Goal: Task Accomplishment & Management: Manage account settings

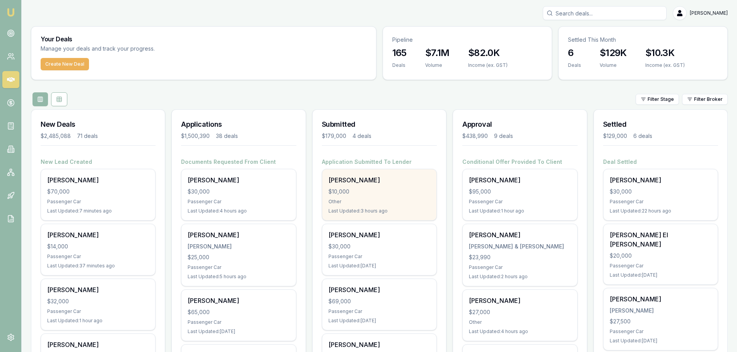
click at [348, 185] on div "Julia Westerlaken $10,000 Other Last Updated: 3 hours ago" at bounding box center [379, 194] width 114 height 51
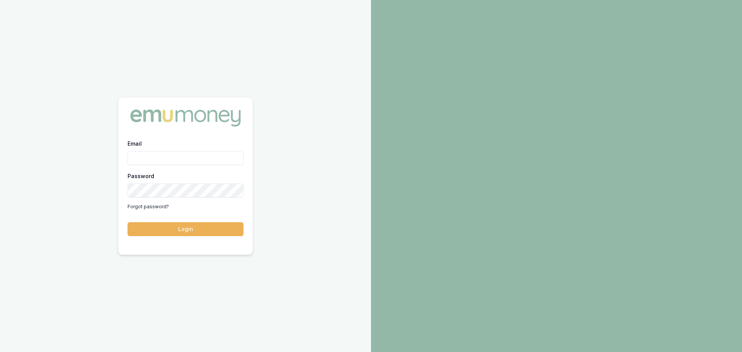
click at [163, 160] on input "Email" at bounding box center [186, 158] width 116 height 14
type input "[PERSON_NAME][EMAIL_ADDRESS][DOMAIN_NAME]"
click at [128, 222] on button "Login" at bounding box center [186, 229] width 116 height 14
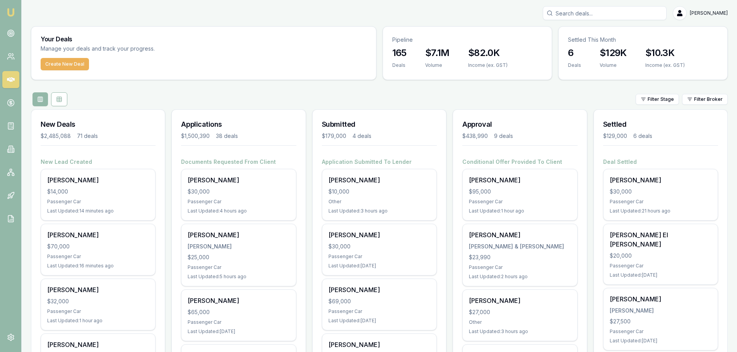
click at [622, 16] on input "Search deals" at bounding box center [604, 13] width 124 height 14
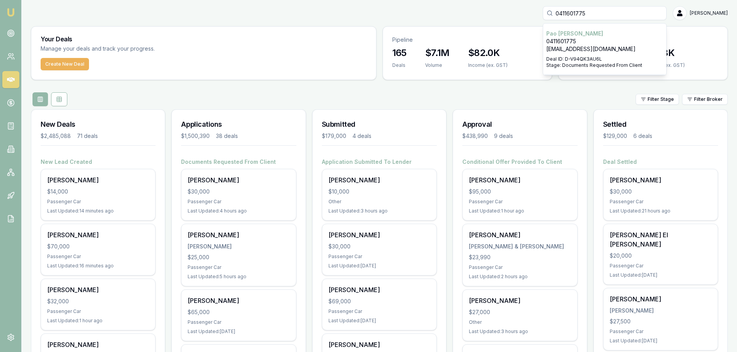
type input "0411601775"
click at [520, 7] on div "0411601775 Pao Cheng 0411601775 paocheng131@gmail.com Deal ID: D-V94QK3AU6L Sta…" at bounding box center [379, 13] width 696 height 14
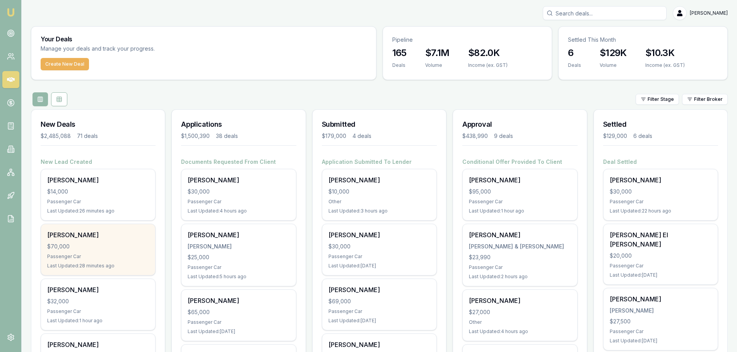
click at [98, 246] on div "$70,000" at bounding box center [98, 247] width 102 height 8
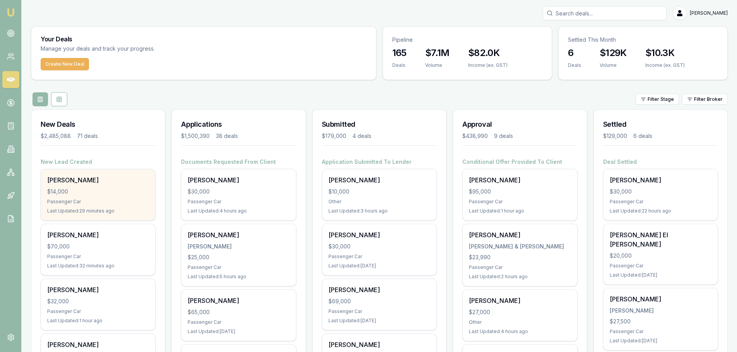
click at [92, 191] on div "$14,000" at bounding box center [98, 192] width 102 height 8
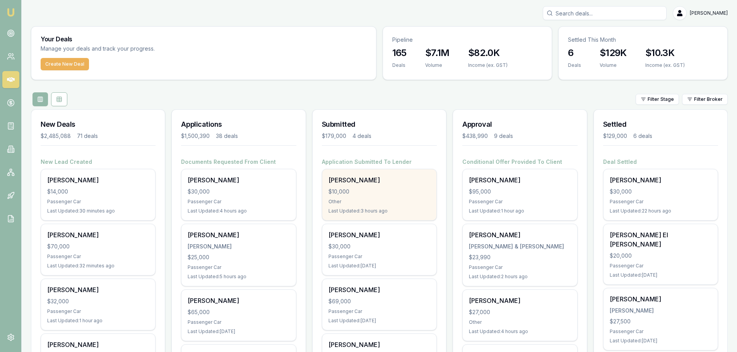
click at [355, 197] on div "Julia Westerlaken $10,000 Other Last Updated: 3 hours ago" at bounding box center [379, 194] width 114 height 51
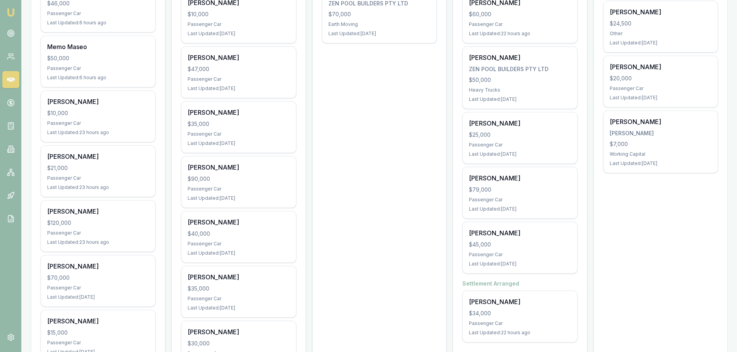
scroll to position [387, 0]
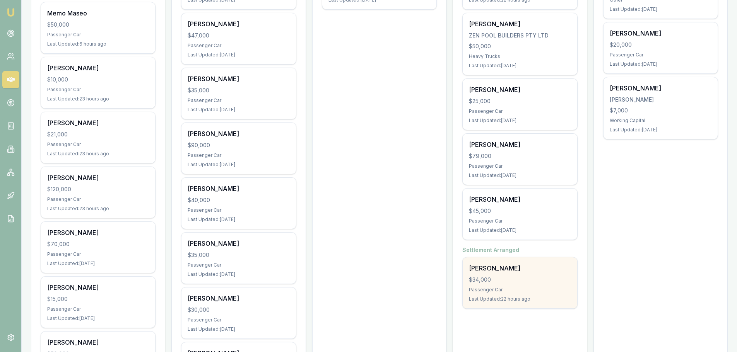
click at [521, 286] on div "David Urwin $34,000 Passenger Car Last Updated: 22 hours ago" at bounding box center [519, 282] width 114 height 51
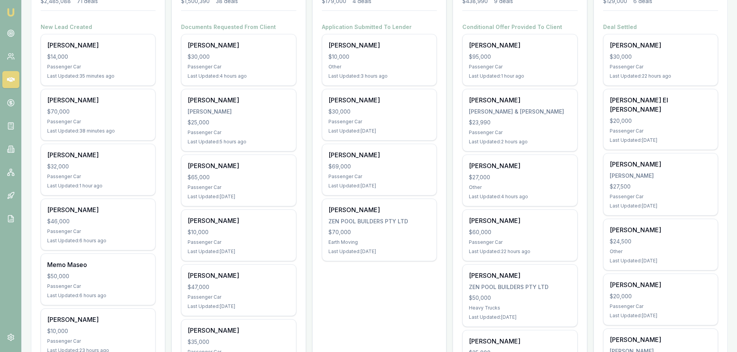
scroll to position [0, 0]
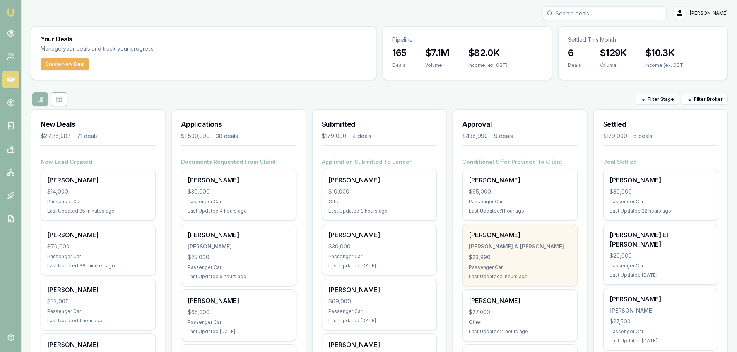
click at [485, 257] on div "$23,990" at bounding box center [520, 258] width 102 height 8
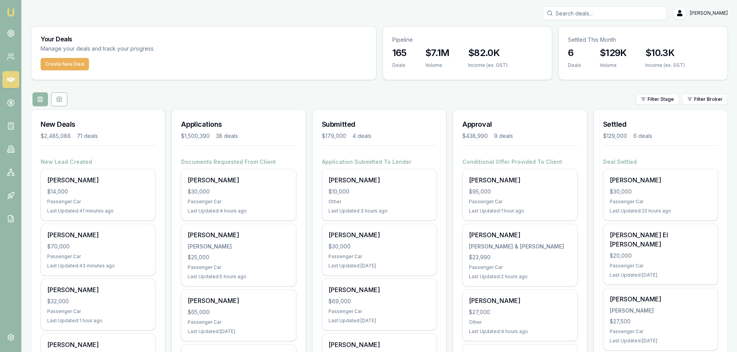
click at [479, 97] on div "Filter Stage Filter Broker" at bounding box center [379, 99] width 696 height 14
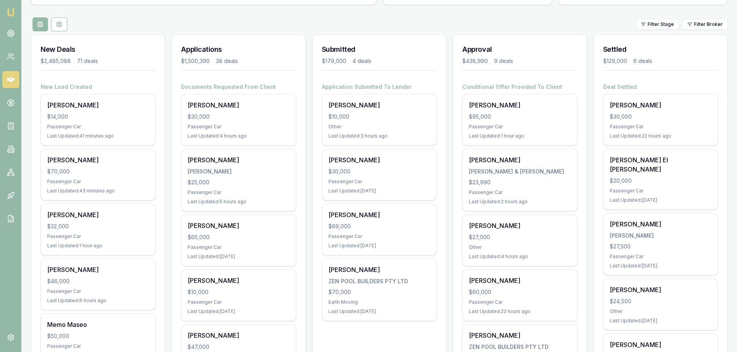
scroll to position [193, 0]
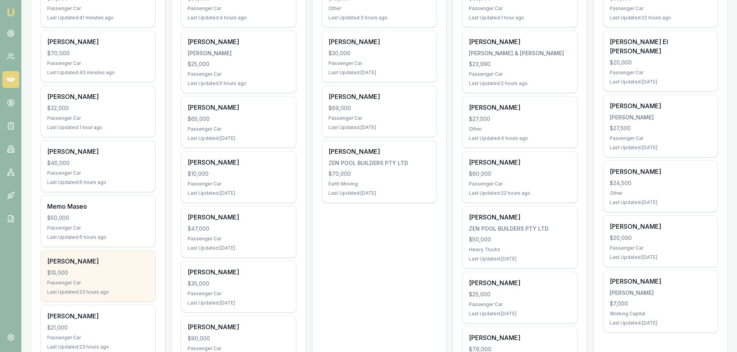
click at [100, 280] on div "Passenger Car" at bounding box center [98, 283] width 102 height 6
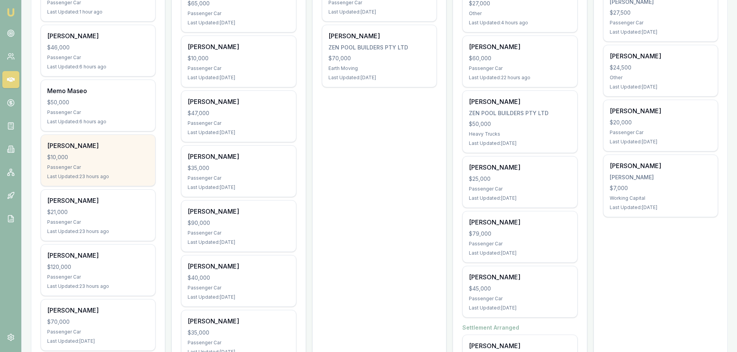
scroll to position [309, 0]
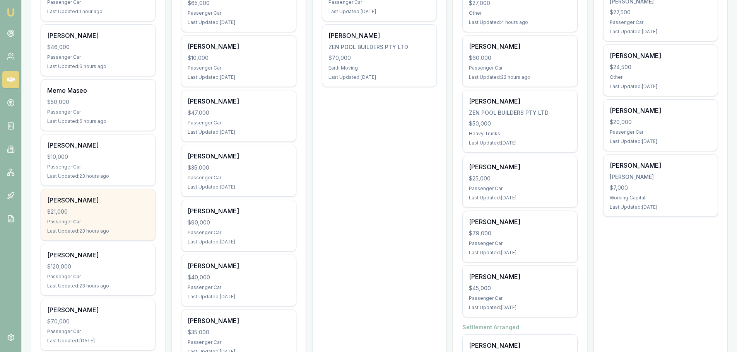
click at [116, 210] on div "$21,000" at bounding box center [98, 212] width 102 height 8
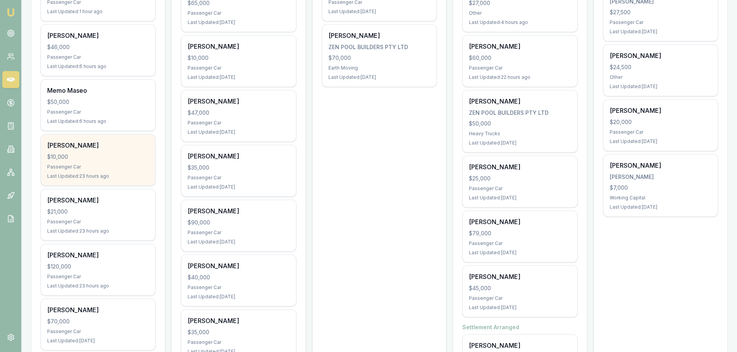
click at [110, 148] on div "Tarkan Hamza" at bounding box center [98, 145] width 102 height 9
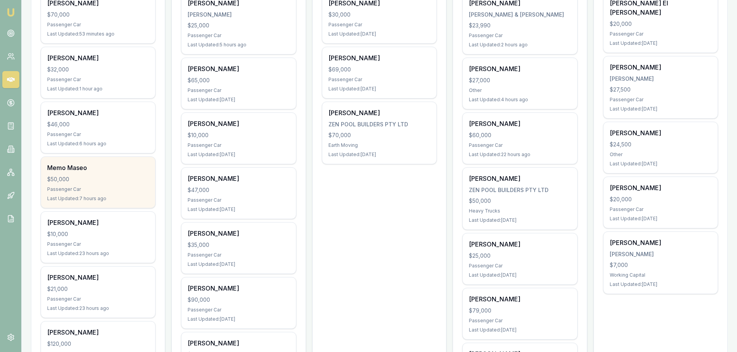
click at [126, 179] on div "$50,000" at bounding box center [98, 180] width 102 height 8
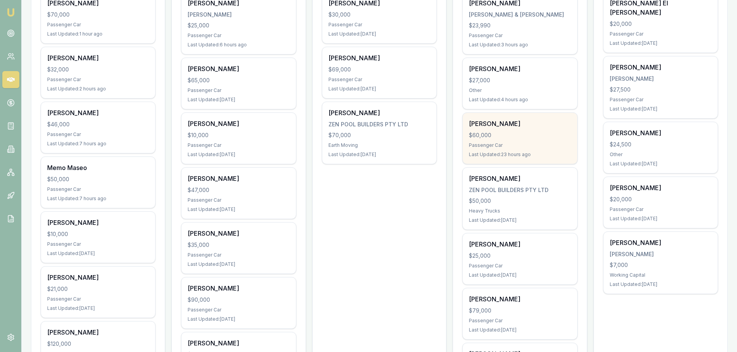
scroll to position [77, 0]
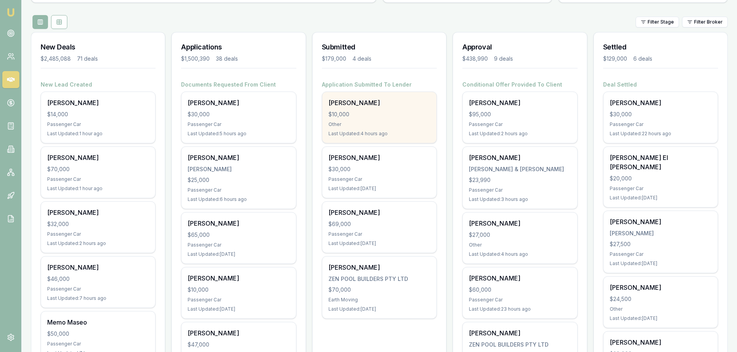
click at [343, 109] on div "Julia Westerlaken $10,000 Other Last Updated: 4 hours ago" at bounding box center [379, 117] width 114 height 51
click at [405, 128] on div "Julia Westerlaken $10,000 Other Last Updated: 4 hours ago" at bounding box center [379, 117] width 114 height 51
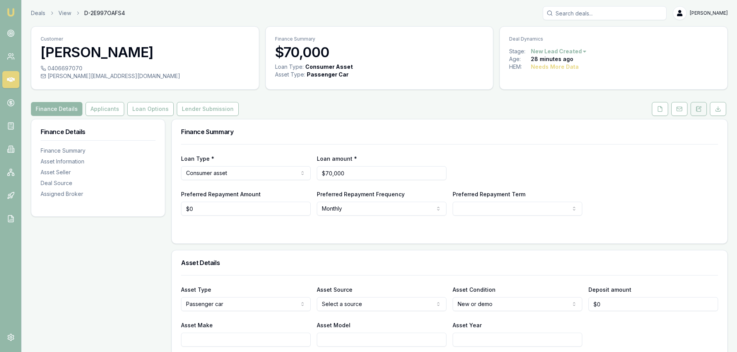
click at [696, 112] on icon at bounding box center [698, 109] width 6 height 6
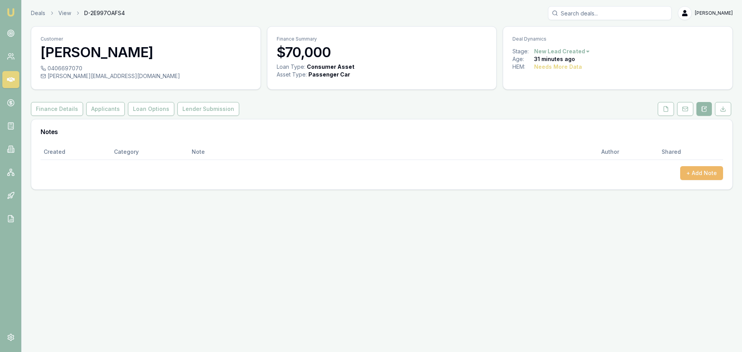
click at [699, 172] on button "+ Add Note" at bounding box center [701, 173] width 43 height 14
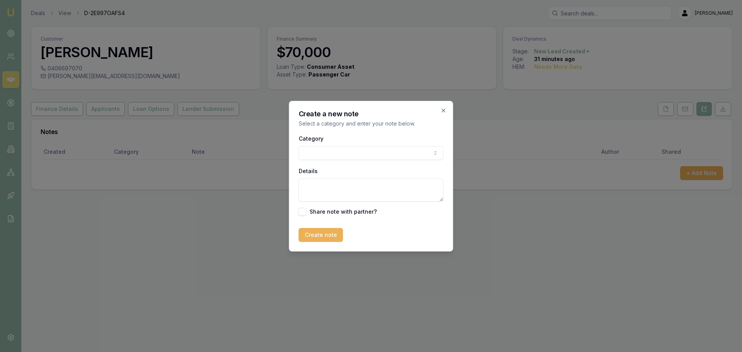
click at [313, 153] on body "Emu Broker Deals View D-2E997OAFS4 Erin Shield Toggle Menu Customer Lisa Tran 0…" at bounding box center [371, 176] width 742 height 352
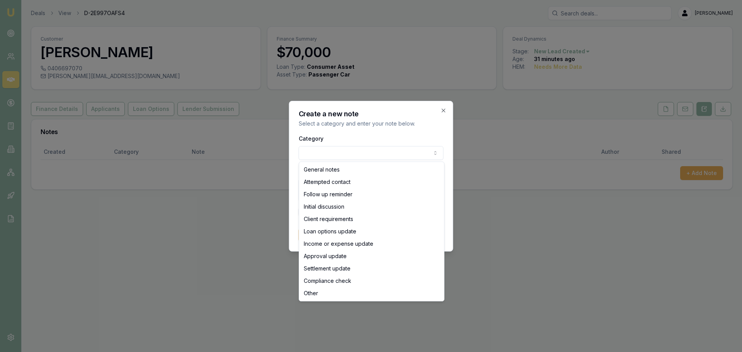
select select "ATTEMPTED_CONTACT"
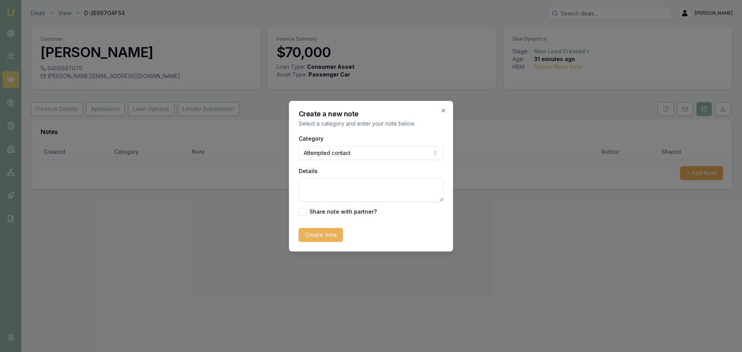
click at [317, 186] on textarea "Details" at bounding box center [371, 190] width 145 height 23
drag, startPoint x: 343, startPoint y: 182, endPoint x: 188, endPoint y: 173, distance: 156.1
click at [203, 180] on body "Emu Broker Deals View D-2E997OAFS4 Erin Shield Toggle Menu Customer Lisa Tran 0…" at bounding box center [371, 176] width 742 height 352
type textarea "sent intro text"
click at [316, 232] on button "Create note" at bounding box center [321, 235] width 44 height 14
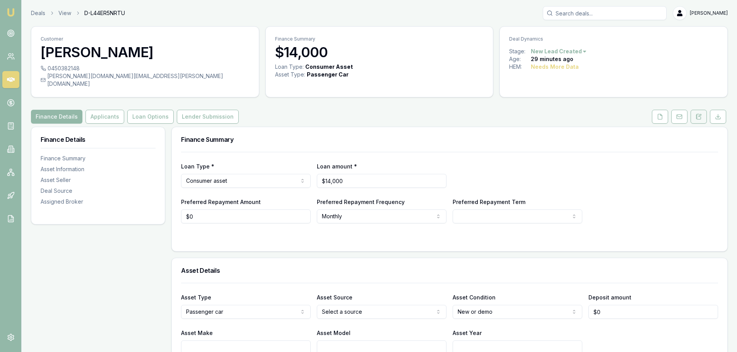
click at [696, 114] on icon at bounding box center [698, 116] width 4 height 5
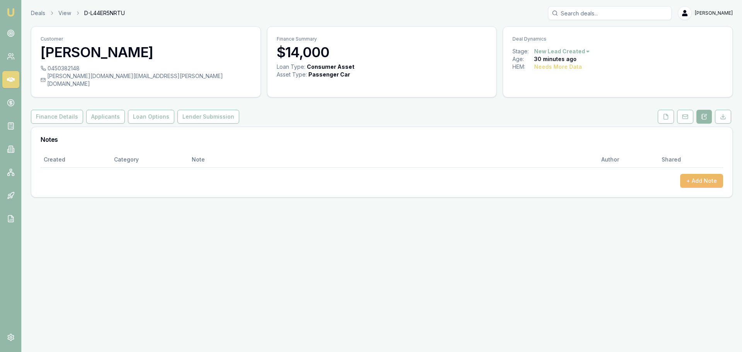
click at [706, 174] on button "+ Add Note" at bounding box center [701, 181] width 43 height 14
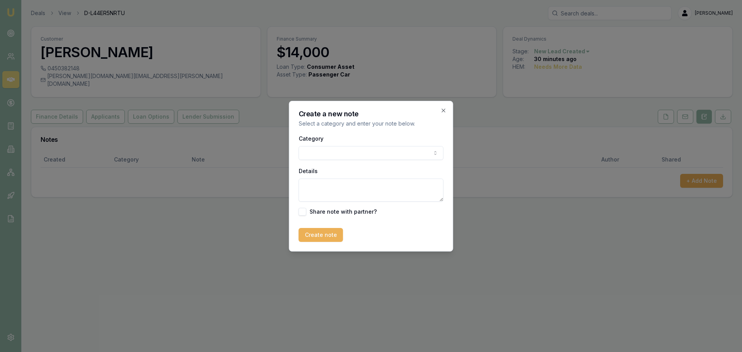
click at [360, 155] on body "Emu Broker Deals View D-L44ER5NRTU Erin Shield Toggle Menu Customer Ibrahim Geo…" at bounding box center [371, 176] width 742 height 352
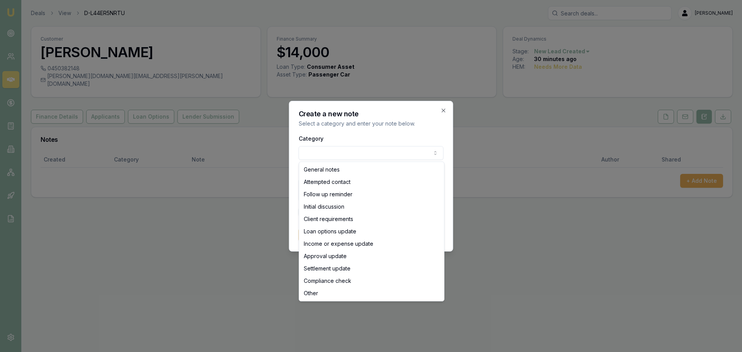
select select "ATTEMPTED_CONTACT"
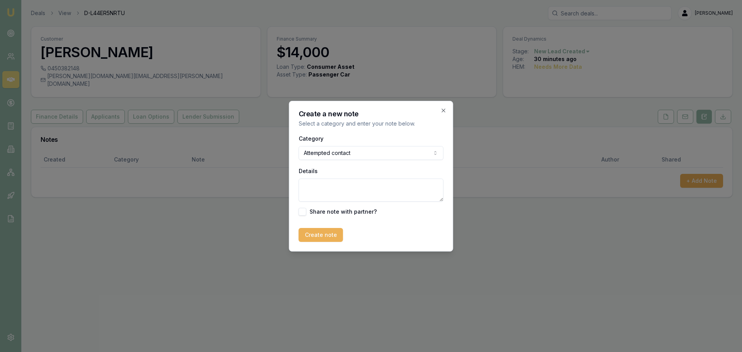
click at [339, 194] on textarea "Details" at bounding box center [371, 190] width 145 height 23
type textarea "sent intro text"
click at [331, 235] on button "Create note" at bounding box center [321, 235] width 44 height 14
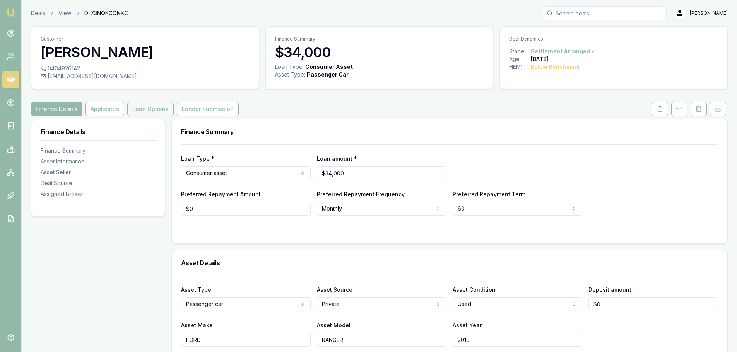
click at [157, 111] on button "Loan Options" at bounding box center [150, 109] width 46 height 14
click at [147, 109] on button "Loan Options" at bounding box center [150, 109] width 46 height 14
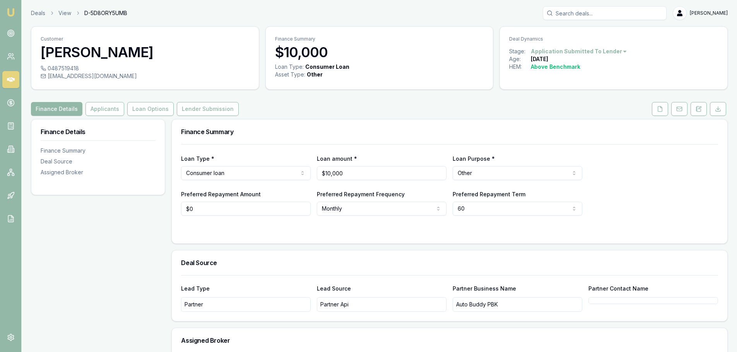
click at [305, 105] on div "Finance Details Applicants Loan Options Lender Submission" at bounding box center [379, 109] width 696 height 14
click at [384, 116] on div "Finance Details Applicants Loan Options Lender Submission" at bounding box center [379, 109] width 696 height 14
click at [656, 108] on icon at bounding box center [659, 109] width 6 height 6
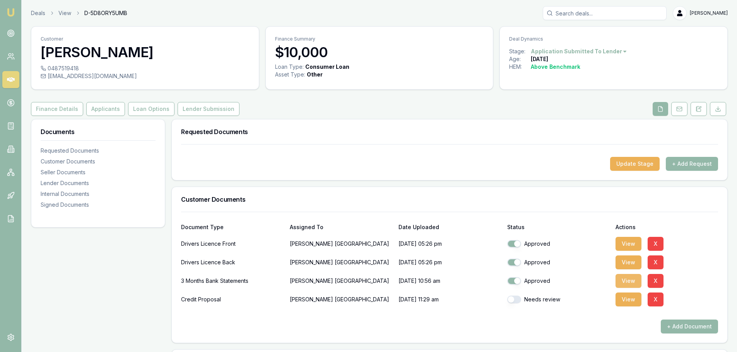
click at [621, 281] on button "View" at bounding box center [628, 281] width 26 height 14
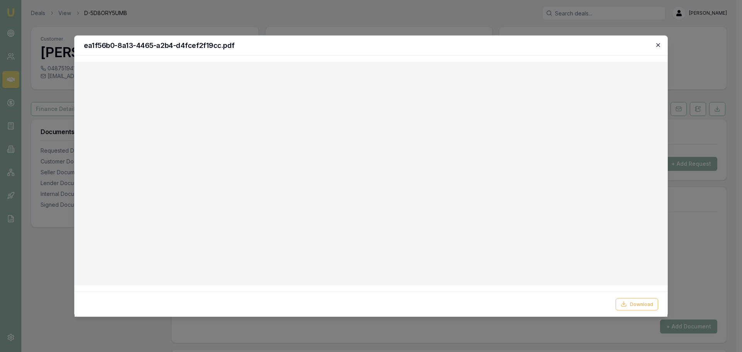
click at [657, 45] on icon "button" at bounding box center [658, 45] width 6 height 6
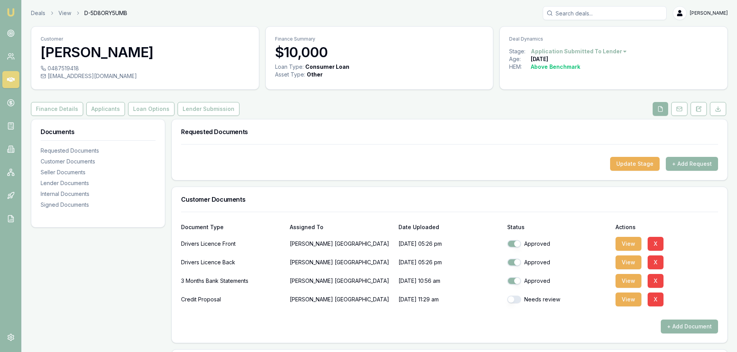
click at [466, 95] on div "Customer Julia Westerlaken 0487519418 juliaw1967@hotmail.com Finance Summary $1…" at bounding box center [379, 337] width 696 height 623
click at [356, 106] on div "Finance Details Applicants Loan Options Lender Submission" at bounding box center [379, 109] width 696 height 14
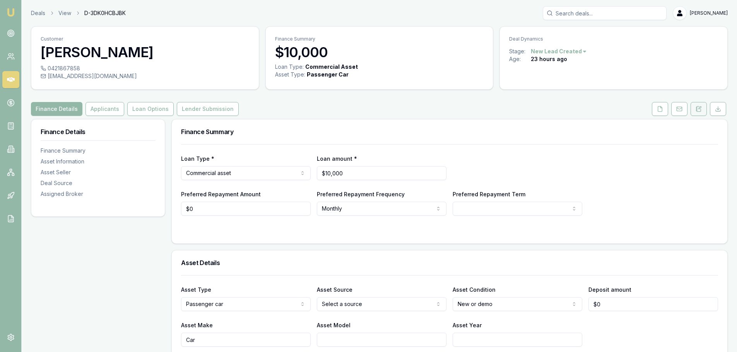
click at [699, 105] on button at bounding box center [698, 109] width 16 height 14
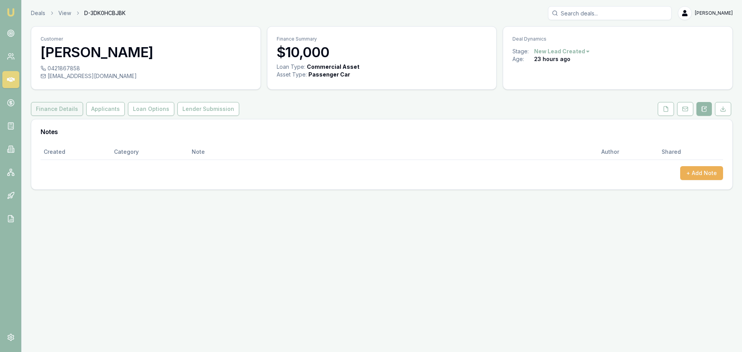
click at [63, 112] on button "Finance Details" at bounding box center [57, 109] width 52 height 14
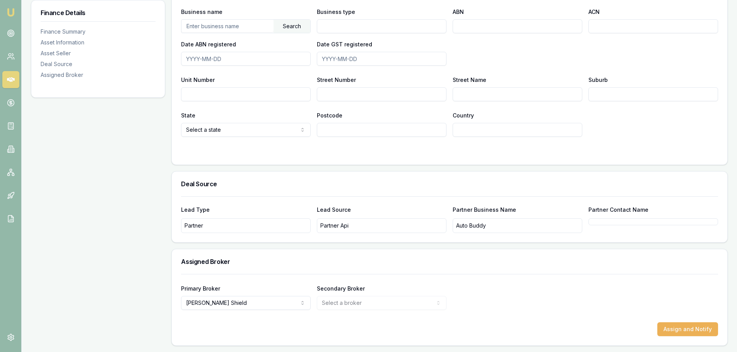
scroll to position [219, 0]
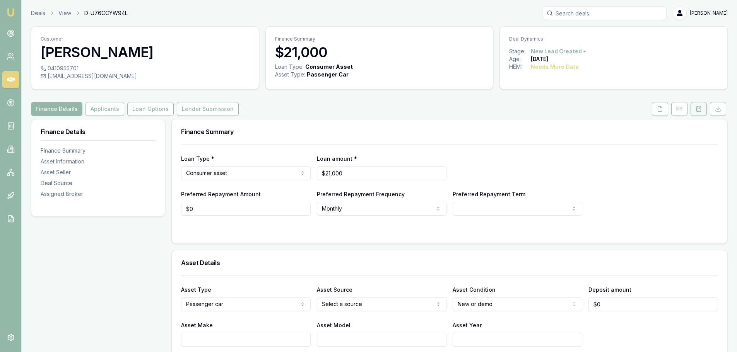
click at [696, 110] on icon at bounding box center [698, 109] width 6 height 6
click at [99, 111] on button "Applicants" at bounding box center [104, 109] width 39 height 14
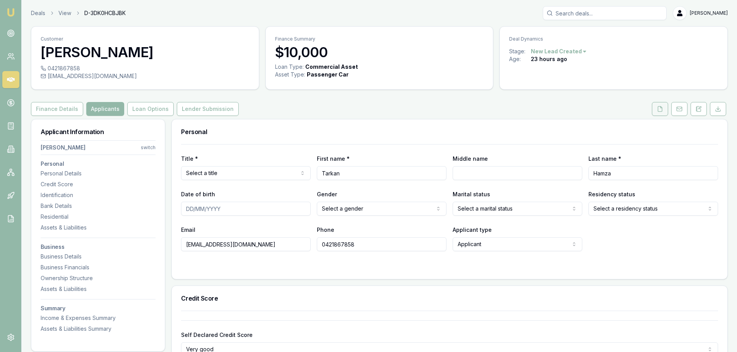
click at [666, 111] on button at bounding box center [659, 109] width 16 height 14
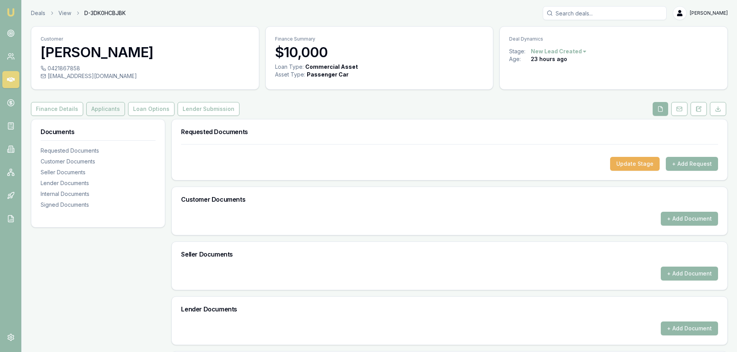
click at [107, 108] on button "Applicants" at bounding box center [105, 109] width 39 height 14
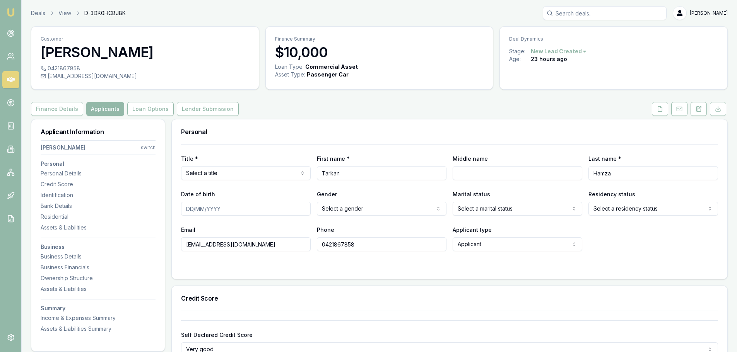
click at [450, 82] on div "Loan Type: Commercial Asset Asset Type : Passenger Car" at bounding box center [379, 75] width 227 height 25
click at [387, 109] on div "Finance Details Applicants Loan Options Lender Submission" at bounding box center [379, 109] width 696 height 14
click at [79, 252] on nav "[PERSON_NAME] switch Personal Personal Details Credit Score Identification Bank…" at bounding box center [98, 235] width 115 height 196
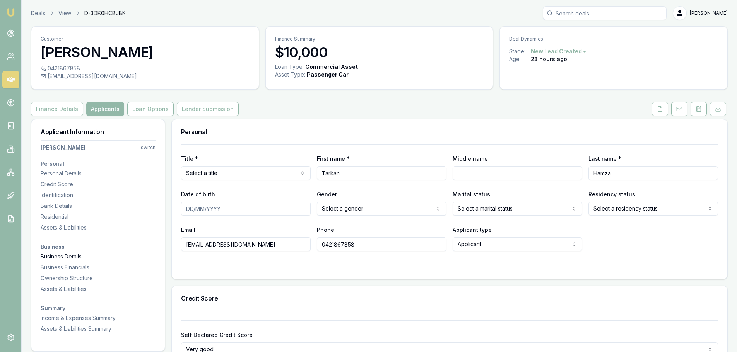
click at [77, 256] on div "Business Details" at bounding box center [98, 257] width 115 height 8
click at [314, 108] on div "Finance Details Applicants Loan Options Lender Submission" at bounding box center [379, 109] width 696 height 14
click at [697, 113] on button at bounding box center [698, 109] width 16 height 14
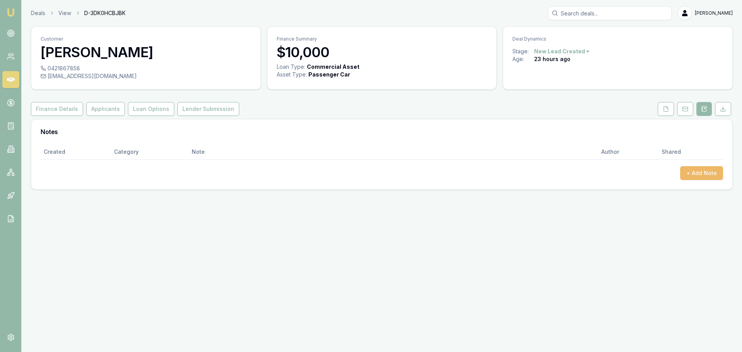
click at [688, 177] on button "+ Add Note" at bounding box center [701, 173] width 43 height 14
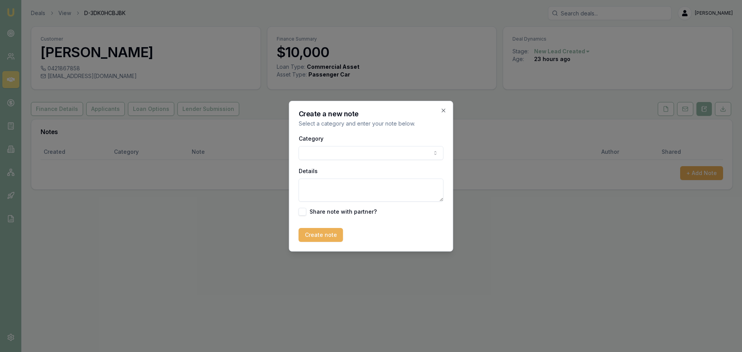
click at [392, 154] on body "Emu Broker Deals View D-3DK0HCBJBK Erin Shield Toggle Menu Customer Tarkan Hamz…" at bounding box center [371, 176] width 742 height 352
click at [339, 185] on textarea "Details" at bounding box center [371, 190] width 145 height 23
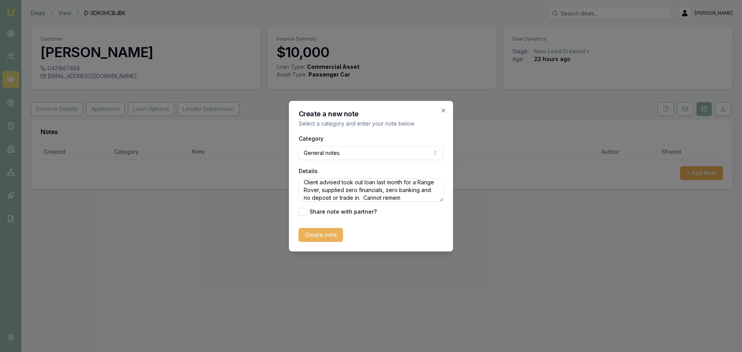
scroll to position [11, 0]
drag, startPoint x: 392, startPoint y: 200, endPoint x: 397, endPoint y: 188, distance: 12.8
click at [397, 188] on textarea "Client advised took out loan last month for a Range Rover, supplied zero financ…" at bounding box center [371, 190] width 145 height 23
type textarea "Client advised took out loan last month for a Range Rover, supplied zero financ…"
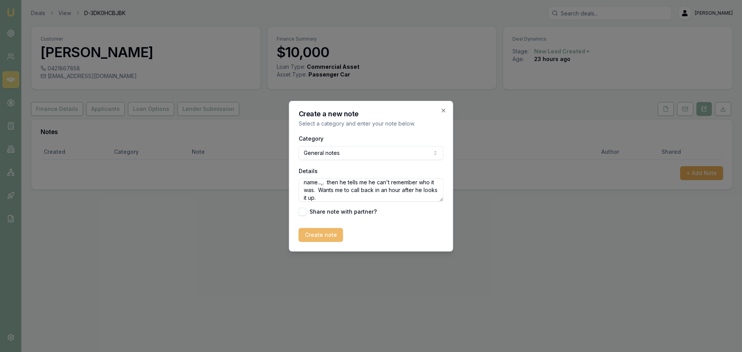
click at [312, 232] on button "Create note" at bounding box center [321, 235] width 44 height 14
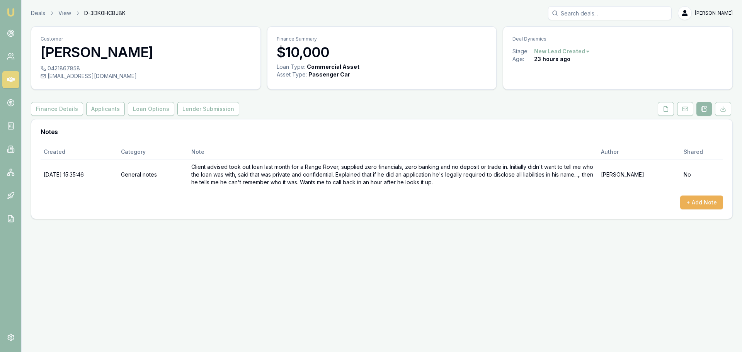
click at [305, 247] on div "Emu Broker Deals View D-3DK0HCBJBK Erin Shield Toggle Menu Customer Tarkan Hamz…" at bounding box center [371, 176] width 742 height 352
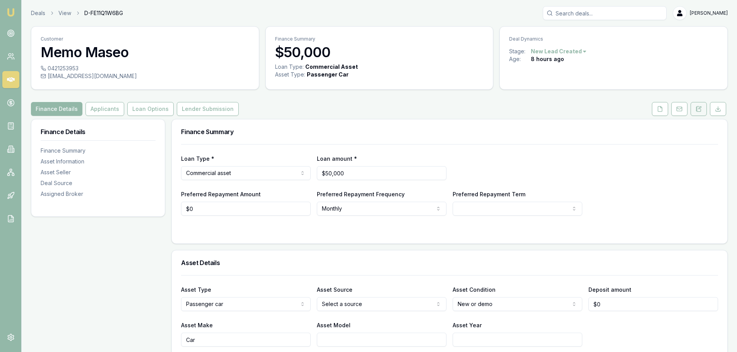
click at [699, 109] on icon at bounding box center [699, 108] width 2 height 2
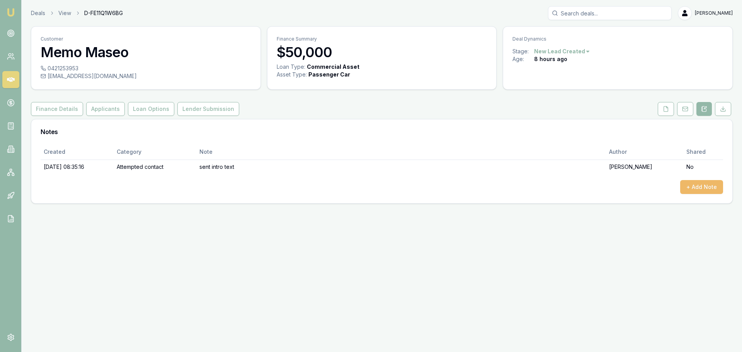
click at [701, 191] on button "+ Add Note" at bounding box center [701, 187] width 43 height 14
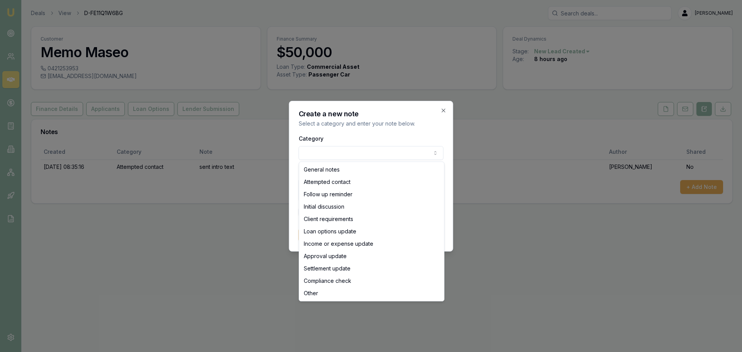
click at [331, 153] on body "Emu Broker Deals View D-FE11Q1W6BG Erin Shield Toggle Menu Customer Memo Maseo …" at bounding box center [371, 176] width 742 height 352
click at [444, 109] on body "Emu Broker Deals View D-FE11Q1W6BG Erin Shield Toggle Menu Customer Memo Maseo …" at bounding box center [371, 176] width 742 height 352
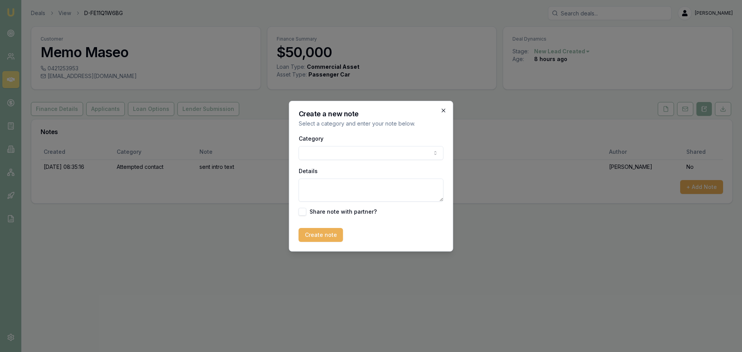
click at [445, 110] on icon "button" at bounding box center [444, 110] width 6 height 6
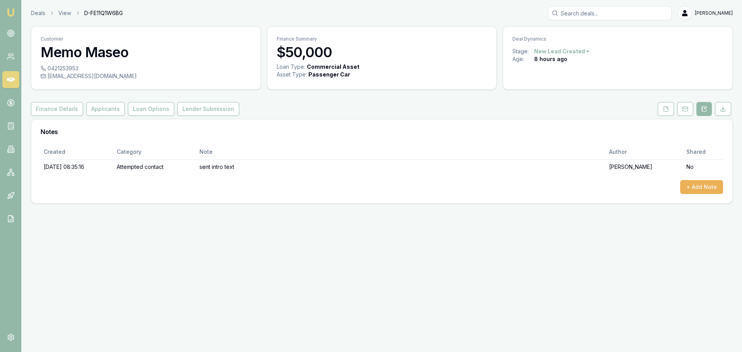
click at [269, 102] on div "Finance Details Applicants Loan Options Lender Submission" at bounding box center [382, 109] width 702 height 14
click at [106, 104] on button "Applicants" at bounding box center [105, 109] width 39 height 14
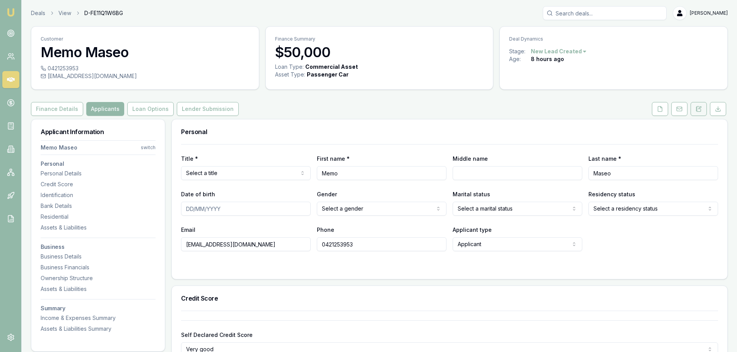
click at [702, 111] on button at bounding box center [698, 109] width 16 height 14
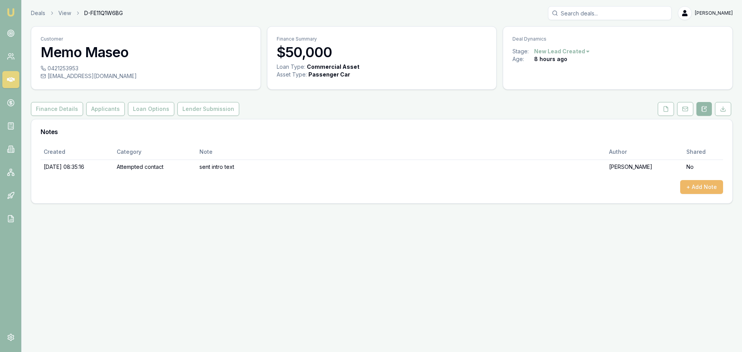
click at [682, 182] on button "+ Add Note" at bounding box center [701, 187] width 43 height 14
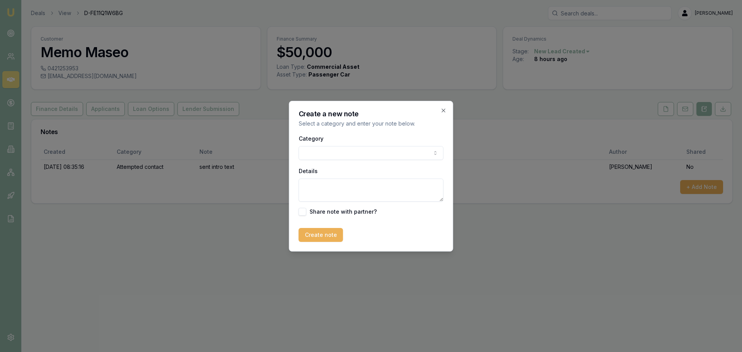
click at [385, 153] on body "Emu Broker Deals View D-FE11Q1W6BG Erin Shield Toggle Menu Customer Memo Maseo …" at bounding box center [371, 176] width 742 height 352
click at [370, 189] on textarea "Details" at bounding box center [371, 190] width 145 height 23
click at [351, 188] on textarea "Details" at bounding box center [371, 190] width 145 height 23
type textarea "C"
click at [409, 187] on textarea "Client was just looking around online," at bounding box center [371, 190] width 145 height 23
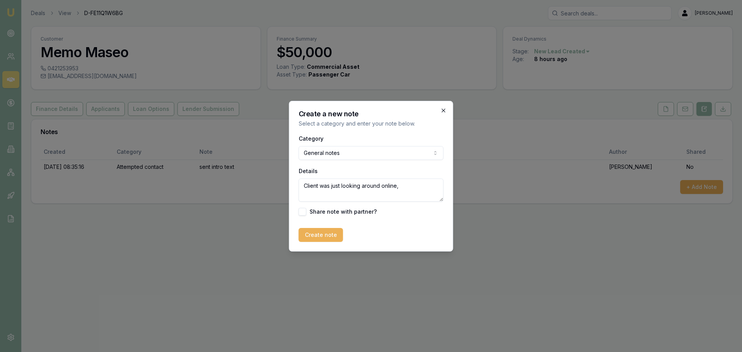
type textarea "Client was just looking around online,"
click at [443, 108] on icon "button" at bounding box center [444, 110] width 6 height 6
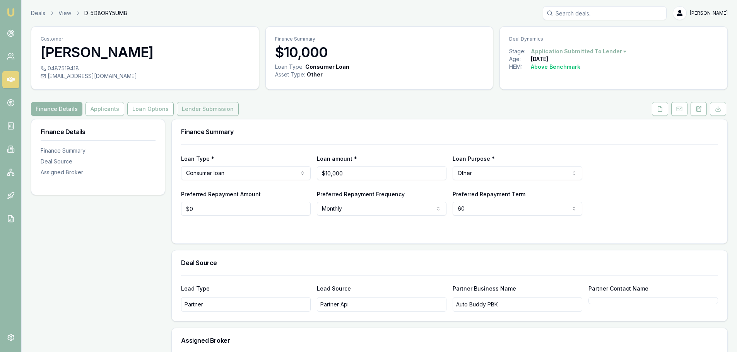
click at [193, 108] on button "Lender Submission" at bounding box center [208, 109] width 62 height 14
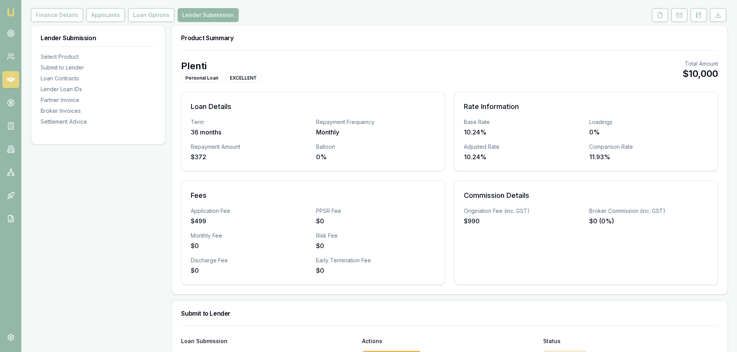
scroll to position [232, 0]
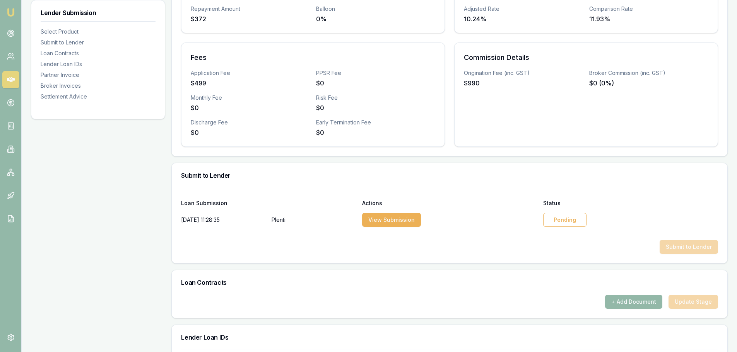
click at [572, 222] on div "Pending" at bounding box center [564, 220] width 43 height 14
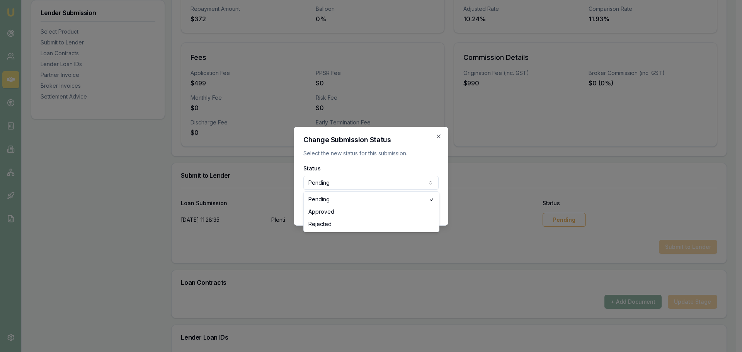
select select "APPROVED"
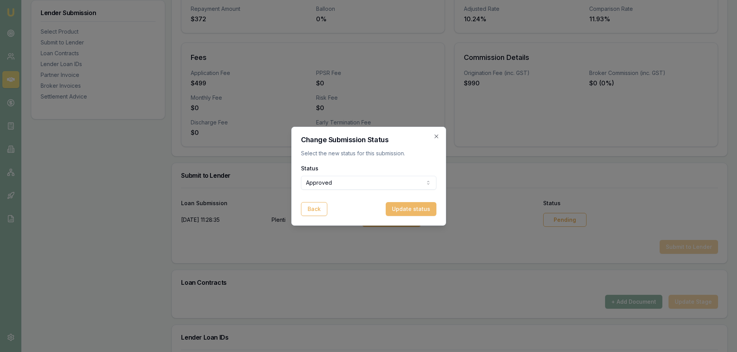
click at [421, 209] on button "Update status" at bounding box center [410, 209] width 51 height 14
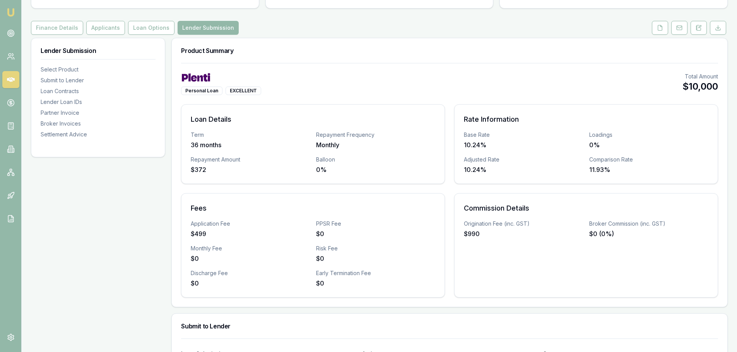
scroll to position [0, 0]
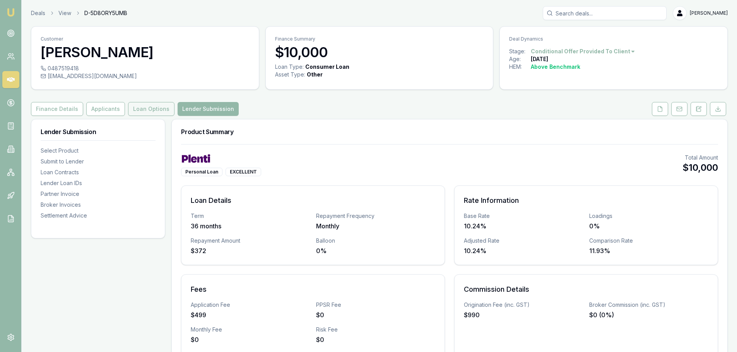
drag, startPoint x: 139, startPoint y: 113, endPoint x: 160, endPoint y: 115, distance: 21.0
click at [140, 113] on button "Loan Options" at bounding box center [151, 109] width 46 height 14
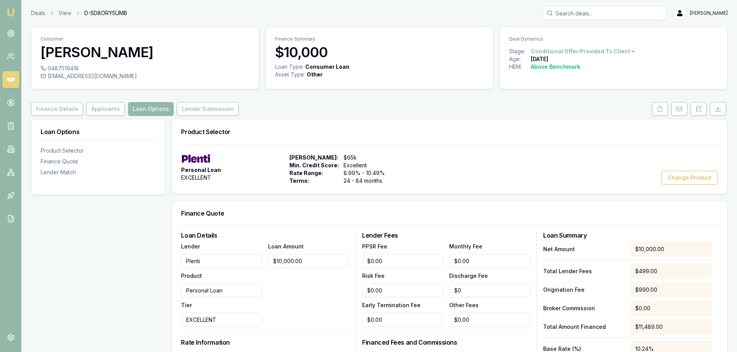
scroll to position [232, 0]
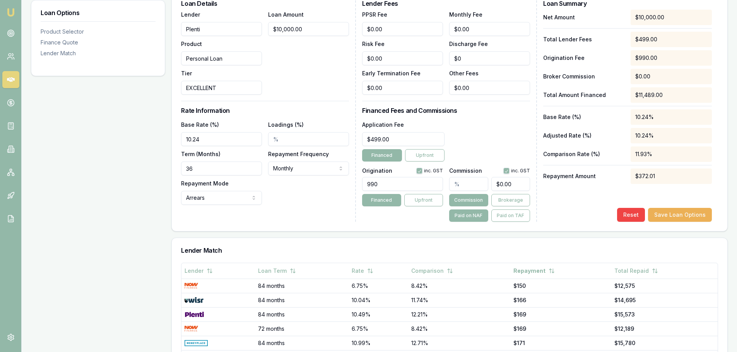
drag, startPoint x: 242, startPoint y: 164, endPoint x: 56, endPoint y: 171, distance: 185.7
click at [61, 171] on div "Loan Options Product Selector Finance Quote Lender Match Product Selector Perso…" at bounding box center [379, 172] width 696 height 570
type input "60"
drag, startPoint x: 262, startPoint y: 31, endPoint x: 172, endPoint y: 34, distance: 89.7
click at [174, 34] on div "Loan Details Lender Plenti Product Personal Loan Tier EXCELLENT Loan Amount 100…" at bounding box center [449, 112] width 555 height 237
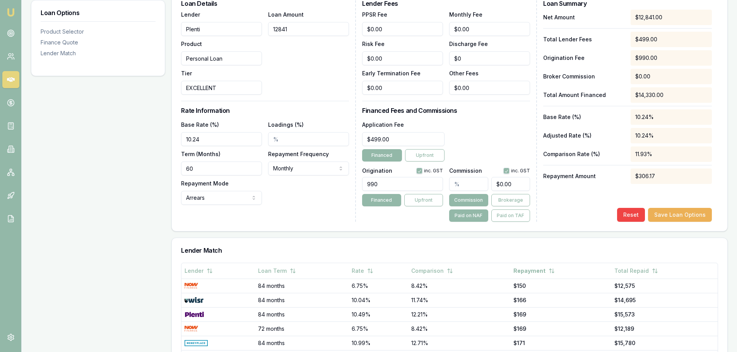
type input "$12,841.00"
click at [336, 56] on div "Loan Amount $12,841.00" at bounding box center [308, 52] width 81 height 85
click at [672, 210] on button "Save Loan Options" at bounding box center [680, 215] width 64 height 14
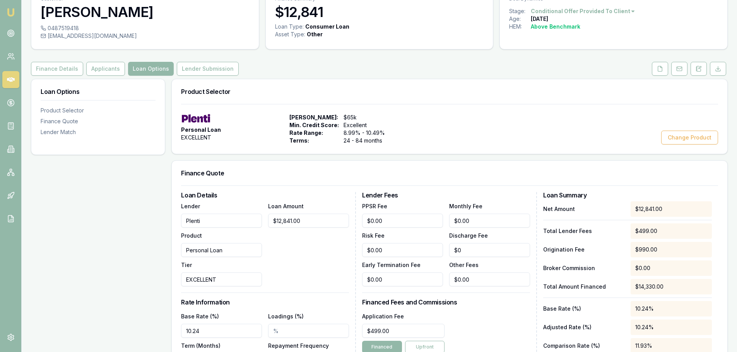
scroll to position [39, 0]
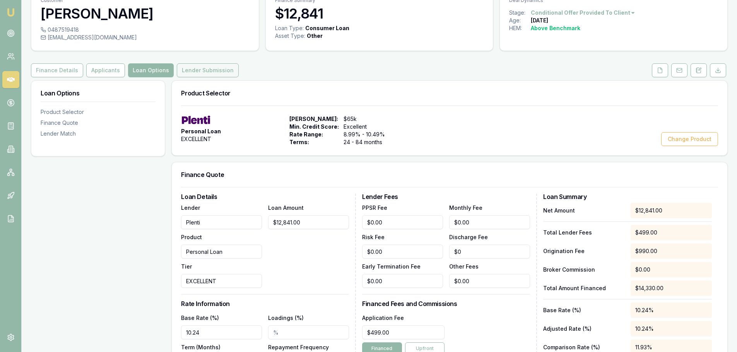
click at [224, 72] on button "Lender Submission" at bounding box center [208, 70] width 62 height 14
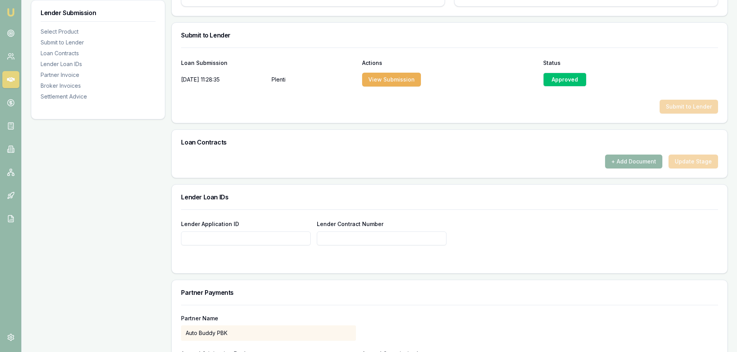
scroll to position [425, 0]
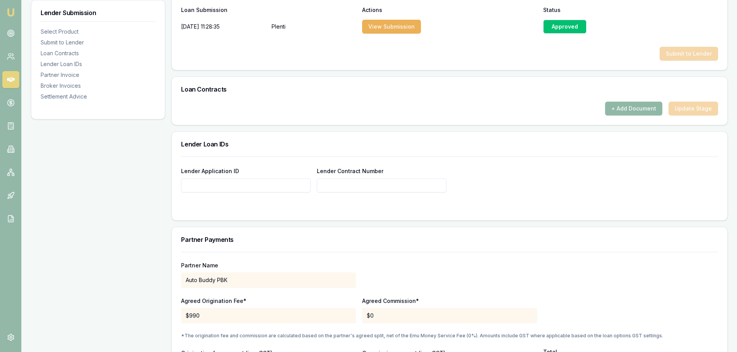
click at [633, 109] on button "+ Add Document" at bounding box center [633, 109] width 57 height 14
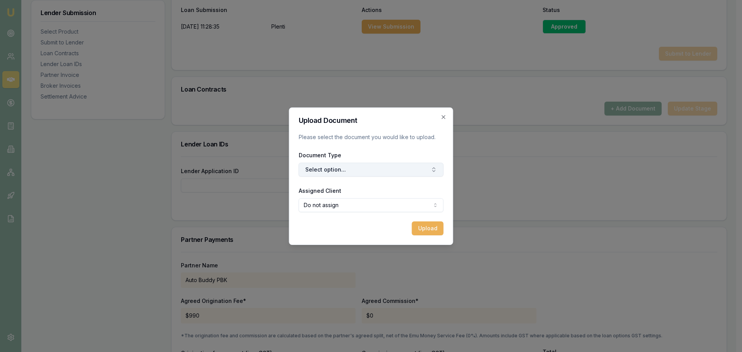
click at [383, 171] on button "Select option..." at bounding box center [371, 170] width 145 height 14
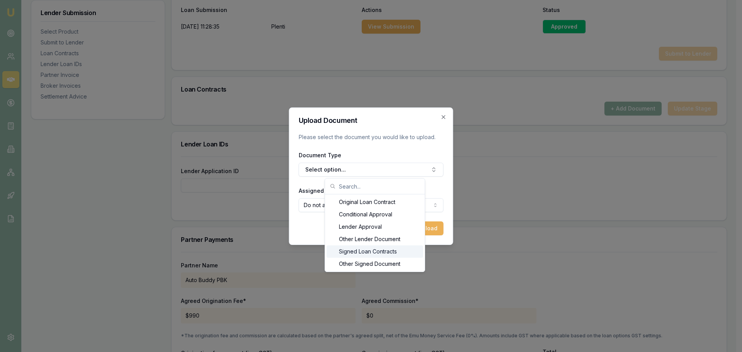
click at [366, 251] on div "Signed Loan Contracts" at bounding box center [375, 252] width 97 height 12
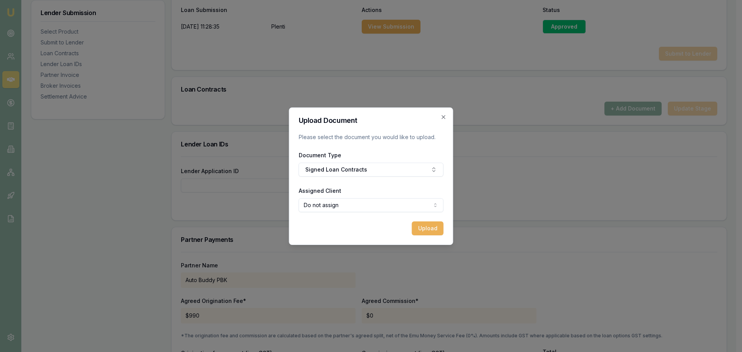
select select "U-IJUY3OZT7O"
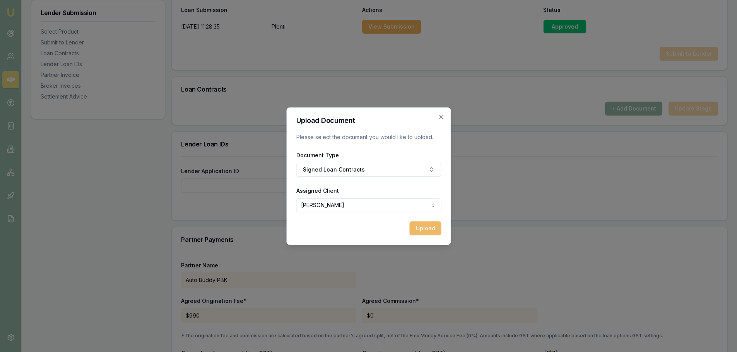
click at [421, 227] on button "Upload" at bounding box center [425, 229] width 32 height 14
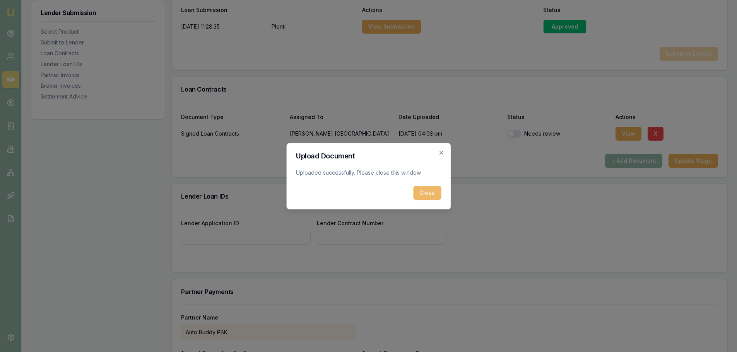
click at [430, 192] on button "Close" at bounding box center [427, 193] width 28 height 14
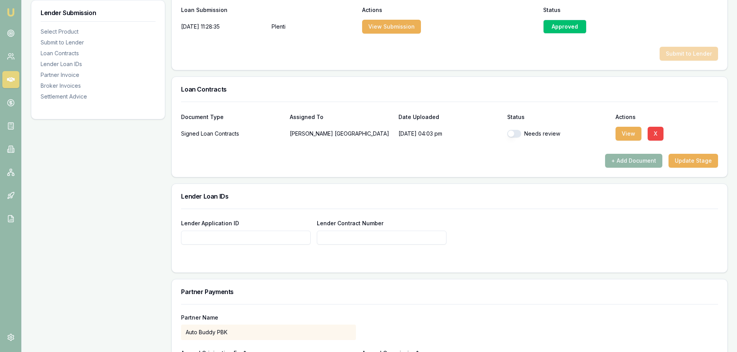
click at [274, 237] on input "Lender Application ID" at bounding box center [246, 238] width 130 height 14
paste input "JW49226011"
type input "JW49226011"
click at [375, 236] on input "Lender Contract Number" at bounding box center [382, 238] width 130 height 14
paste input "JW49226011"
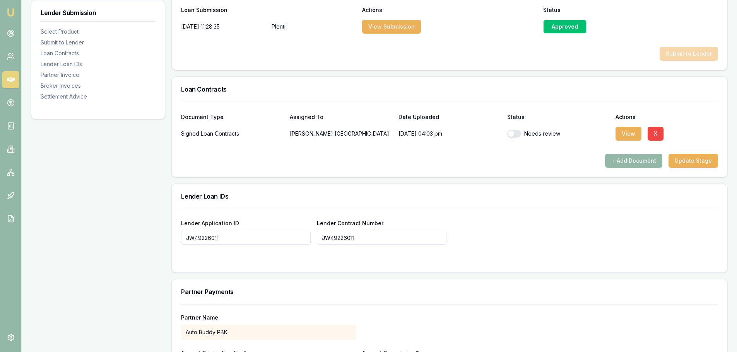
type input "JW49226011"
click at [186, 237] on input "JW49226011" at bounding box center [246, 238] width 130 height 14
type input "JW49226011"
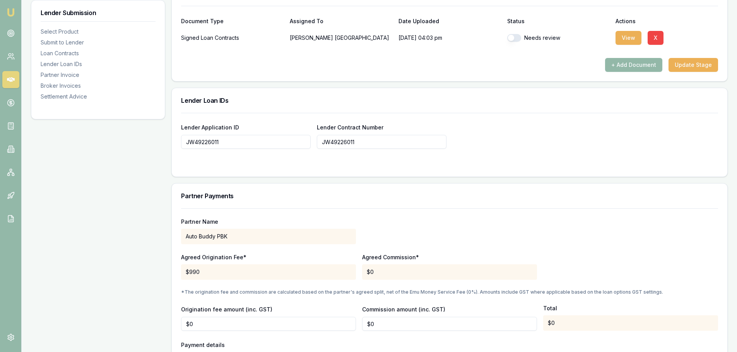
scroll to position [541, 0]
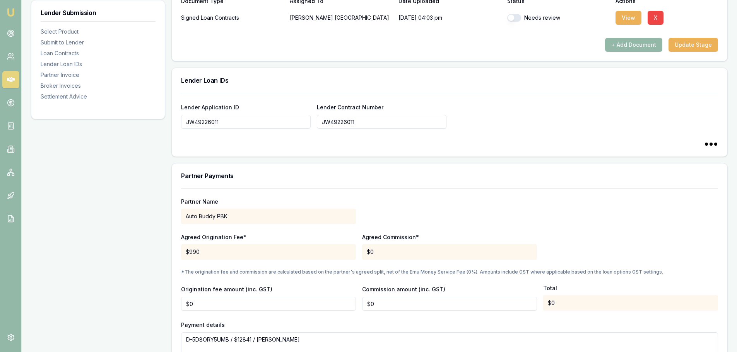
type input "JW49226011"
click at [322, 124] on input "JW49226011" at bounding box center [382, 122] width 130 height 14
click at [495, 110] on div "Lender Application ID JW49226011 Lender Contract Number JW49226011" at bounding box center [449, 115] width 537 height 26
type input "JW49226011"
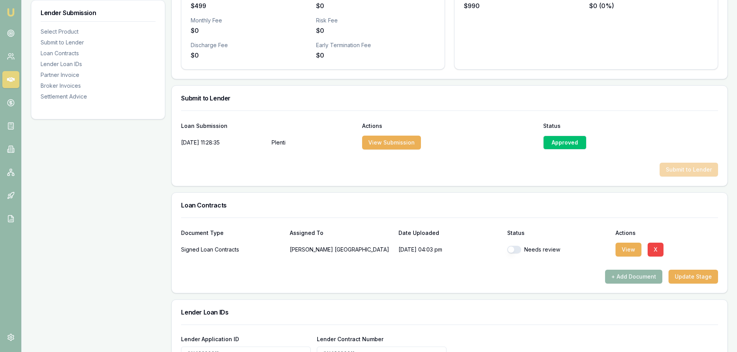
scroll to position [77, 0]
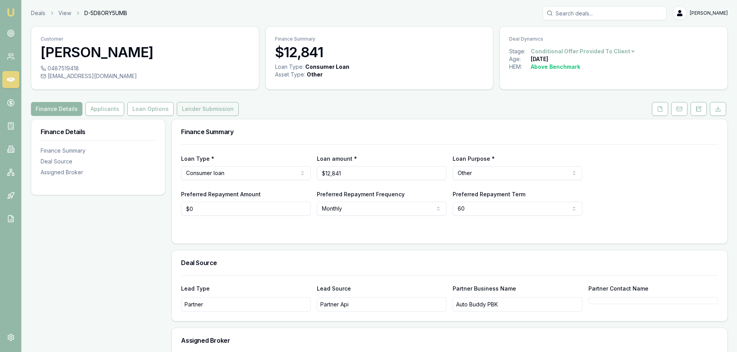
click at [215, 112] on button "Lender Submission" at bounding box center [208, 109] width 62 height 14
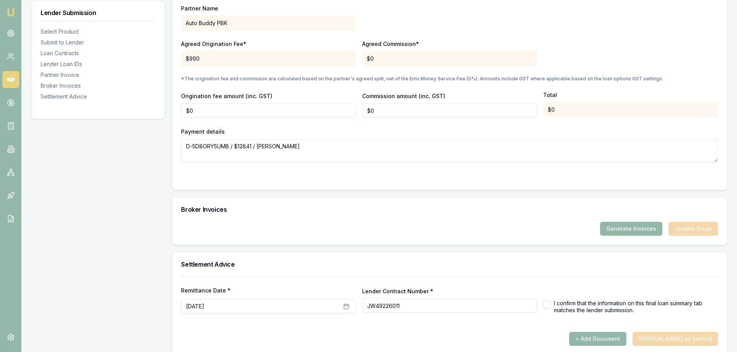
scroll to position [744, 0]
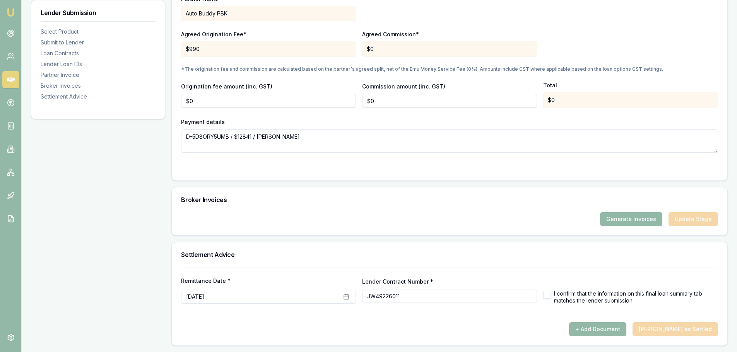
click at [547, 297] on button "button" at bounding box center [547, 295] width 8 height 8
checkbox input "true"
click at [347, 300] on button "September 23rd, 2025" at bounding box center [268, 297] width 175 height 14
click at [218, 263] on button "23" at bounding box center [217, 262] width 12 height 12
click at [442, 263] on div "Settlement Advice" at bounding box center [449, 254] width 555 height 25
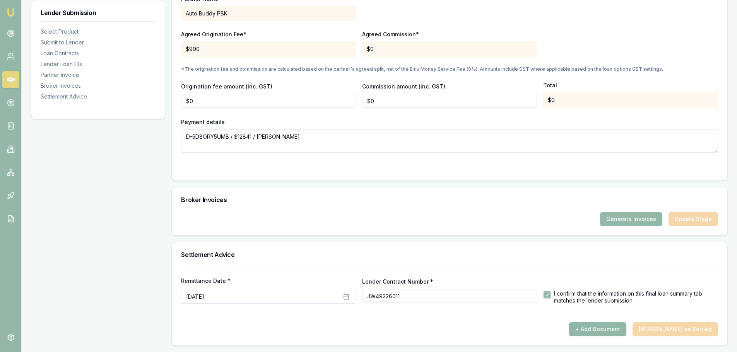
click at [626, 327] on button "+ Add Document" at bounding box center [597, 329] width 57 height 14
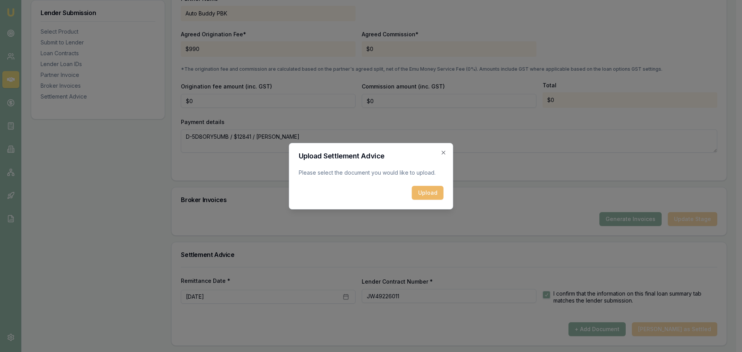
click at [440, 194] on button "Upload" at bounding box center [428, 193] width 32 height 14
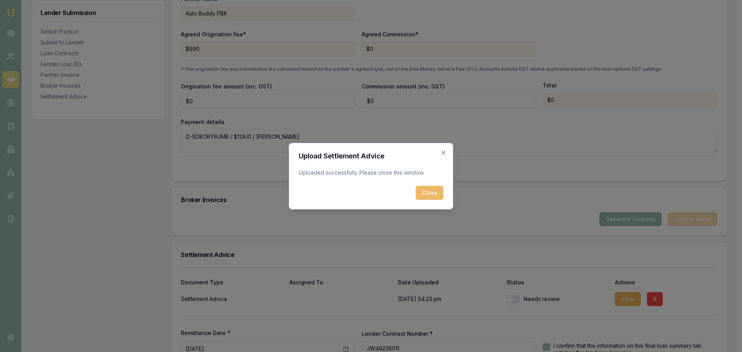
click at [418, 188] on button "Close" at bounding box center [430, 193] width 28 height 14
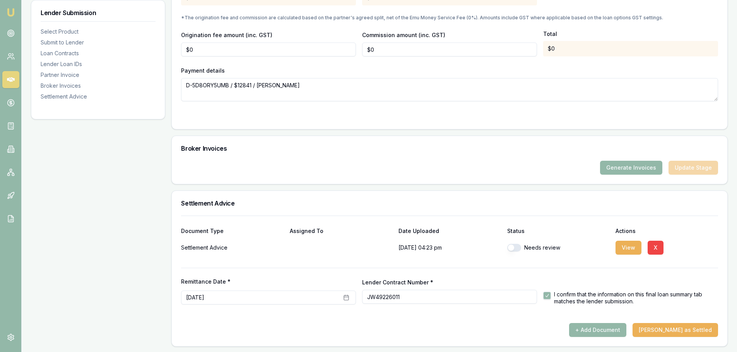
scroll to position [796, 0]
click at [692, 326] on button "Mark Deal as Settled" at bounding box center [674, 329] width 85 height 14
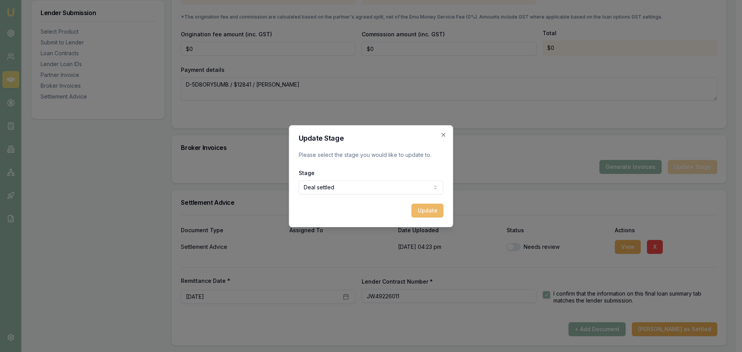
click at [435, 211] on button "Update" at bounding box center [428, 211] width 32 height 14
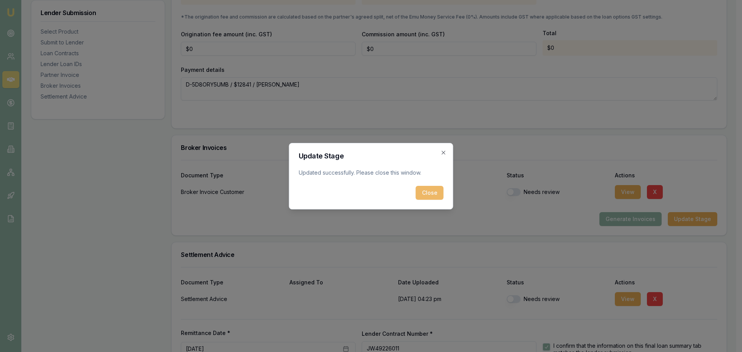
click at [431, 192] on button "Close" at bounding box center [430, 193] width 28 height 14
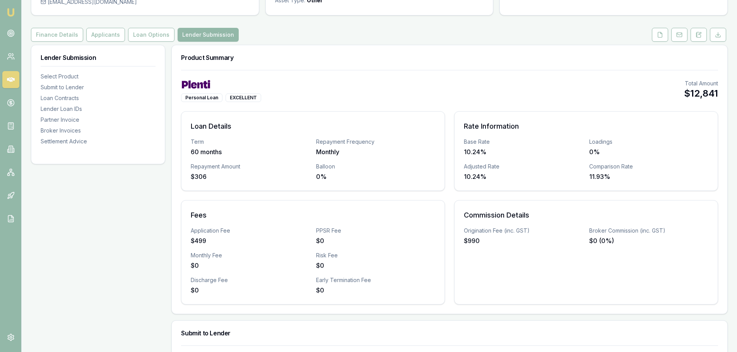
scroll to position [0, 0]
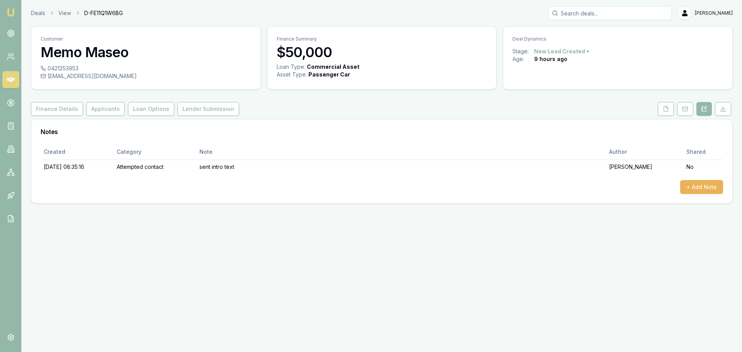
click at [574, 48] on html "Emu Broker Deals View D-FE11Q1W6BG [PERSON_NAME] Shield Toggle Menu Customer Me…" at bounding box center [371, 176] width 742 height 352
click at [488, 113] on html "Emu Broker Deals View D-FE11Q1W6BG [PERSON_NAME] Shield Toggle Menu Customer Me…" at bounding box center [371, 176] width 742 height 352
click at [700, 188] on button "+ Add Note" at bounding box center [701, 187] width 43 height 14
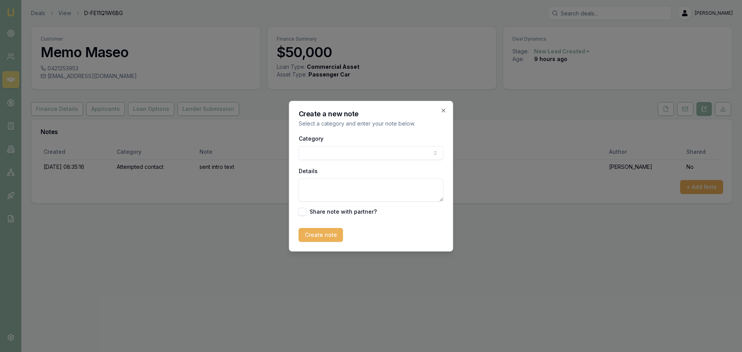
click at [409, 154] on body "Emu Broker Deals View D-FE11Q1W6BG [PERSON_NAME] Shield Toggle Menu Customer Me…" at bounding box center [371, 176] width 742 height 352
click at [339, 180] on textarea "Details" at bounding box center [371, 190] width 145 height 23
type textarea "no longer interested"
click at [320, 235] on button "Create note" at bounding box center [321, 235] width 44 height 14
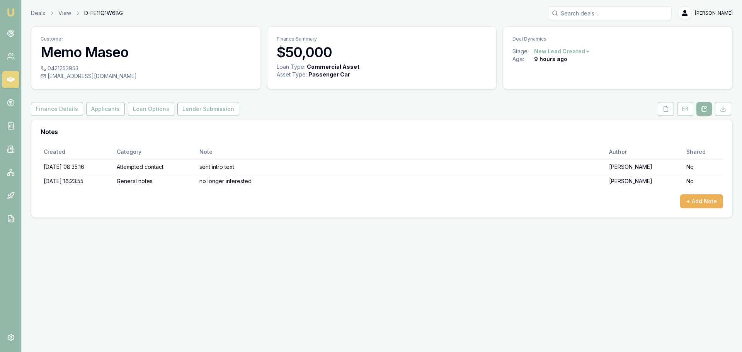
click at [580, 51] on html "Emu Broker Deals View D-FE11Q1W6BG Erin Shield Toggle Menu Customer Memo Maseo …" at bounding box center [371, 176] width 742 height 352
click at [568, 113] on div "- Not Interested" at bounding box center [561, 115] width 46 height 12
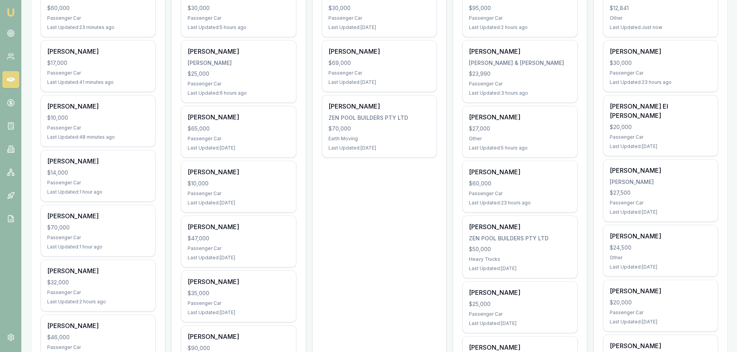
scroll to position [193, 0]
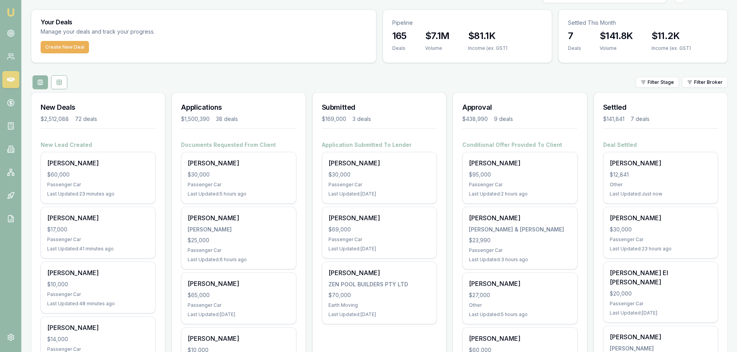
scroll to position [0, 0]
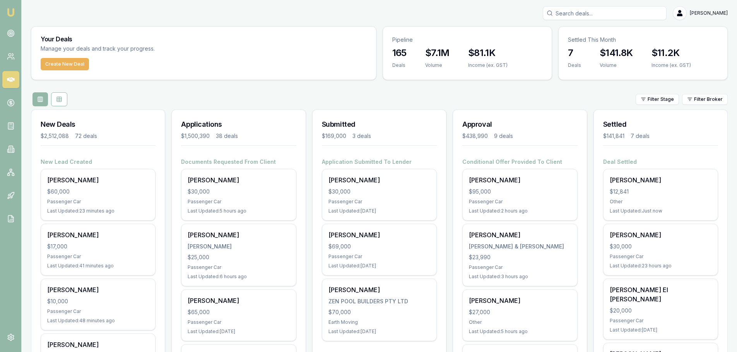
click at [296, 93] on div "Filter Stage Filter Broker" at bounding box center [379, 99] width 696 height 14
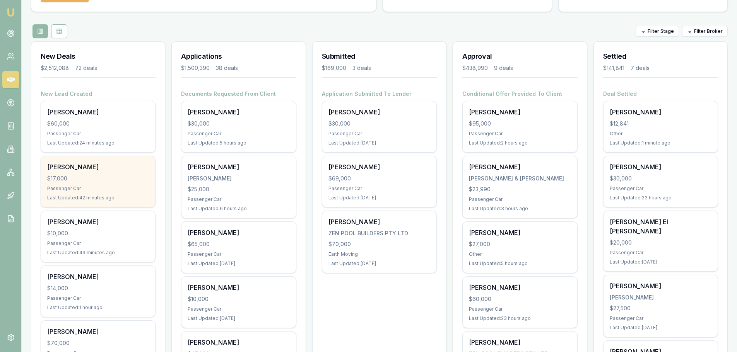
scroll to position [116, 0]
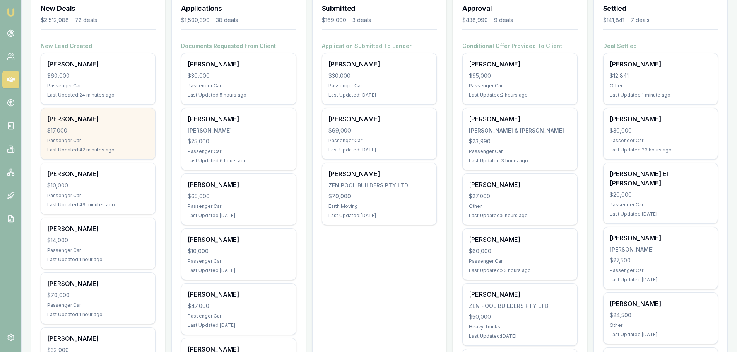
click at [95, 127] on div "$17,000" at bounding box center [98, 131] width 102 height 8
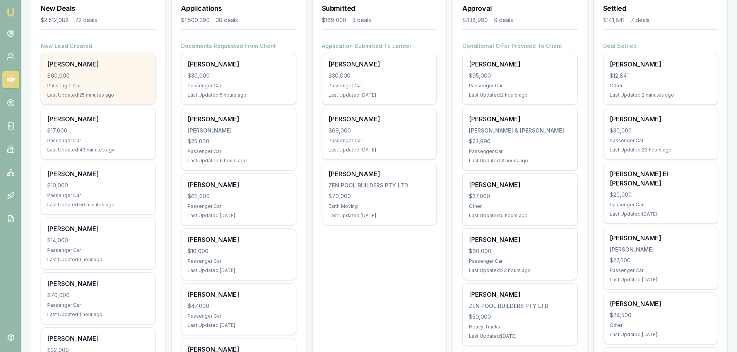
click at [87, 80] on div "[PERSON_NAME] $60,000 Passenger Car Last Updated: 25 minutes ago" at bounding box center [98, 78] width 114 height 51
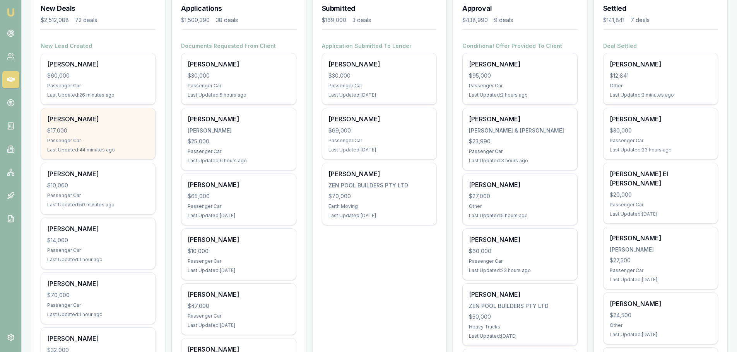
click at [108, 135] on div "[PERSON_NAME] $17,000 Passenger Car Last Updated: 44 minutes ago" at bounding box center [98, 133] width 114 height 51
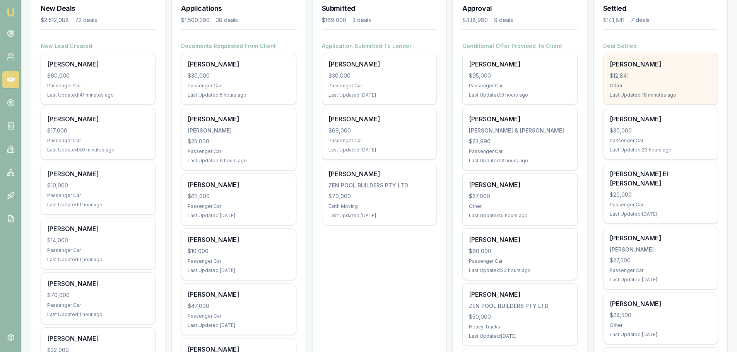
click at [629, 74] on div "$12,841" at bounding box center [660, 76] width 102 height 8
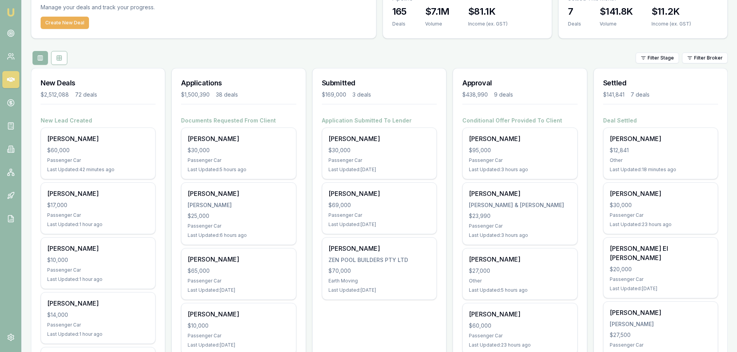
scroll to position [0, 0]
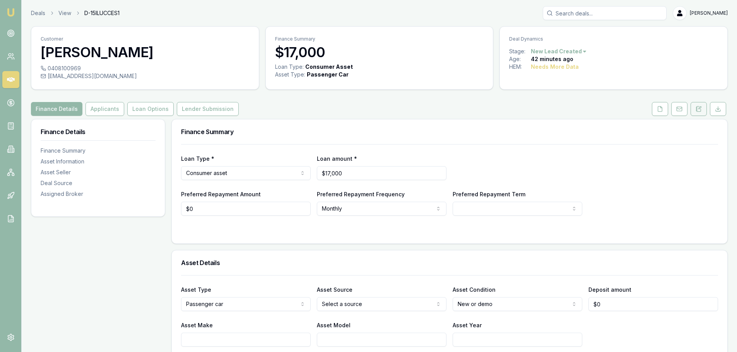
click at [701, 109] on icon at bounding box center [698, 109] width 6 height 6
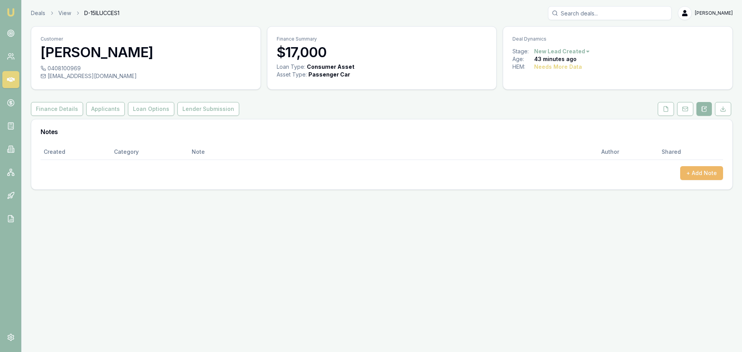
click at [702, 171] on button "+ Add Note" at bounding box center [701, 173] width 43 height 14
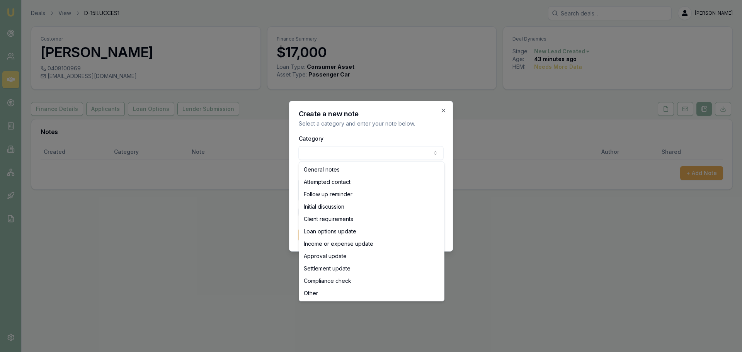
click at [339, 148] on body "Emu Broker Deals View D-15ILUCCES1 Erin Shield Toggle Menu Customer Phillip War…" at bounding box center [371, 176] width 742 height 352
select select "ATTEMPTED_CONTACT"
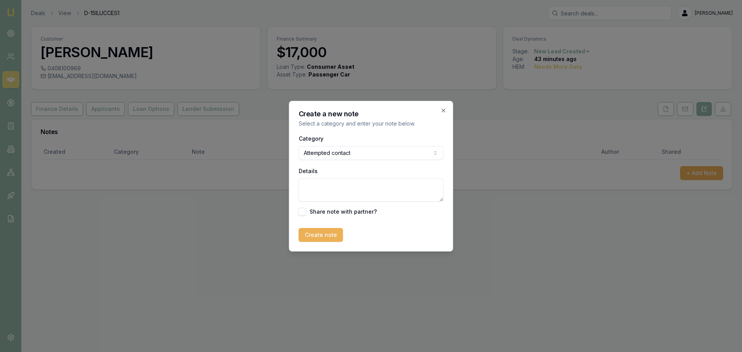
click at [320, 187] on textarea "Details" at bounding box center [371, 190] width 145 height 23
type textarea "sent intro text"
click at [317, 235] on button "Create note" at bounding box center [321, 235] width 44 height 14
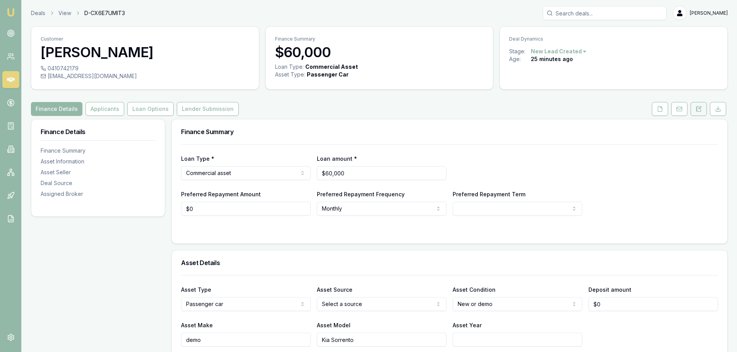
click at [695, 111] on button at bounding box center [698, 109] width 16 height 14
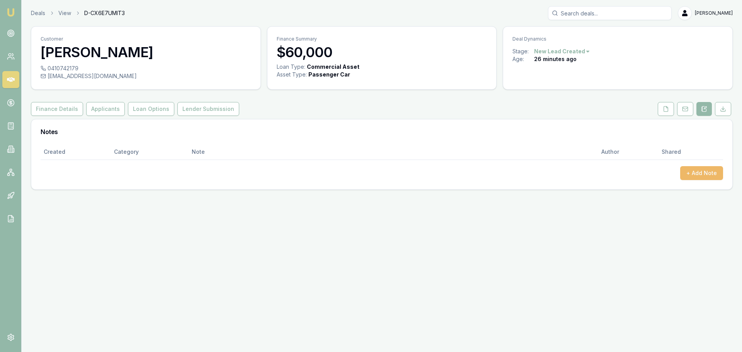
click at [691, 174] on button "+ Add Note" at bounding box center [701, 173] width 43 height 14
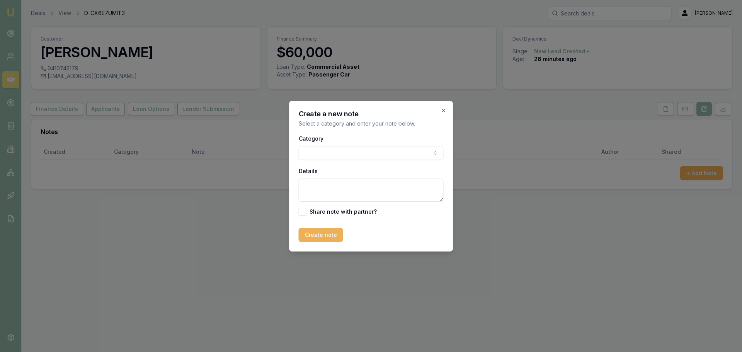
click at [381, 155] on body "Emu Broker Deals View D-CX6E7UMIT3 [PERSON_NAME] Toggle Menu Customer [PERSON_N…" at bounding box center [371, 176] width 742 height 352
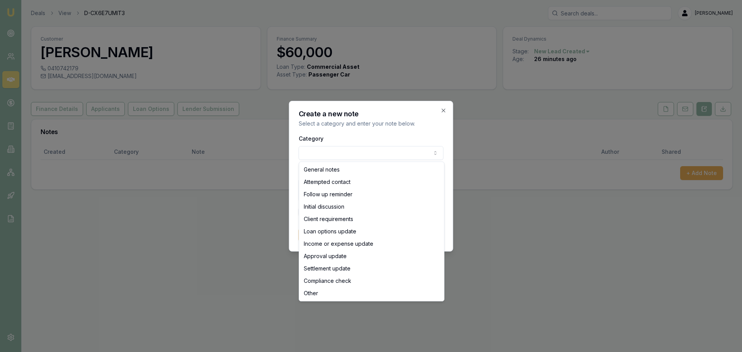
select select "ATTEMPTED_CONTACT"
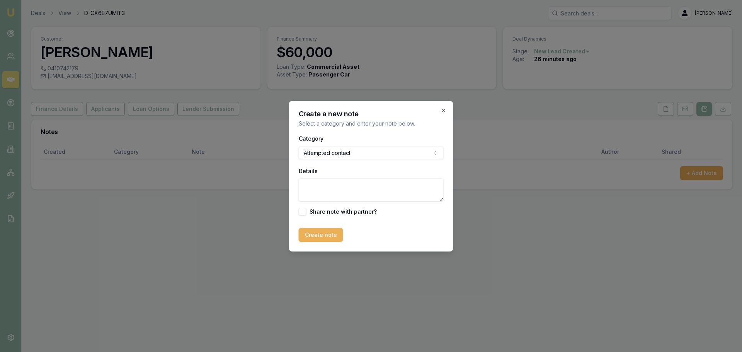
click at [337, 182] on textarea "Details" at bounding box center [371, 190] width 145 height 23
type textarea "sent intro text"
click at [322, 232] on button "Create note" at bounding box center [321, 235] width 44 height 14
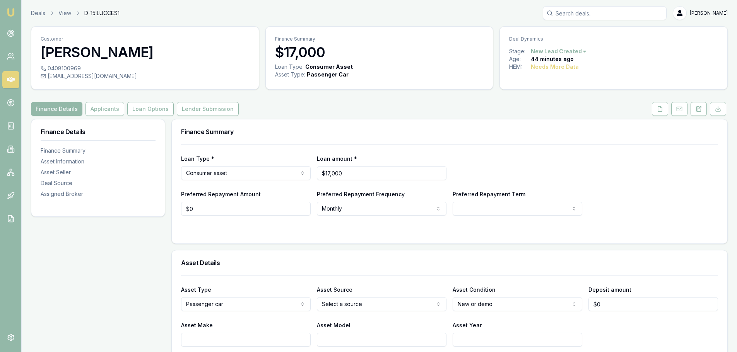
click at [292, 121] on div "Finance Summary" at bounding box center [449, 131] width 555 height 25
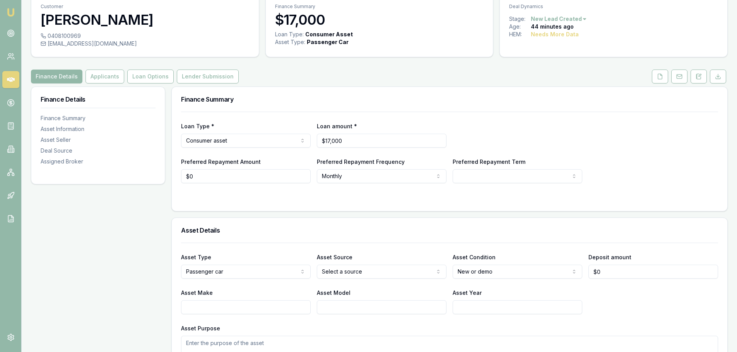
scroll to position [77, 0]
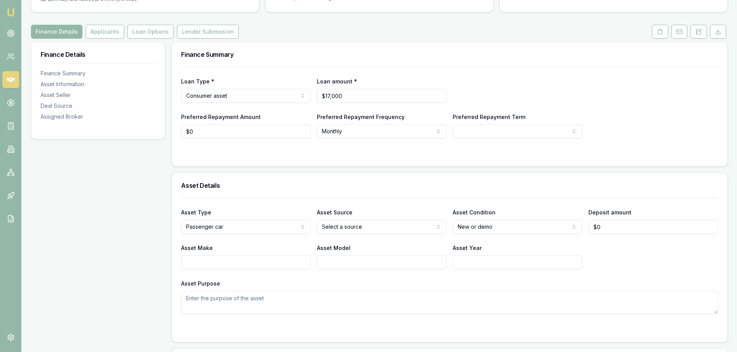
click at [278, 265] on input "Asset Make" at bounding box center [246, 263] width 130 height 14
type input "n"
type input "NISSAN"
type input "NAVARA"
type input "2012"
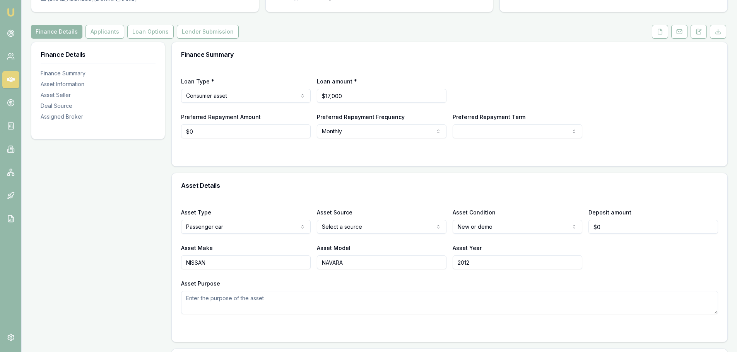
click at [346, 225] on html "Emu Broker Deals View D-15ILUCCES1 Erin Shield Toggle Menu Customer Phillip War…" at bounding box center [368, 99] width 737 height 352
click at [353, 194] on div "Asset Details" at bounding box center [449, 185] width 555 height 25
click at [351, 204] on div "Asset Type Passenger car Passenger car Electric vehicle Light commercial Carava…" at bounding box center [449, 256] width 537 height 116
click at [358, 228] on html "Emu Broker Deals View D-15ILUCCES1 Erin Shield Toggle Menu Customer Phillip War…" at bounding box center [368, 99] width 737 height 352
click at [355, 186] on h3 "Asset Details" at bounding box center [449, 185] width 537 height 6
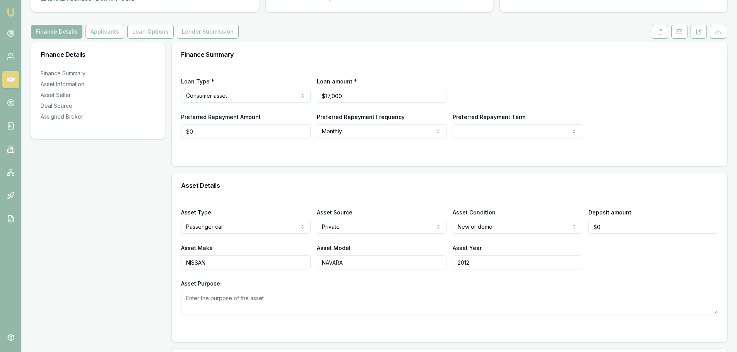
click at [355, 228] on html "Emu Broker Deals View D-15ILUCCES1 Erin Shield Toggle Menu Customer Phillip War…" at bounding box center [368, 99] width 737 height 352
select select "DEALER"
click at [500, 225] on html "Emu Broker Deals View D-15ILUCCES1 Erin Shield Toggle Menu Customer Phillip War…" at bounding box center [368, 99] width 737 height 352
select select "USED"
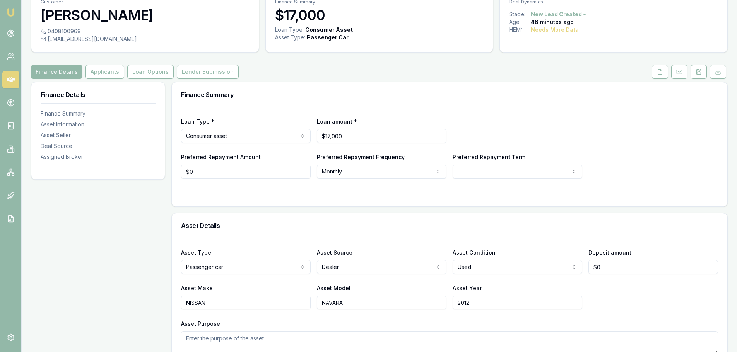
scroll to position [0, 0]
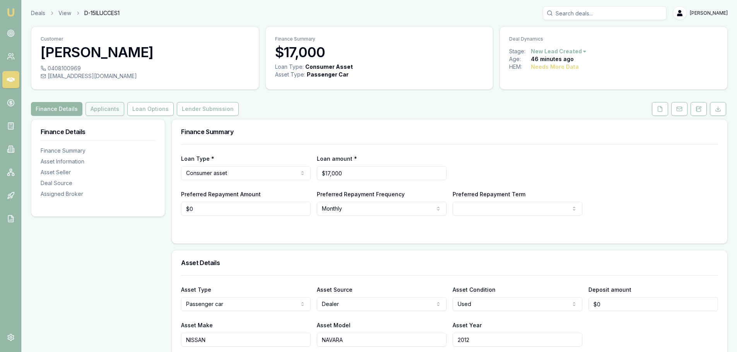
click at [106, 110] on button "Applicants" at bounding box center [104, 109] width 39 height 14
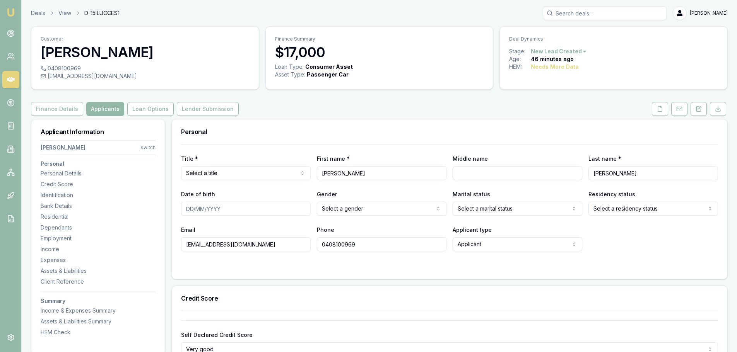
click at [350, 106] on div "Finance Details Applicants Loan Options Lender Submission" at bounding box center [379, 109] width 696 height 14
click at [263, 174] on html "Emu Broker Deals View D-15ILUCCES1 Erin Shield Toggle Menu Customer Phillip War…" at bounding box center [368, 176] width 737 height 352
click at [490, 171] on input "Middle name" at bounding box center [517, 173] width 130 height 14
type input "JOHN"
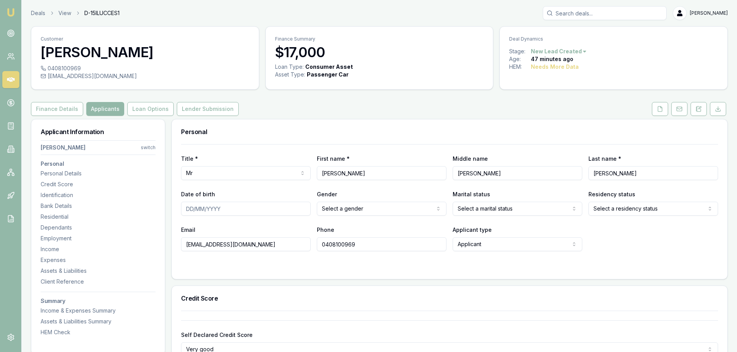
click at [228, 208] on input "Date of birth" at bounding box center [246, 209] width 130 height 14
click at [273, 140] on div "Personal" at bounding box center [449, 131] width 555 height 25
click at [251, 208] on input "Date of birth" at bounding box center [246, 209] width 130 height 14
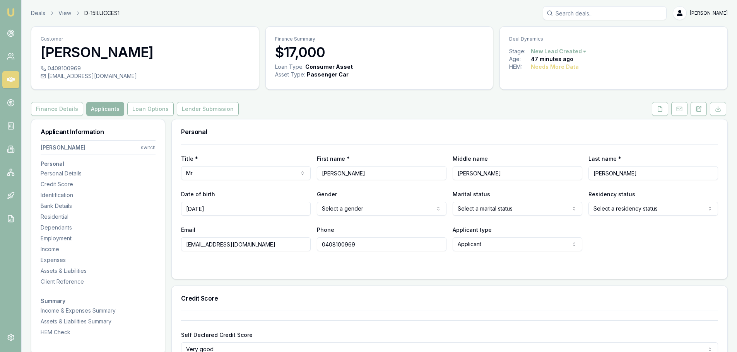
type input "01/11/1969"
click at [307, 125] on div "Personal" at bounding box center [449, 131] width 555 height 25
click at [396, 207] on html "Emu Broker Deals View D-15ILUCCES1 Erin Shield Toggle Menu Customer Phillip War…" at bounding box center [368, 176] width 737 height 352
click at [427, 111] on div "Finance Details Applicants Loan Options Lender Submission" at bounding box center [379, 109] width 696 height 14
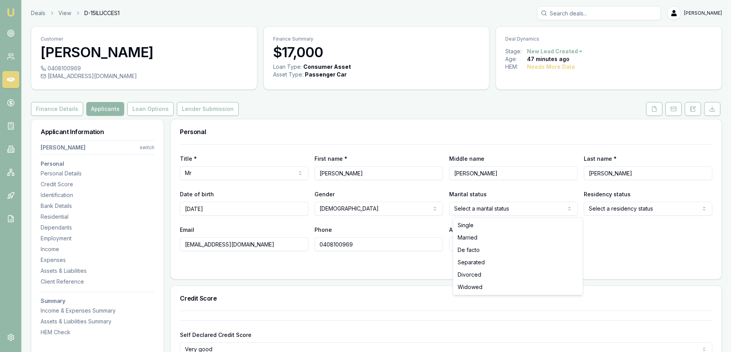
click at [492, 211] on html "Emu Broker Deals View D-15ILUCCES1 Erin Shield Toggle Menu Customer Phillip War…" at bounding box center [368, 176] width 737 height 352
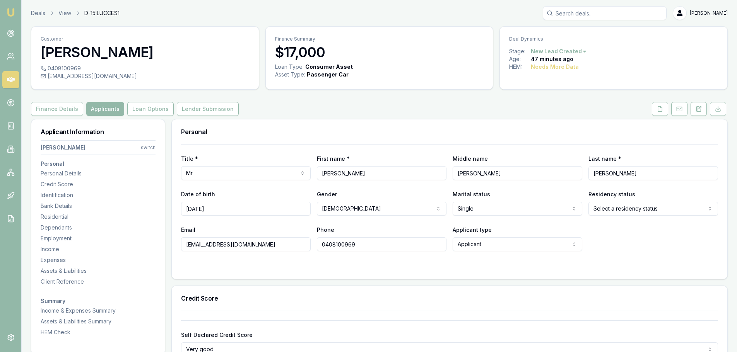
click at [525, 135] on div "Personal" at bounding box center [449, 131] width 555 height 25
click at [489, 206] on html "Emu Broker Deals View D-15ILUCCES1 Erin Shield Toggle Menu Customer Phillip War…" at bounding box center [368, 176] width 737 height 352
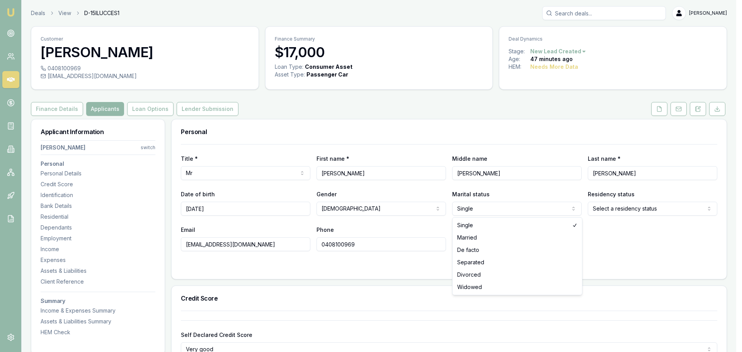
select select "MARRIED"
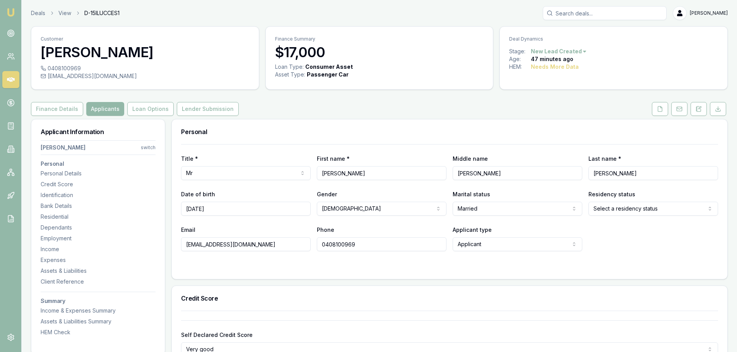
click at [623, 208] on html "Emu Broker Deals View D-15ILUCCES1 Erin Shield Toggle Menu Customer Phillip War…" at bounding box center [368, 176] width 737 height 352
click at [552, 114] on div "Finance Details Applicants Loan Options Lender Submission" at bounding box center [379, 109] width 696 height 14
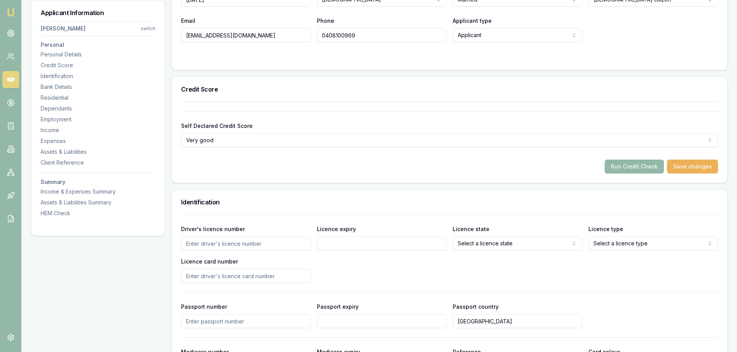
scroll to position [232, 0]
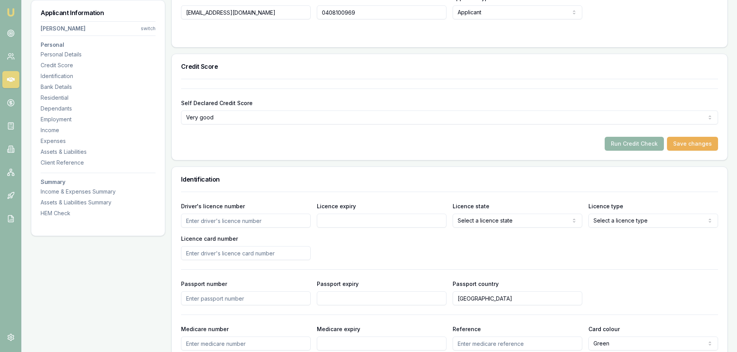
click at [288, 219] on input "Driver's licence number" at bounding box center [246, 221] width 130 height 14
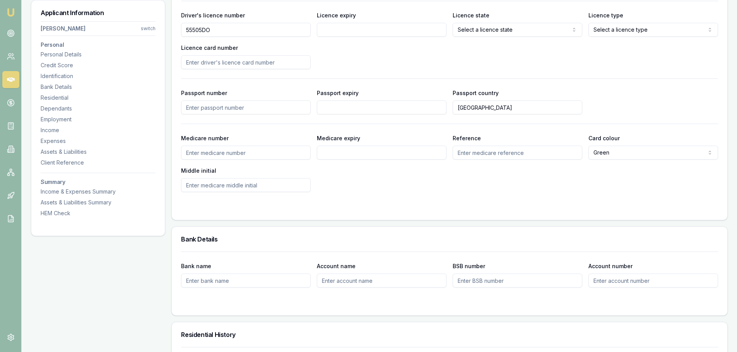
scroll to position [348, 0]
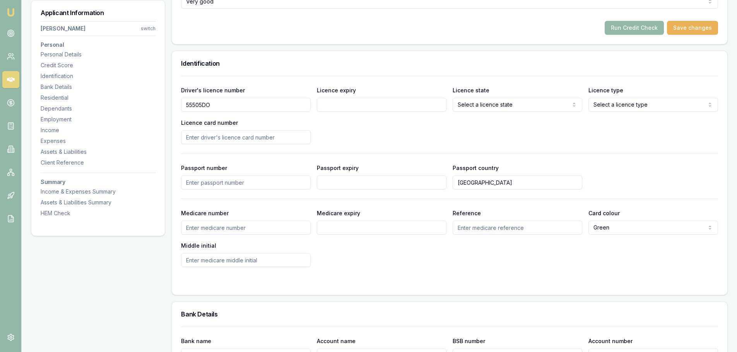
type input "55505DO"
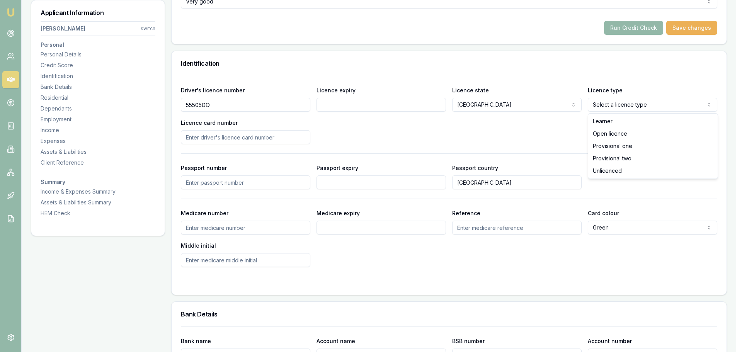
select select "OPEN_LICENCE"
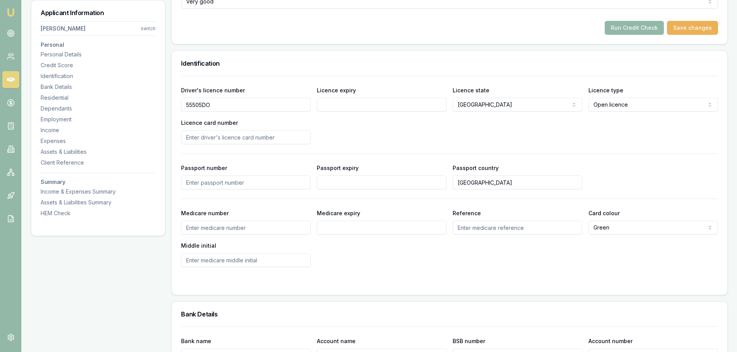
click at [409, 107] on input "Licence expiry" at bounding box center [382, 105] width 130 height 14
click at [354, 61] on h3 "Identification" at bounding box center [449, 63] width 537 height 6
click at [361, 104] on input "Licence expiry" at bounding box center [382, 105] width 130 height 14
type input "22/03/2027"
click at [368, 116] on div "Driver's licence number 55505DO Licence expiry 22/03/2027 Licence state NSW NSW…" at bounding box center [449, 114] width 537 height 59
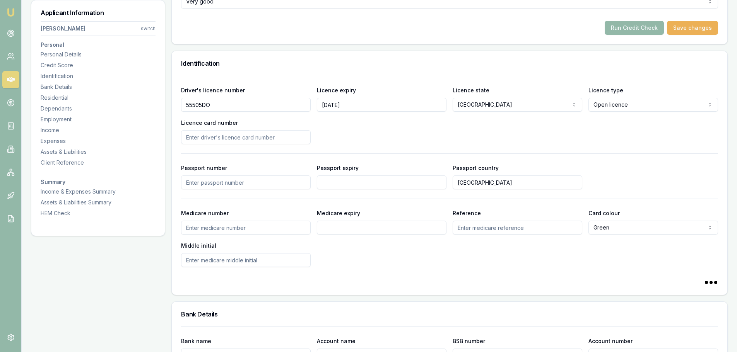
click at [267, 135] on input "Licence card number" at bounding box center [246, 137] width 130 height 14
click at [278, 139] on input "Licence card number" at bounding box center [246, 137] width 130 height 14
click at [375, 127] on div "Driver's licence number 55505DO Licence expiry 22/03/2027 Licence state NSW NSW…" at bounding box center [449, 114] width 537 height 59
click at [275, 134] on input "Licence card number" at bounding box center [246, 137] width 130 height 14
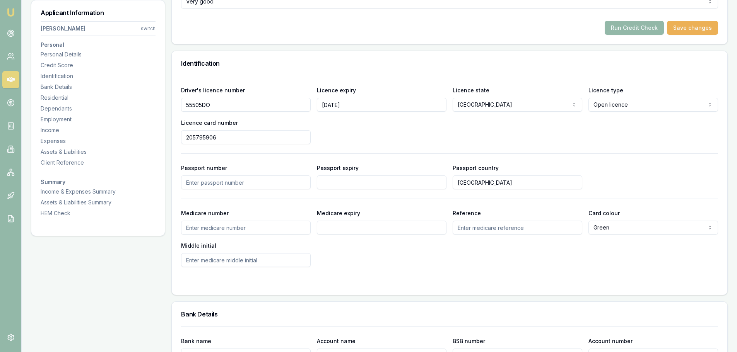
type input "205795906"
click at [336, 129] on div "Driver's licence number 55505DO Licence expiry 22/03/2027 Licence state NSW NSW…" at bounding box center [449, 114] width 537 height 59
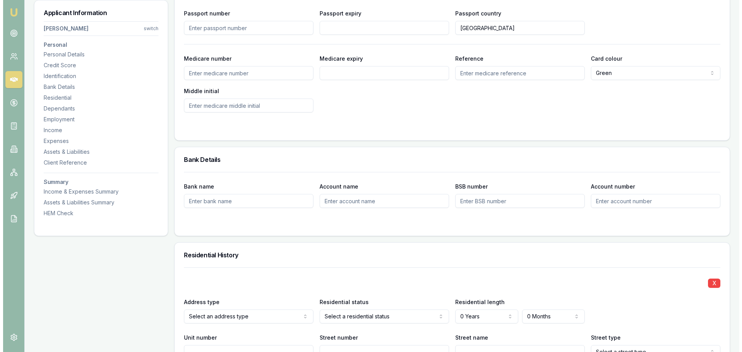
scroll to position [619, 0]
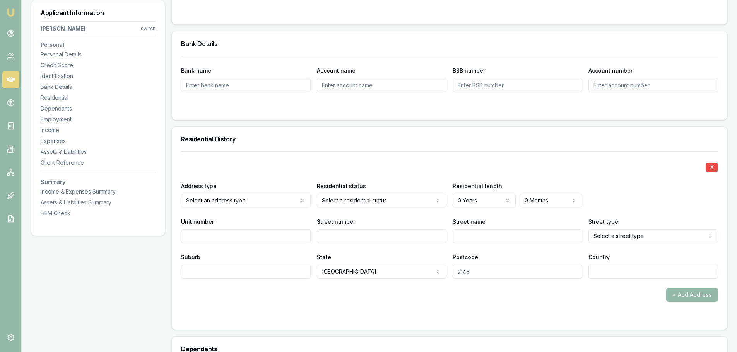
click at [340, 235] on input "Street number" at bounding box center [382, 236] width 130 height 14
type input "24"
type input "B"
type input "VALENCIA"
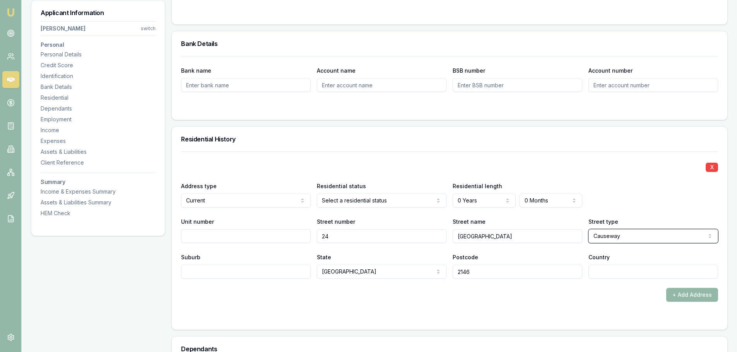
select select "Crescent"
type input "TOONGABBIE"
type input "AUSTRALIA"
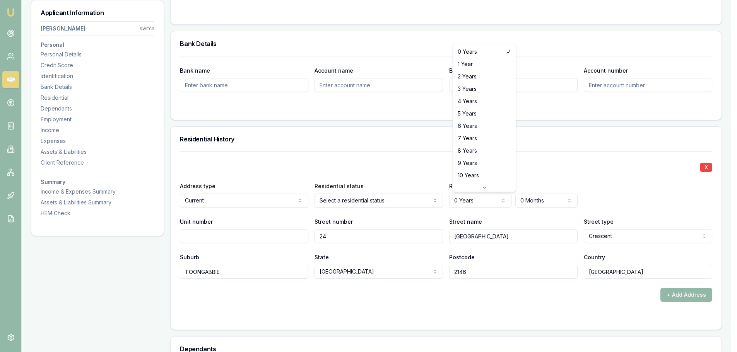
select select "20"
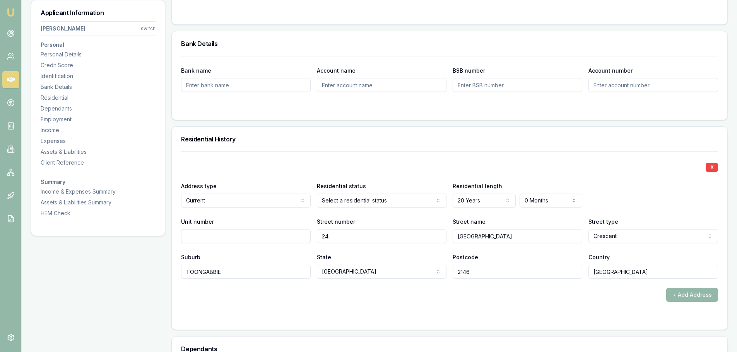
click at [512, 153] on div "X Address type Current Current Previous Residential status Select a residential…" at bounding box center [449, 215] width 537 height 127
click at [340, 138] on h3 "Residential History" at bounding box center [449, 139] width 537 height 6
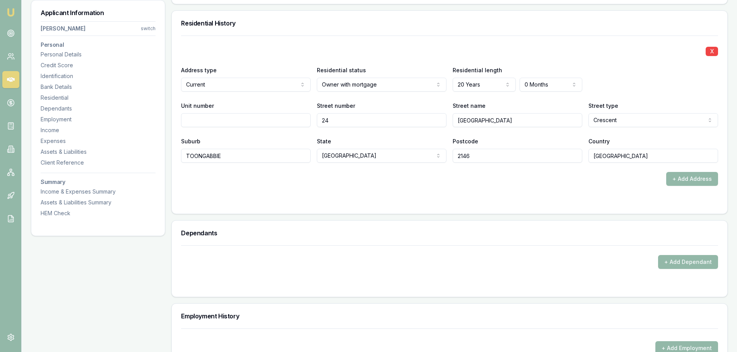
scroll to position [851, 0]
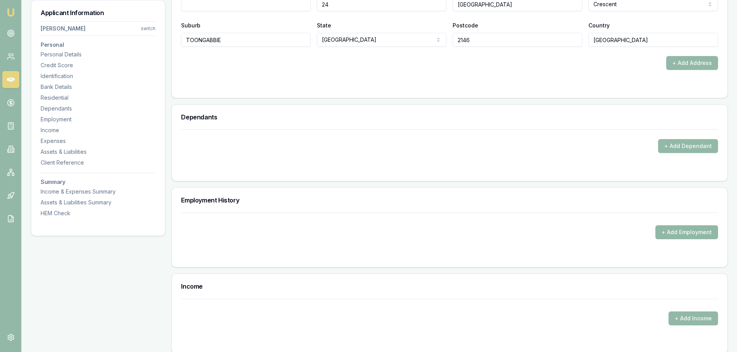
click at [689, 230] on button "+ Add Employment" at bounding box center [686, 232] width 63 height 14
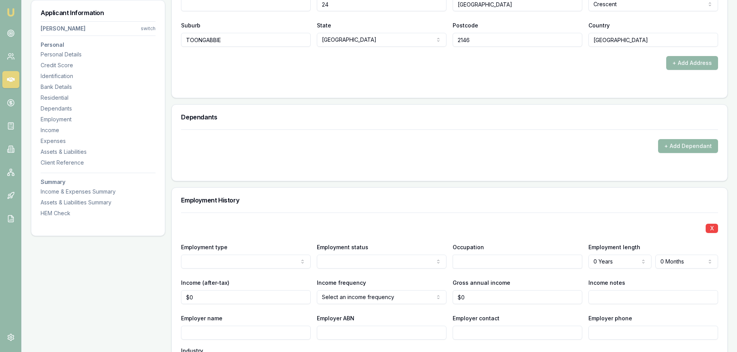
click at [671, 145] on button "+ Add Dependant" at bounding box center [688, 146] width 60 height 14
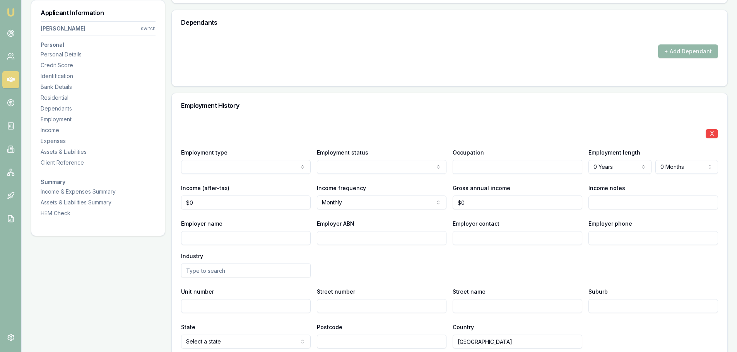
scroll to position [1044, 0]
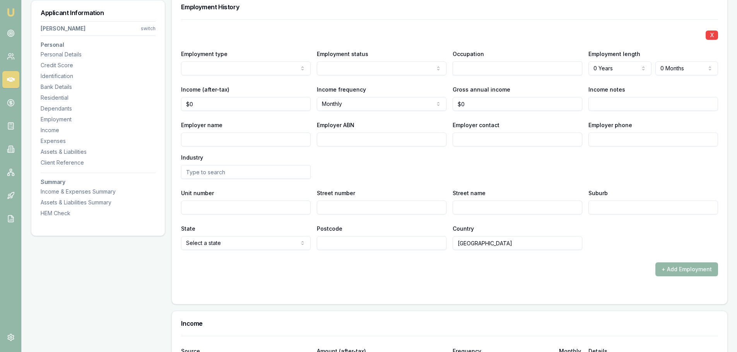
click at [201, 139] on input "Employer name" at bounding box center [246, 140] width 130 height 14
type input "OPAL HEALTH CARE"
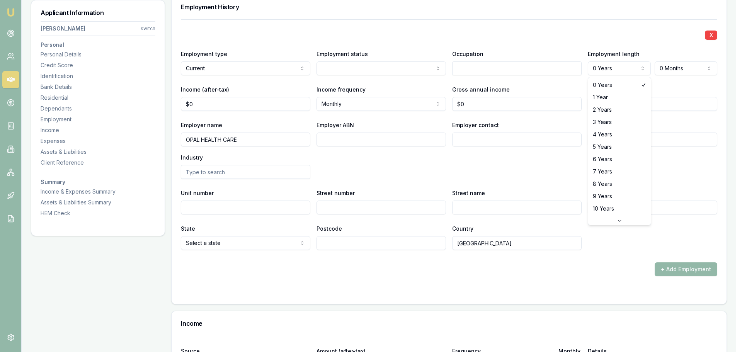
select select "2"
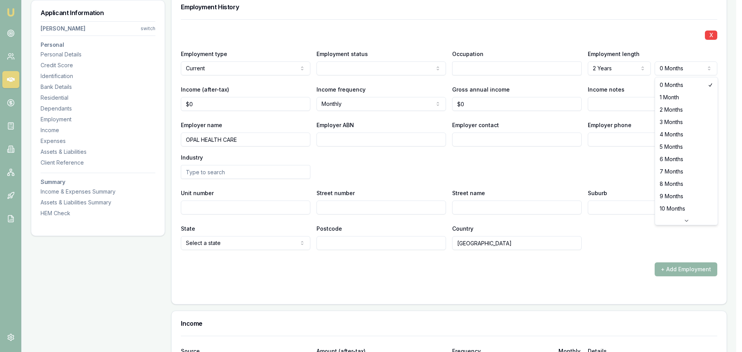
select select "6"
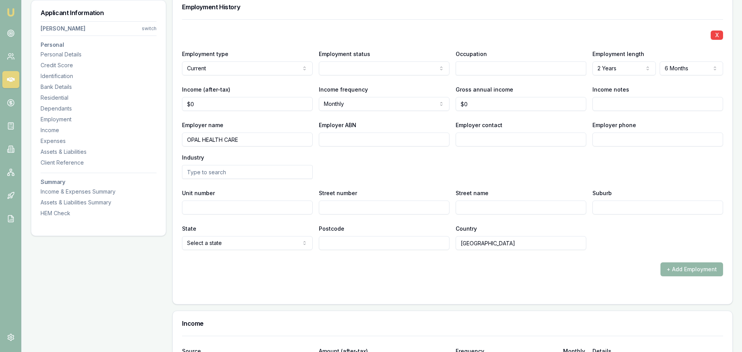
click at [450, 17] on div "Employment History" at bounding box center [449, 7] width 555 height 25
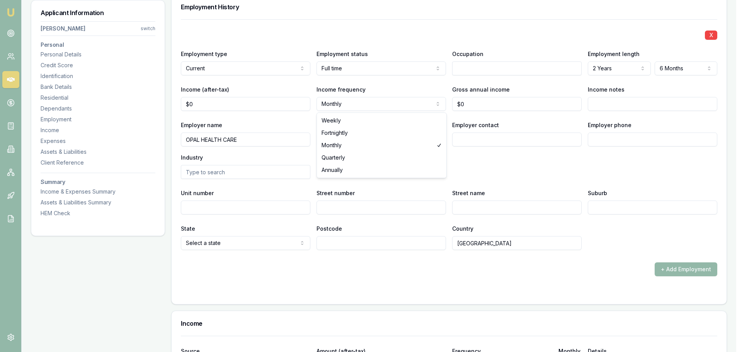
select select "FORTNIGHTLY"
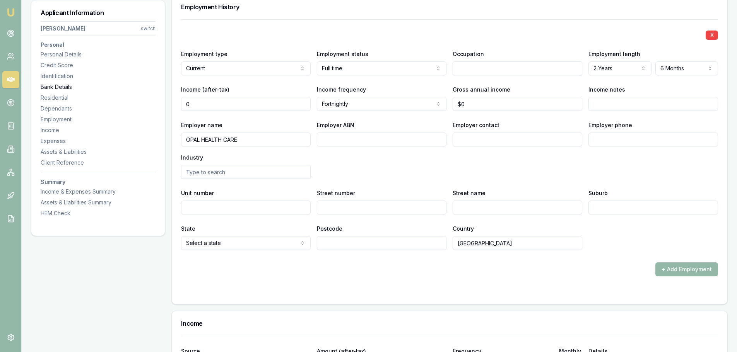
drag, startPoint x: 212, startPoint y: 107, endPoint x: 91, endPoint y: 89, distance: 122.4
click at [113, 91] on div "Applicant Information Phillip Ward switch Personal Personal Details Credit Scor…" at bounding box center [379, 49] width 696 height 1949
type input "$2,400"
click at [430, 177] on div "Employer name OPAL HEALTH CARE Employer ABN Employer contact Employer phone Ind…" at bounding box center [449, 149] width 537 height 59
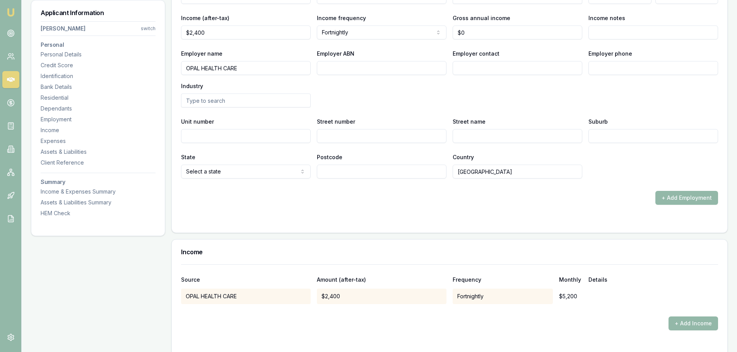
scroll to position [1121, 0]
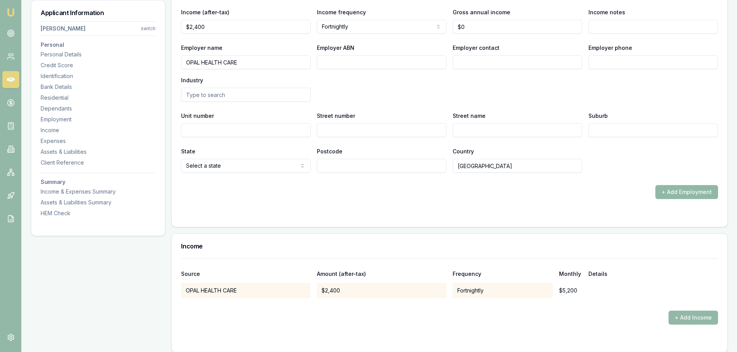
click at [684, 192] on button "+ Add Employment" at bounding box center [686, 192] width 63 height 14
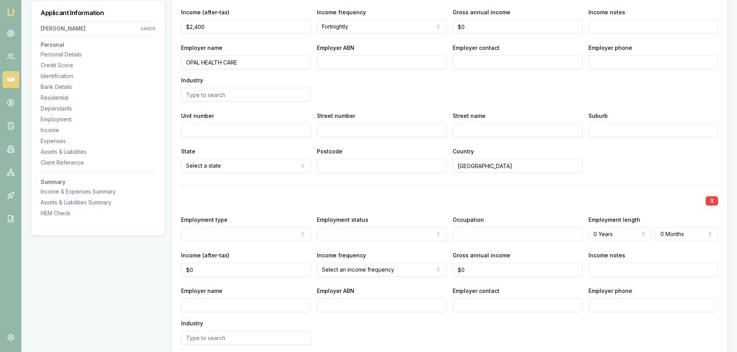
select select "PREVIOUS"
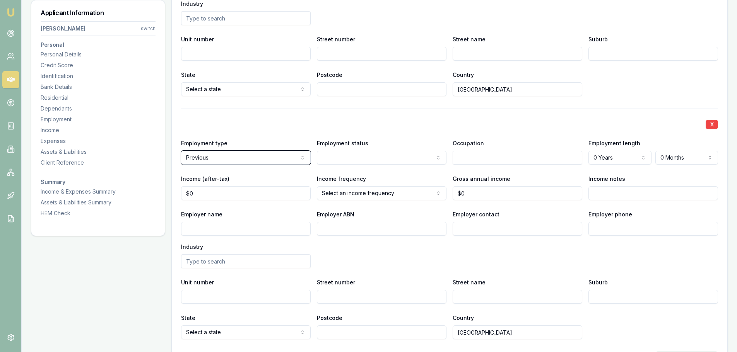
scroll to position [1199, 0]
click at [269, 229] on input "Employer name" at bounding box center [246, 228] width 130 height 14
type input "SELF EMPLOYED"
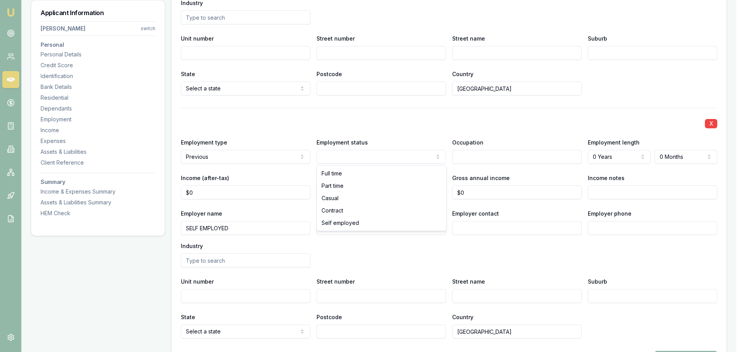
select select "SELF_EMPLOYED"
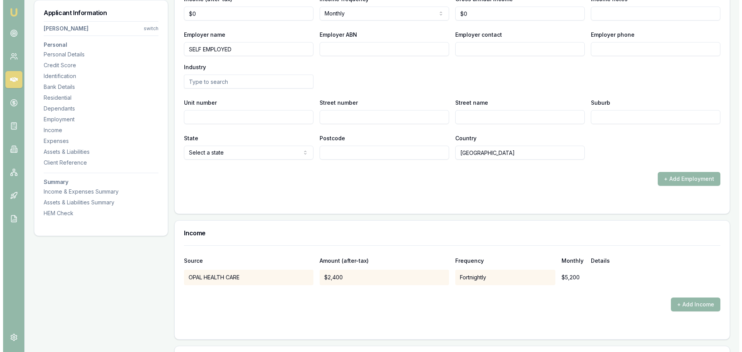
scroll to position [1237, 0]
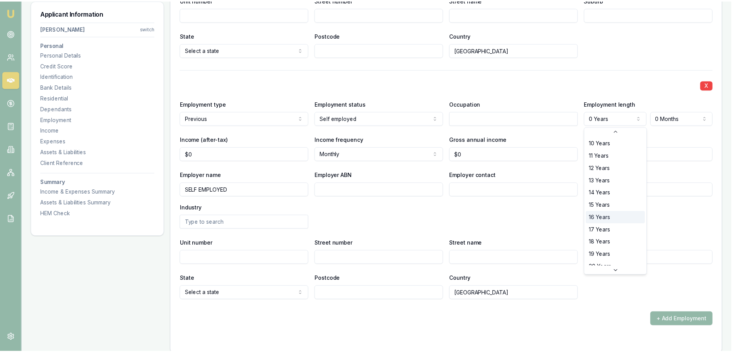
scroll to position [124, 0]
select select "20"
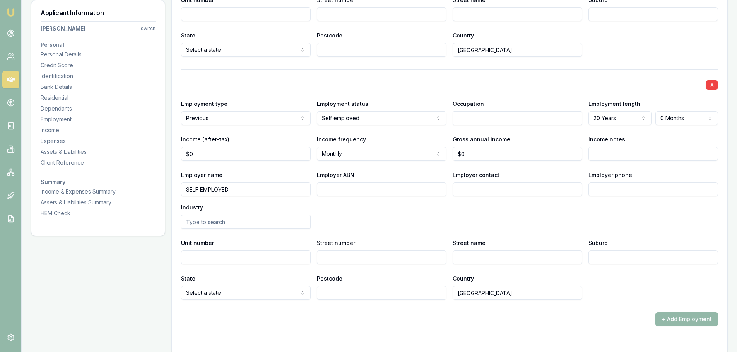
click at [660, 218] on div "Employer name SELF EMPLOYED Employer ABN Employer contact Employer phone Indust…" at bounding box center [449, 199] width 537 height 59
click at [561, 80] on div "X" at bounding box center [449, 84] width 537 height 11
click at [513, 225] on div "Employer name SELF EMPLOYED Employer ABN Employer contact Employer phone Indust…" at bounding box center [449, 199] width 537 height 59
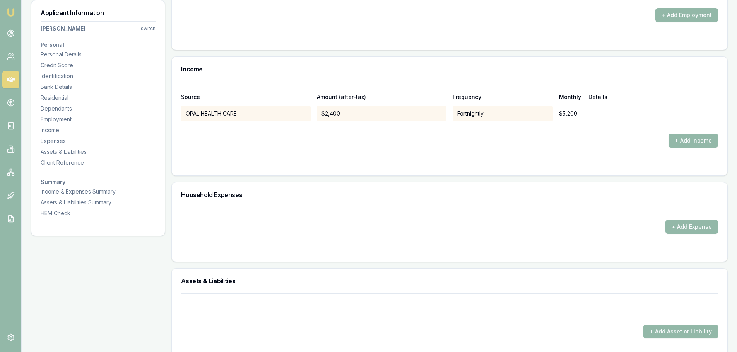
scroll to position [1547, 0]
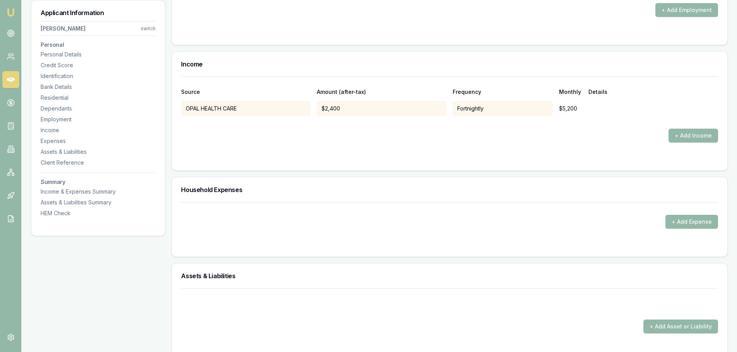
click at [315, 142] on div "+ Add Income" at bounding box center [449, 136] width 537 height 14
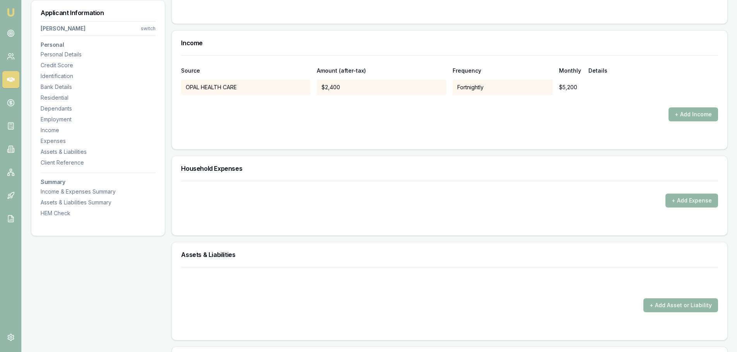
scroll to position [1585, 0]
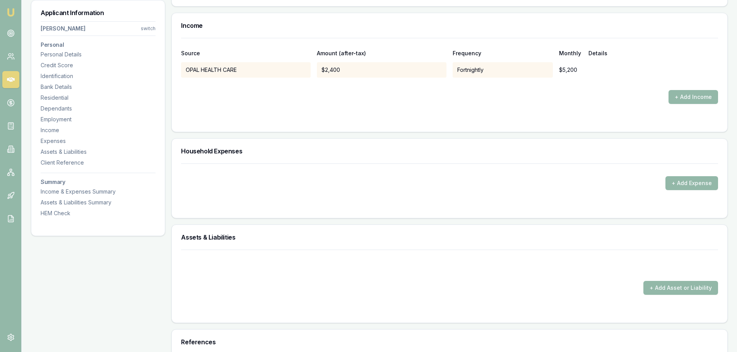
click at [209, 92] on div "+ Add Income" at bounding box center [449, 97] width 537 height 14
click at [217, 85] on div at bounding box center [449, 84] width 537 height 12
click at [683, 96] on button "+ Add Income" at bounding box center [692, 97] width 49 height 14
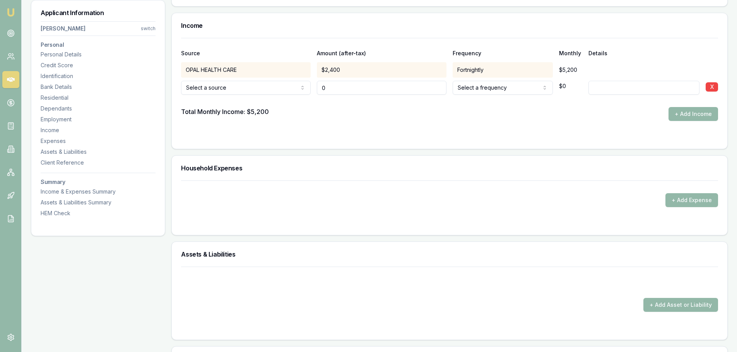
type input "$0"
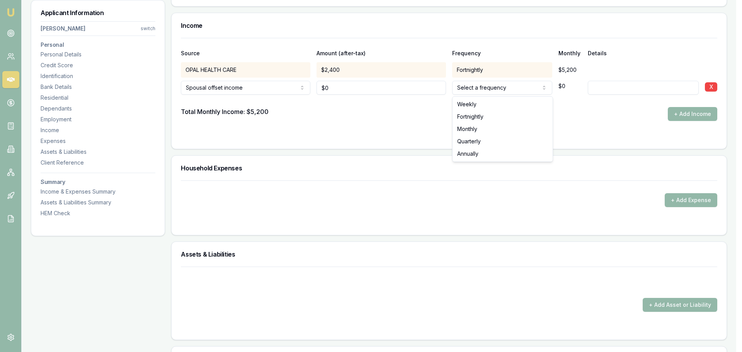
select select "FORTNIGHTLY"
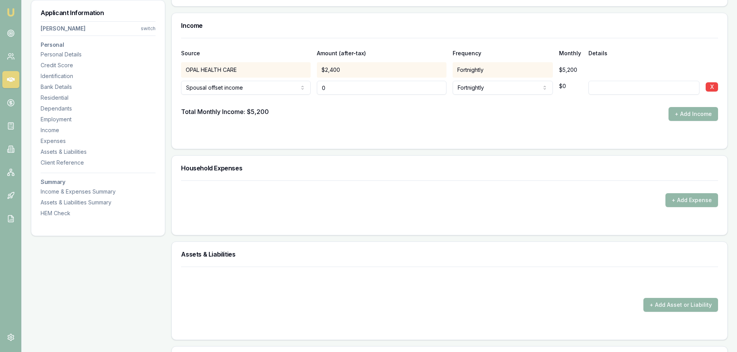
drag, startPoint x: 371, startPoint y: 91, endPoint x: 312, endPoint y: 92, distance: 58.8
click at [334, 92] on input "0" at bounding box center [382, 88] width 130 height 14
drag, startPoint x: 337, startPoint y: 93, endPoint x: 287, endPoint y: 89, distance: 50.0
click at [287, 89] on div "Spousal offset income Spousal offset income Rental Shares Interest Centrelink F…" at bounding box center [449, 86] width 537 height 17
type input "$4,800"
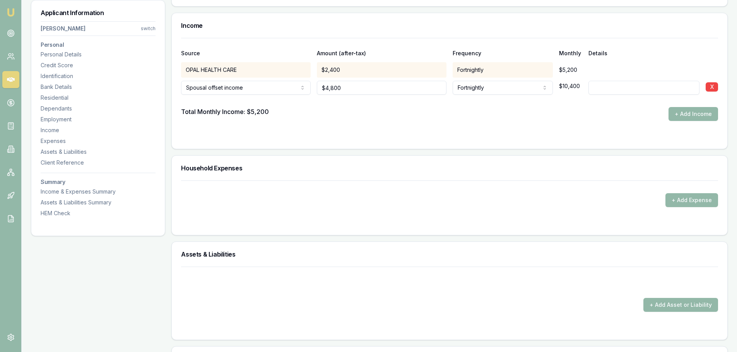
click at [447, 104] on div at bounding box center [449, 101] width 537 height 12
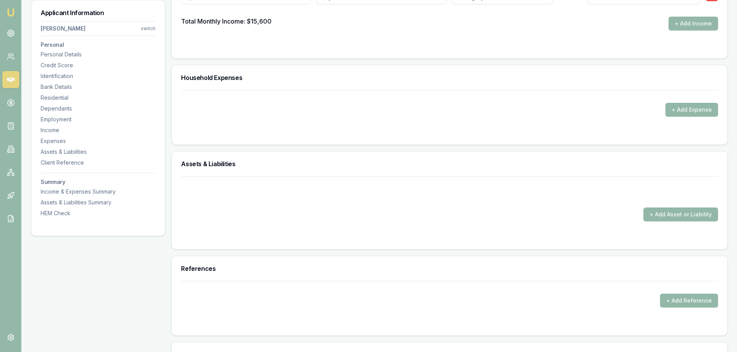
scroll to position [1701, 0]
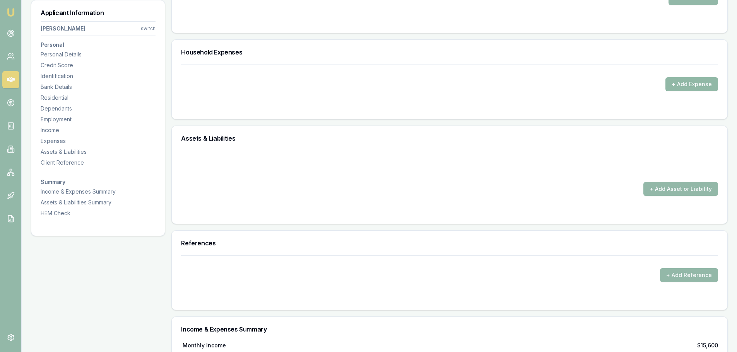
click at [676, 82] on button "+ Add Expense" at bounding box center [691, 84] width 53 height 14
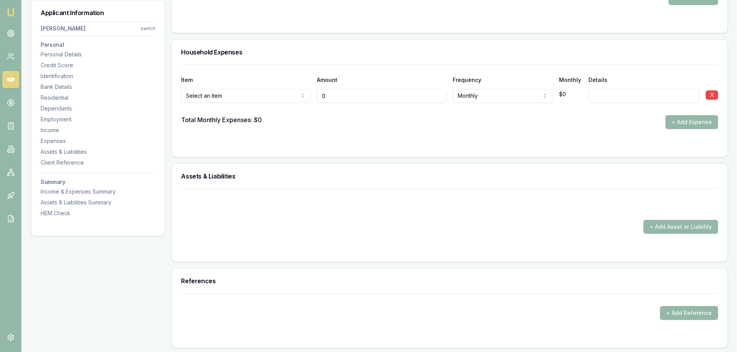
type input "$0"
click at [286, 55] on div "Household Expenses" at bounding box center [449, 52] width 555 height 25
click at [291, 51] on h3 "Household Expenses" at bounding box center [449, 52] width 537 height 6
click at [322, 60] on div "Household Expenses" at bounding box center [449, 52] width 555 height 25
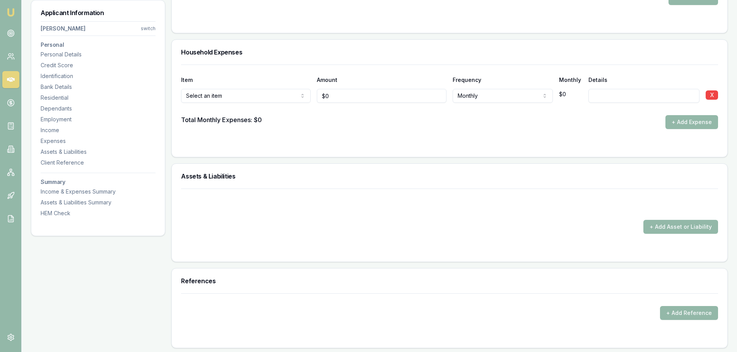
click at [287, 52] on h3 "Household Expenses" at bounding box center [449, 52] width 537 height 6
click at [279, 51] on h3 "Household Expenses" at bounding box center [449, 52] width 537 height 6
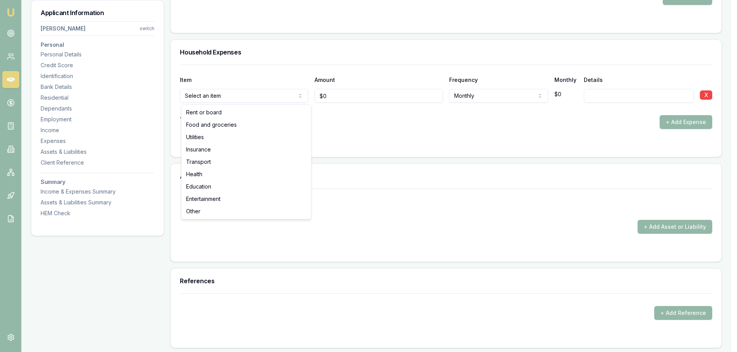
select select "FOOD_AND_GROCERIES"
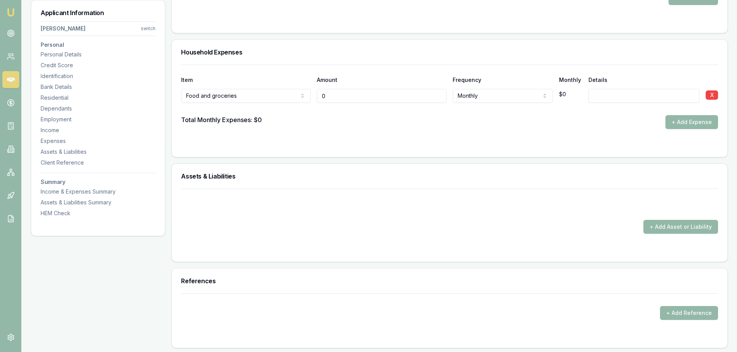
drag, startPoint x: 318, startPoint y: 93, endPoint x: 253, endPoint y: 92, distance: 65.0
click at [253, 92] on div "Food and groceries Rent or board Food and groceries Utilities Insurance Transpo…" at bounding box center [449, 94] width 537 height 17
type input "$350"
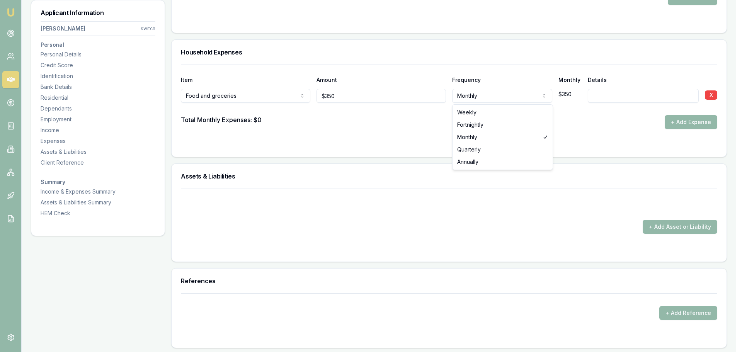
select select "WEEKLY"
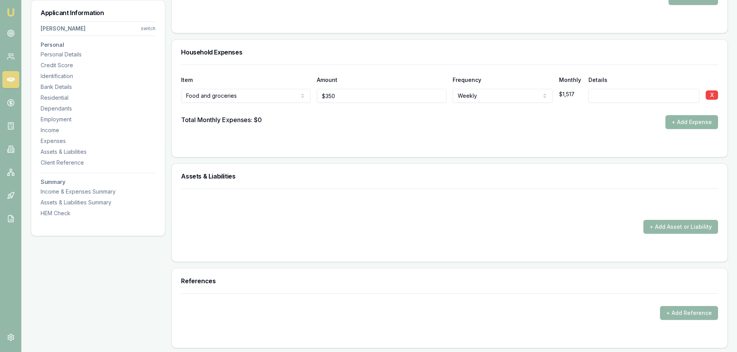
click at [682, 124] on button "+ Add Expense" at bounding box center [691, 122] width 53 height 14
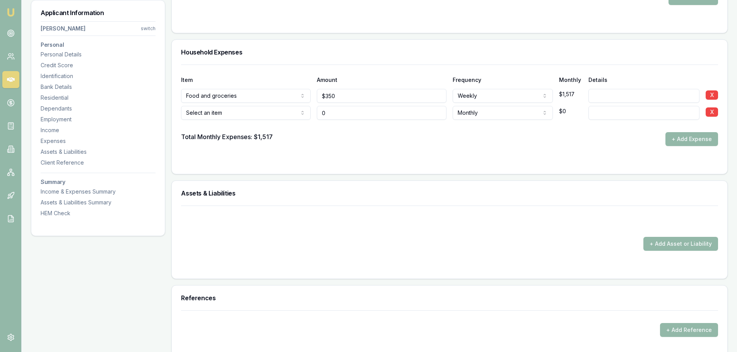
type input "$0"
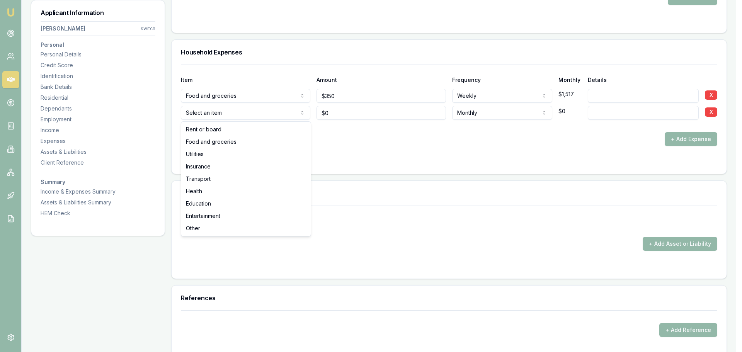
select select "UTILITIES"
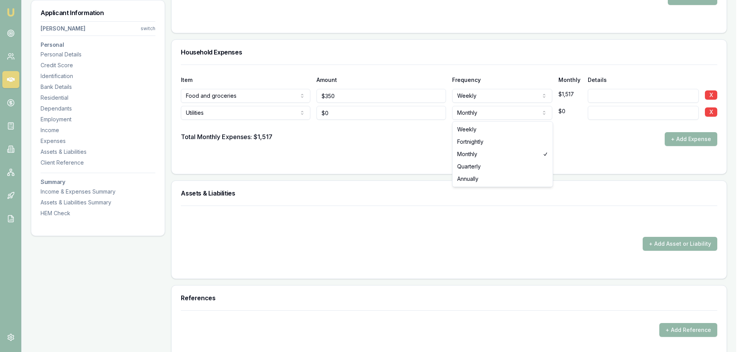
select select "FORTNIGHTLY"
drag, startPoint x: 473, startPoint y: 140, endPoint x: 465, endPoint y: 138, distance: 8.7
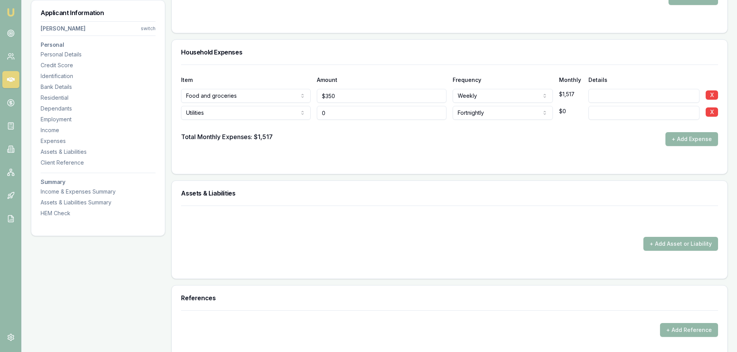
drag, startPoint x: 361, startPoint y: 115, endPoint x: 294, endPoint y: 115, distance: 66.5
click at [301, 115] on div "Utilities Rent or board Food and groceries Utilities Insurance Transport Health…" at bounding box center [449, 111] width 537 height 17
type input "$0"
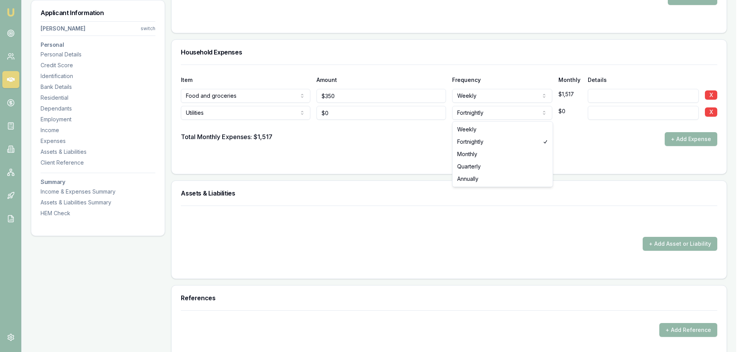
select select "MONTHLY"
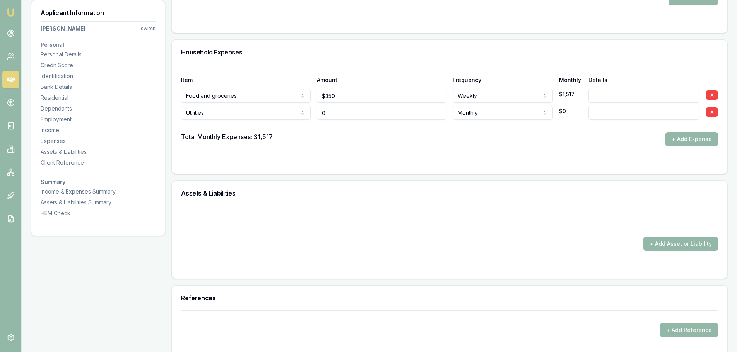
click at [286, 113] on div "Utilities Rent or board Food and groceries Utilities Insurance Transport Health…" at bounding box center [449, 111] width 537 height 17
type input "$400"
click at [690, 140] on button "+ Add Expense" at bounding box center [691, 139] width 53 height 14
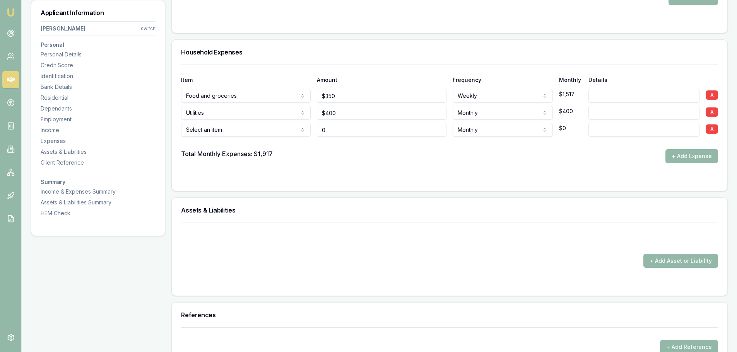
type input "$0"
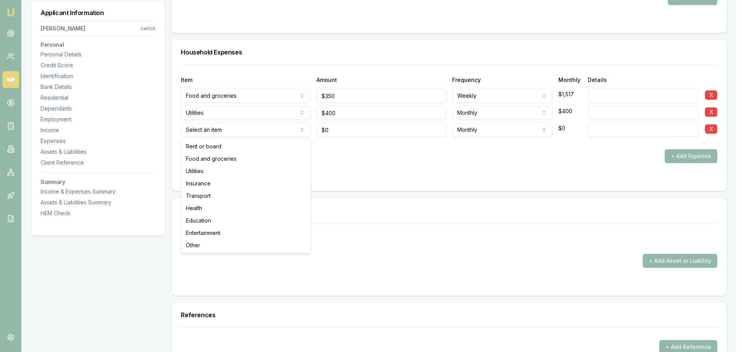
select select "INSURANCE"
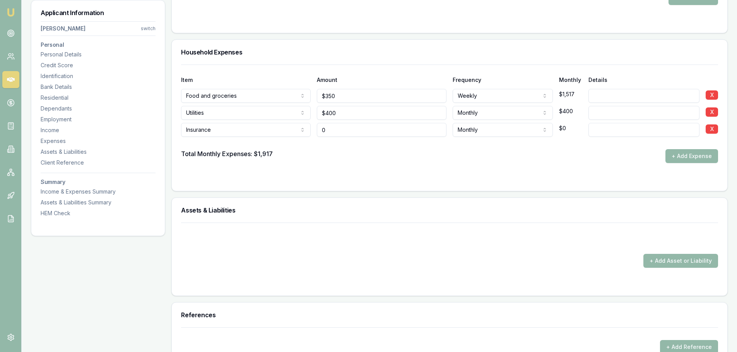
drag, startPoint x: 352, startPoint y: 132, endPoint x: 262, endPoint y: 127, distance: 90.2
click at [262, 127] on div "Insurance Rent or board Food and groceries Utilities Insurance Transport Health…" at bounding box center [449, 128] width 537 height 17
type input "$0"
click at [681, 153] on button "+ Add Expense" at bounding box center [691, 156] width 53 height 14
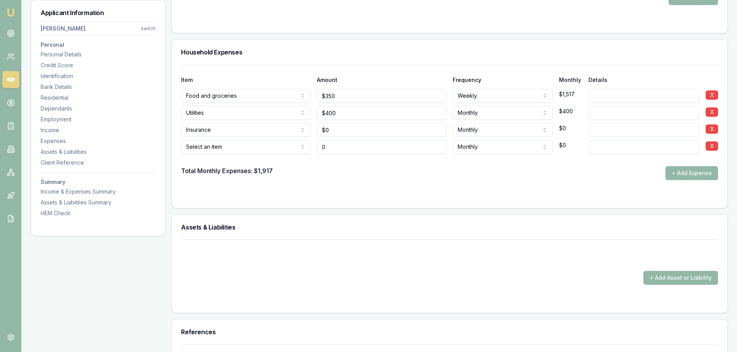
type input "$0"
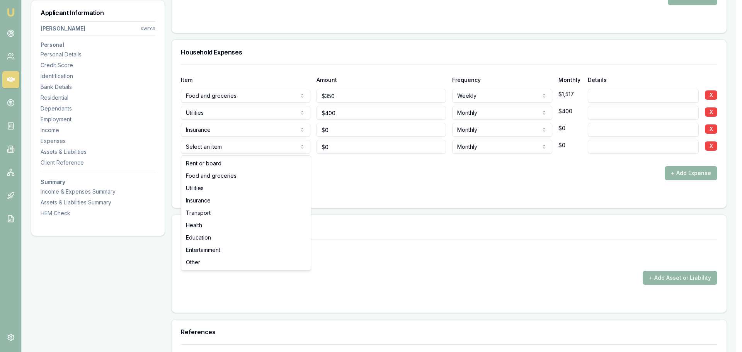
select select "TRANSPORT"
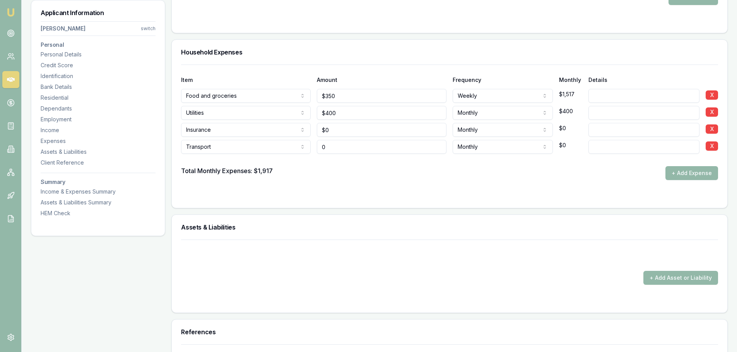
drag, startPoint x: 283, startPoint y: 144, endPoint x: 268, endPoint y: 143, distance: 15.5
click at [270, 143] on div "Transport Rent or board Food and groceries Utilities Insurance Transport Health…" at bounding box center [449, 145] width 537 height 17
type input "$70"
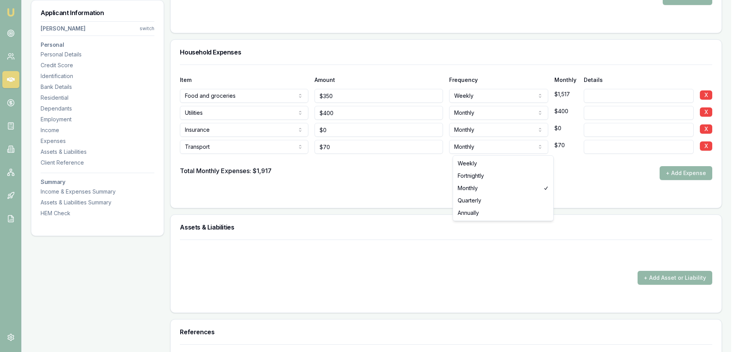
select select "WEEKLY"
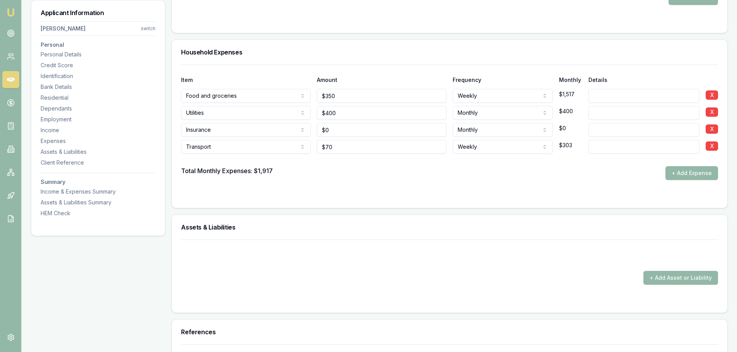
drag, startPoint x: 693, startPoint y: 172, endPoint x: 530, endPoint y: 172, distance: 162.8
click at [693, 172] on button "+ Add Expense" at bounding box center [691, 173] width 53 height 14
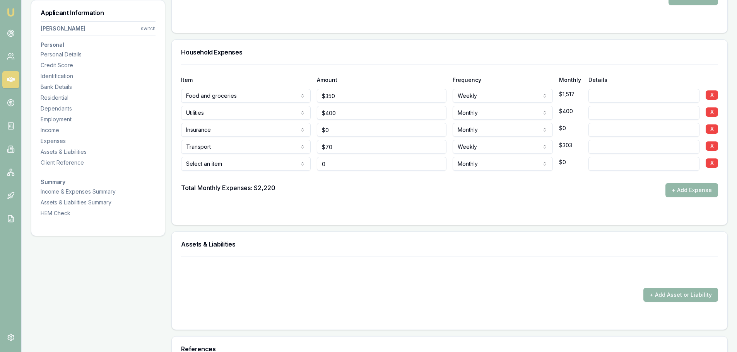
type input "$0"
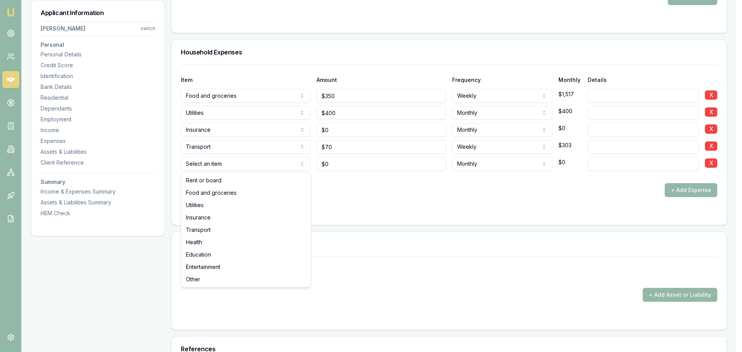
select select "ENTERTAINMENT"
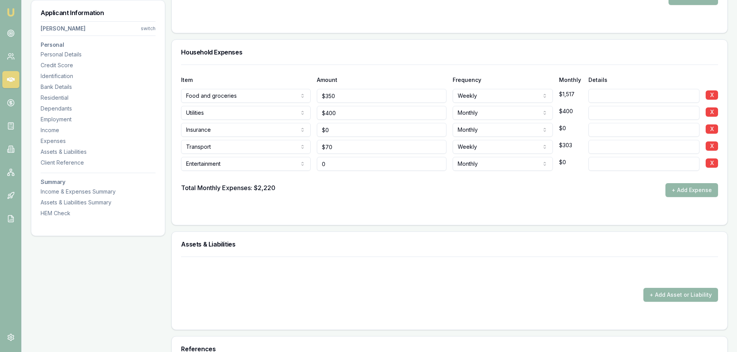
drag, startPoint x: 289, startPoint y: 157, endPoint x: 245, endPoint y: 148, distance: 44.7
click at [257, 150] on div "Item Amount Frequency Monthly Details Food and groceries Rent or board Food and…" at bounding box center [449, 131] width 537 height 133
type input "$0"
click at [673, 190] on button "+ Add Expense" at bounding box center [691, 190] width 53 height 14
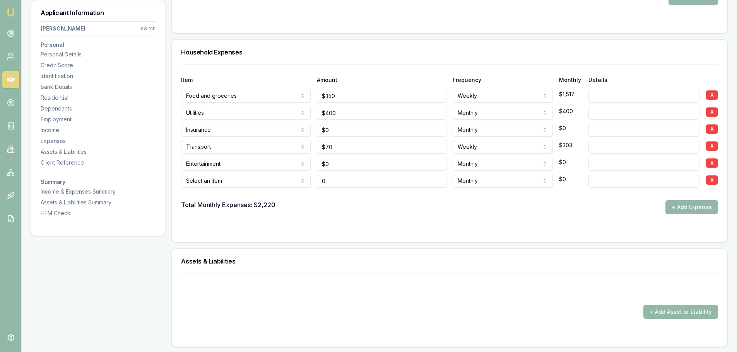
type input "$0"
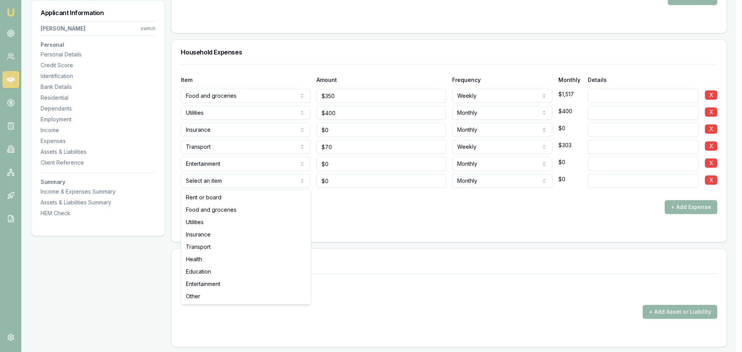
select select "HEALTH"
drag, startPoint x: 207, startPoint y: 259, endPoint x: 341, endPoint y: 194, distance: 149.2
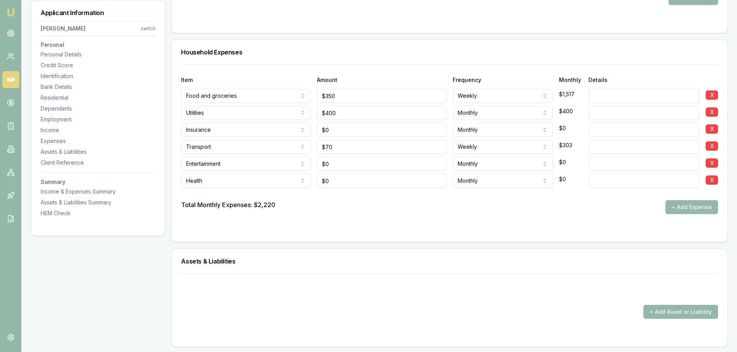
click at [633, 183] on input at bounding box center [643, 181] width 111 height 14
type input "PRIVATE"
drag, startPoint x: 366, startPoint y: 186, endPoint x: 236, endPoint y: 184, distance: 129.9
click at [242, 185] on div "Health Rent or board Food and groceries Utilities Insurance Transport Health Ed…" at bounding box center [449, 179] width 537 height 17
type input "$250"
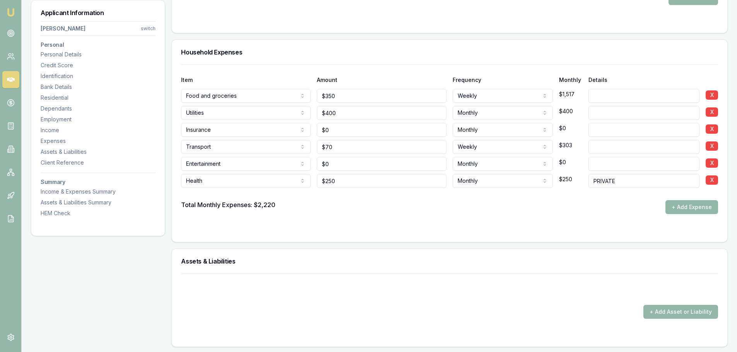
click at [684, 211] on button "+ Add Expense" at bounding box center [691, 207] width 53 height 14
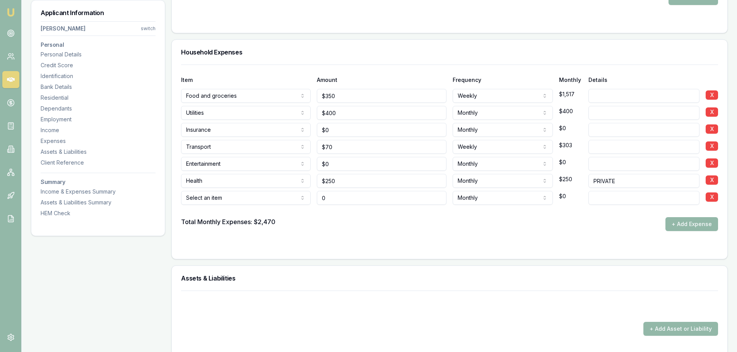
type input "$0"
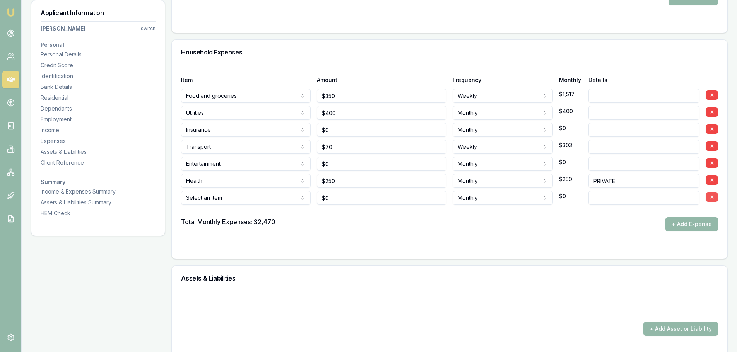
click at [706, 198] on button "X" at bounding box center [711, 197] width 12 height 9
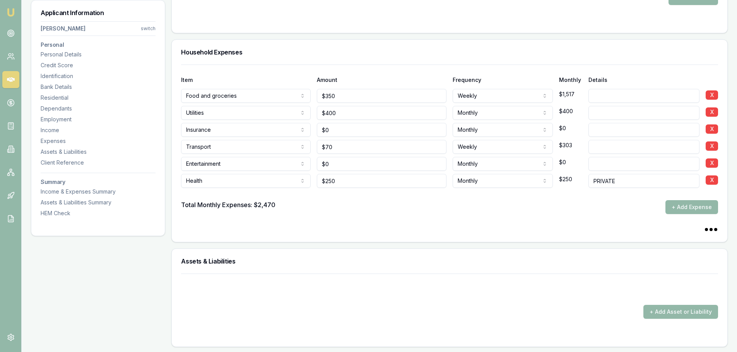
click at [335, 200] on div at bounding box center [449, 194] width 537 height 12
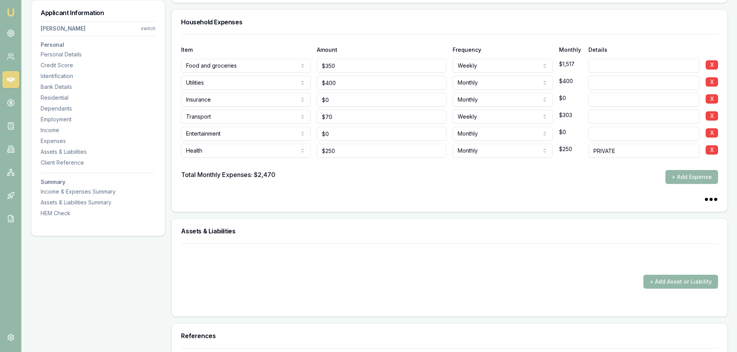
scroll to position [1779, 0]
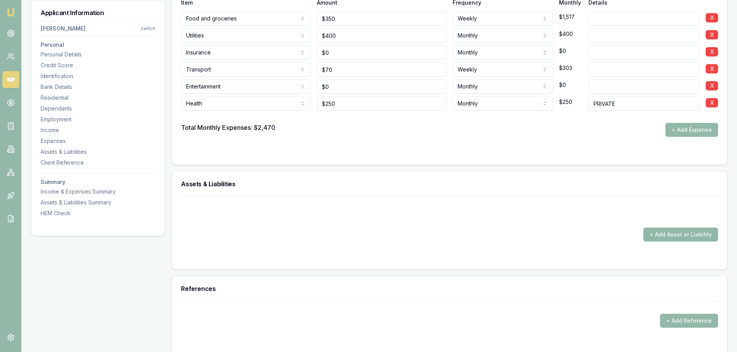
click at [673, 236] on button "+ Add Asset or Liability" at bounding box center [680, 235] width 75 height 14
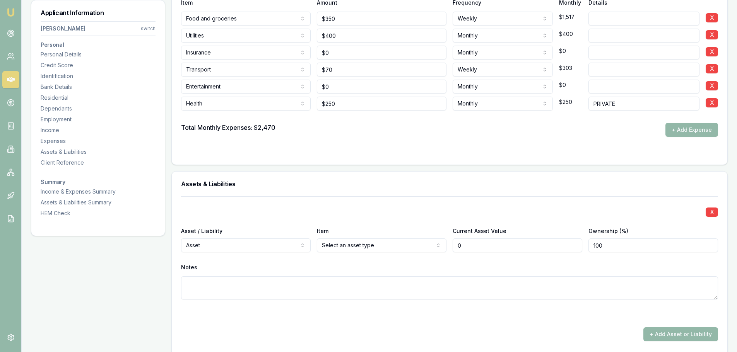
type input "$0"
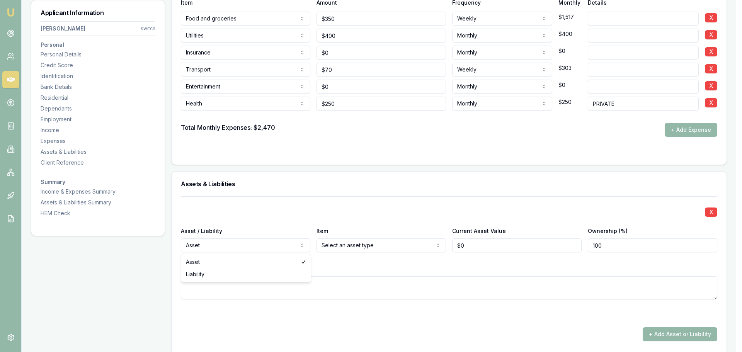
select select "LIABILITY"
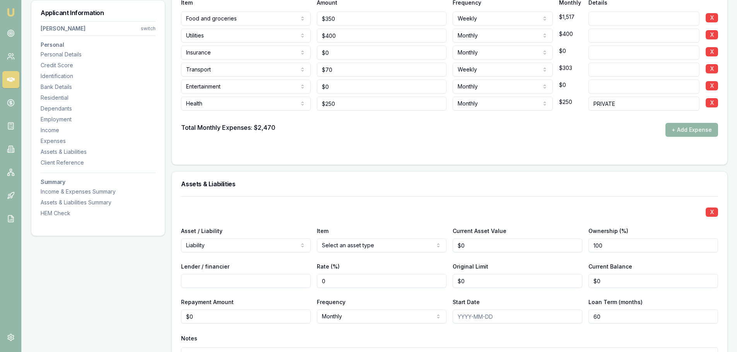
click at [204, 284] on input "Lender / financier" at bounding box center [246, 281] width 130 height 14
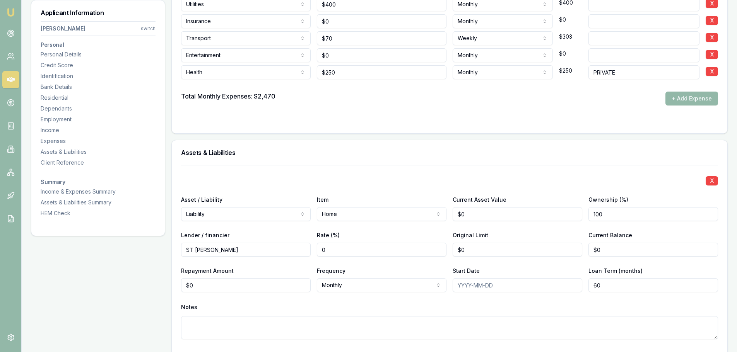
scroll to position [1894, 0]
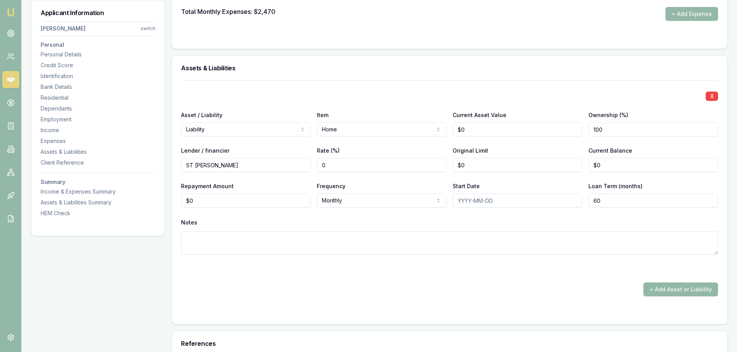
type input "ST GEORGE"
drag, startPoint x: 182, startPoint y: 203, endPoint x: 107, endPoint y: 201, distance: 74.6
type input "$3,400"
click at [345, 239] on textarea at bounding box center [449, 243] width 537 height 23
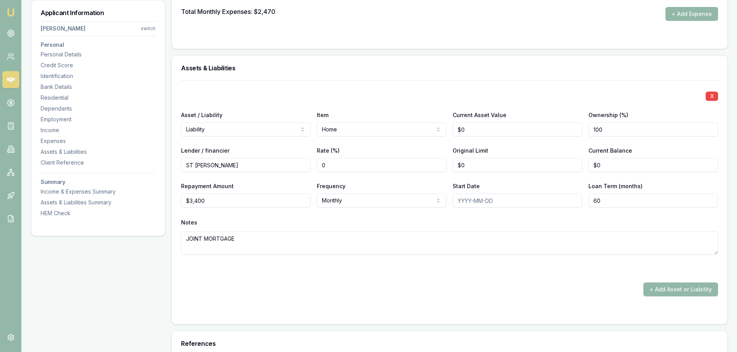
type textarea "JOINT MORTGAGE"
drag, startPoint x: 600, startPoint y: 165, endPoint x: 563, endPoint y: 167, distance: 36.8
click at [572, 166] on div "Lender / financier ST GEORGE Rate (%) 0 Original Limit $0 Current Balance 0" at bounding box center [449, 159] width 537 height 26
type input "$560,000"
click at [443, 65] on div "Assets & Liabilities" at bounding box center [449, 68] width 555 height 25
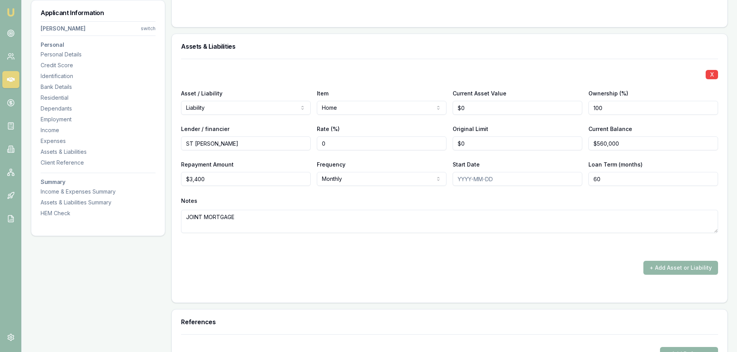
scroll to position [1972, 0]
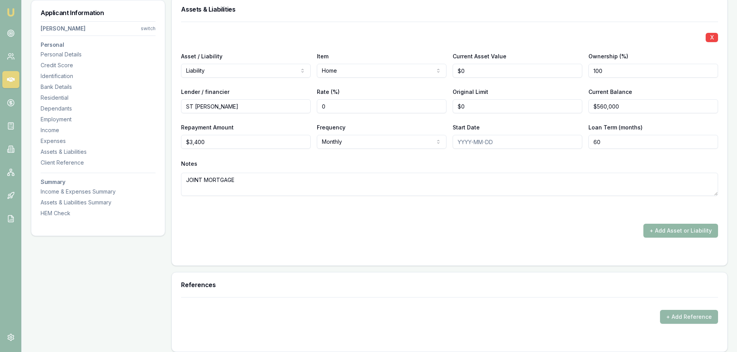
click at [681, 232] on button "+ Add Asset or Liability" at bounding box center [680, 231] width 75 height 14
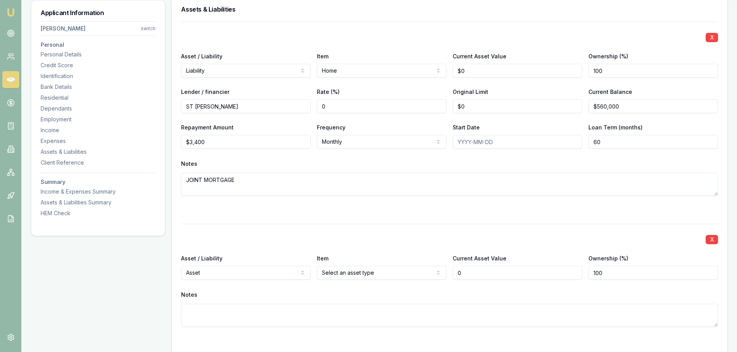
type input "$0"
select select "LIABILITY"
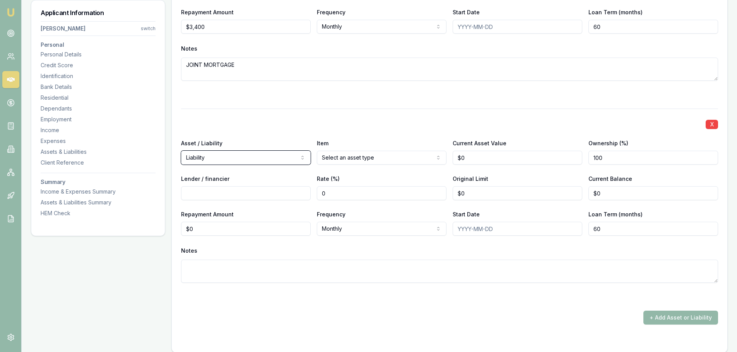
scroll to position [2088, 0]
drag, startPoint x: 611, startPoint y: 192, endPoint x: 527, endPoint y: 191, distance: 84.7
click at [531, 191] on div "Lender / financier Rate (%) 0 Original Limit $0 Current Balance 0" at bounding box center [449, 186] width 537 height 26
type input "$57,000"
click at [264, 229] on input "0" at bounding box center [246, 228] width 130 height 14
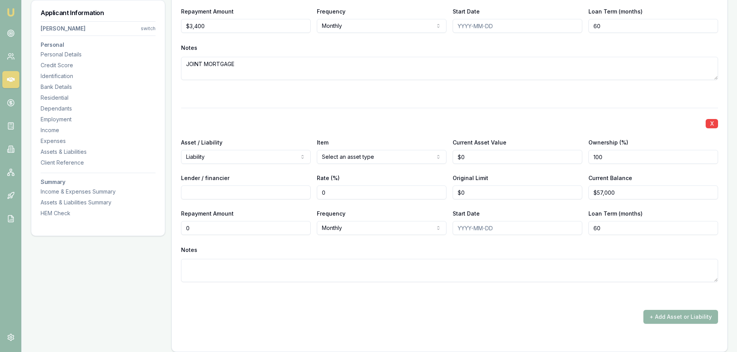
drag, startPoint x: 220, startPoint y: 229, endPoint x: 154, endPoint y: 228, distance: 66.1
type input "$800"
click at [484, 115] on div "X Asset / Liability Liability Asset Liability Item Select an asset type Home Ca…" at bounding box center [449, 204] width 537 height 193
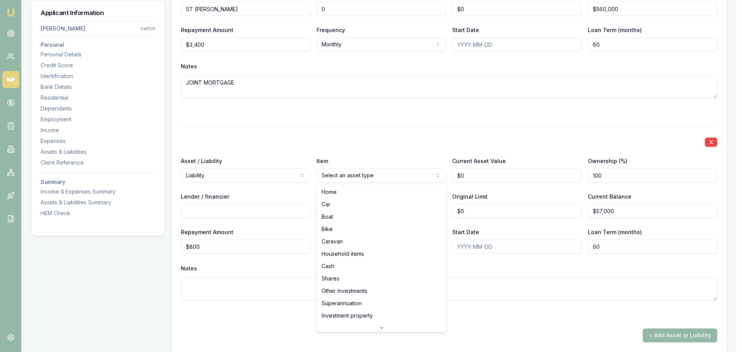
select select "CAR"
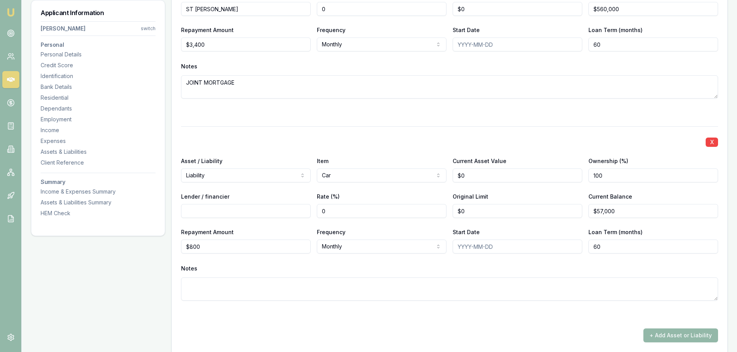
click at [315, 126] on div "X Asset / Liability Liability Asset Liability Item Home Home Car Boat Bike Cara…" at bounding box center [449, 133] width 537 height 418
click at [263, 113] on div at bounding box center [449, 112] width 537 height 9
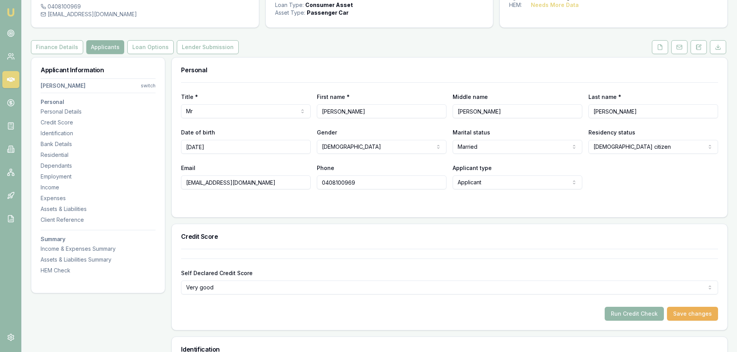
scroll to position [0, 0]
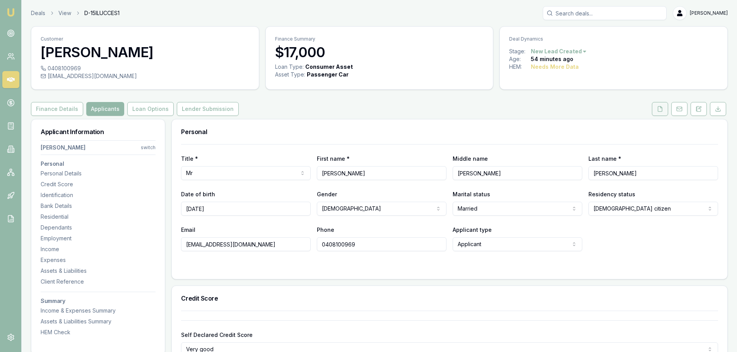
click at [654, 111] on button at bounding box center [659, 109] width 16 height 14
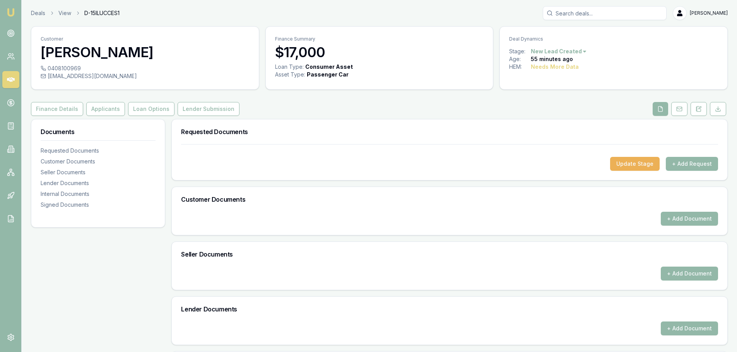
click at [404, 104] on div "Finance Details Applicants Loan Options Lender Submission" at bounding box center [379, 109] width 696 height 14
click at [98, 108] on button "Applicants" at bounding box center [105, 109] width 39 height 14
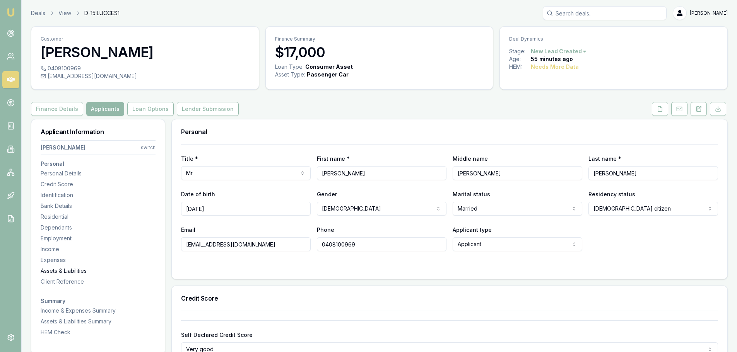
click at [56, 271] on div "Assets & Liabilities" at bounding box center [98, 271] width 115 height 8
click at [584, 108] on div "Finance Details Applicants Loan Options Lender Submission" at bounding box center [379, 109] width 696 height 14
drag, startPoint x: 663, startPoint y: 108, endPoint x: 657, endPoint y: 108, distance: 5.4
click at [663, 108] on button at bounding box center [659, 109] width 16 height 14
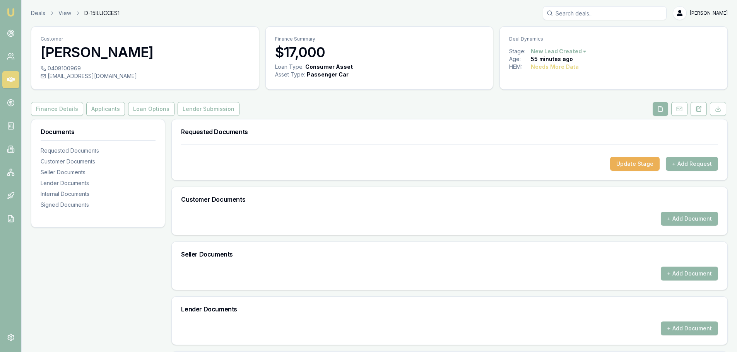
click at [491, 109] on div "Finance Details Applicants Loan Options Lender Submission" at bounding box center [379, 109] width 696 height 14
click at [477, 107] on div "Finance Details Applicants Loan Options Lender Submission" at bounding box center [379, 109] width 696 height 14
click at [464, 102] on div "Finance Details Applicants Loan Options Lender Submission" at bounding box center [379, 109] width 696 height 14
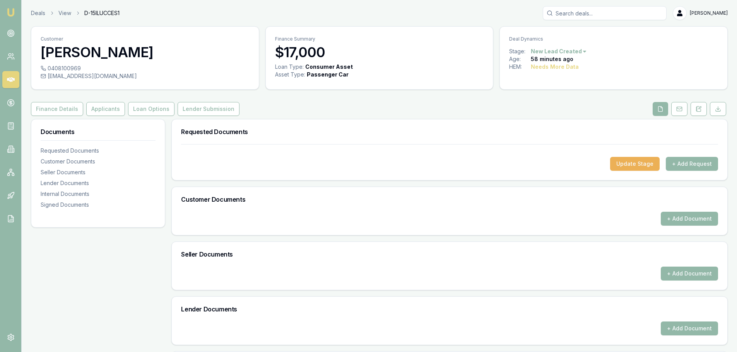
click at [464, 102] on div "Finance Details Applicants Loan Options Lender Submission" at bounding box center [379, 109] width 696 height 14
click at [678, 159] on button "+ Add Request" at bounding box center [691, 164] width 52 height 14
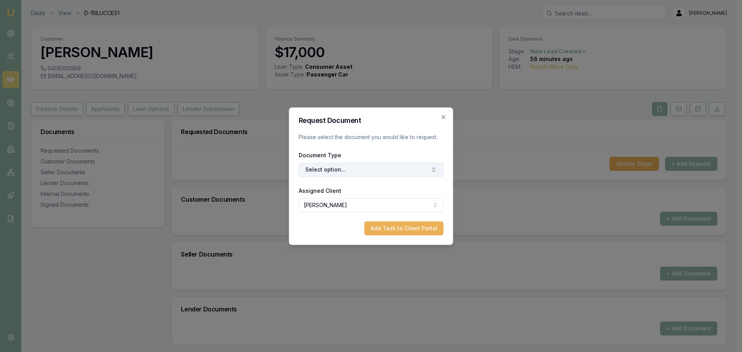
click at [364, 168] on button "Select option..." at bounding box center [371, 170] width 145 height 14
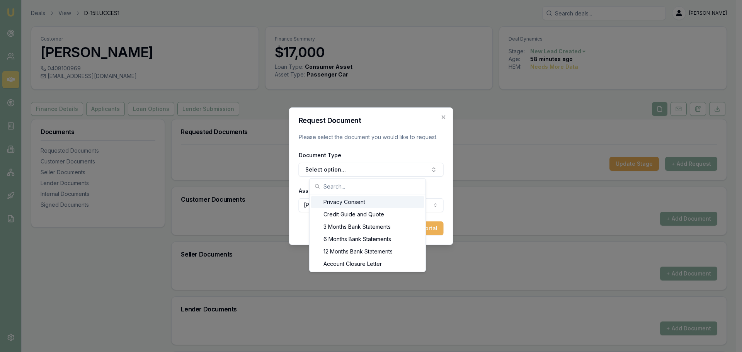
click at [333, 201] on div "Privacy Consent" at bounding box center [367, 202] width 113 height 12
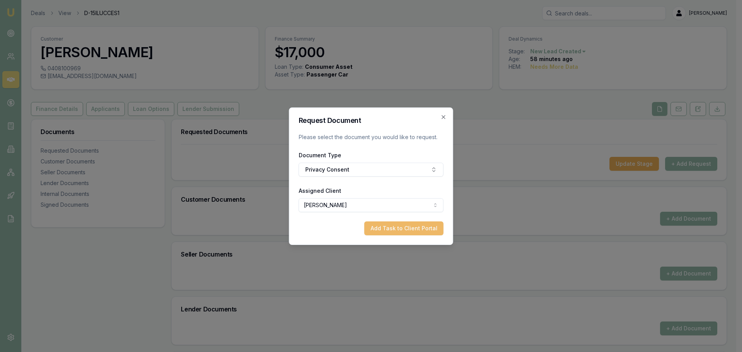
click at [386, 227] on button "Add Task to Client Portal" at bounding box center [404, 229] width 79 height 14
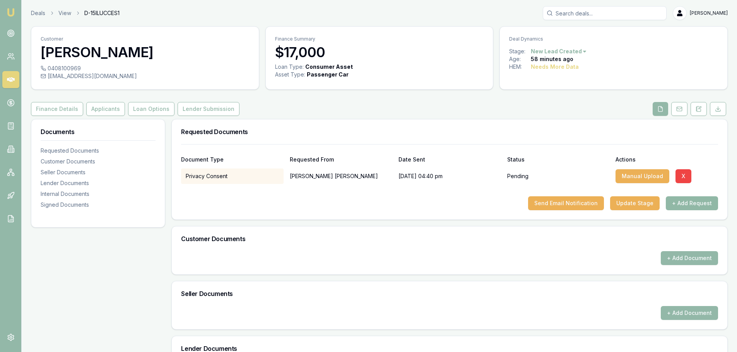
click at [682, 203] on button "+ Add Request" at bounding box center [691, 203] width 52 height 14
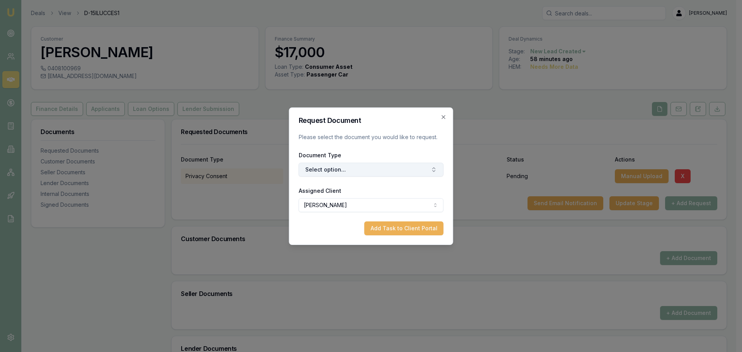
click at [344, 167] on button "Select option..." at bounding box center [371, 170] width 145 height 14
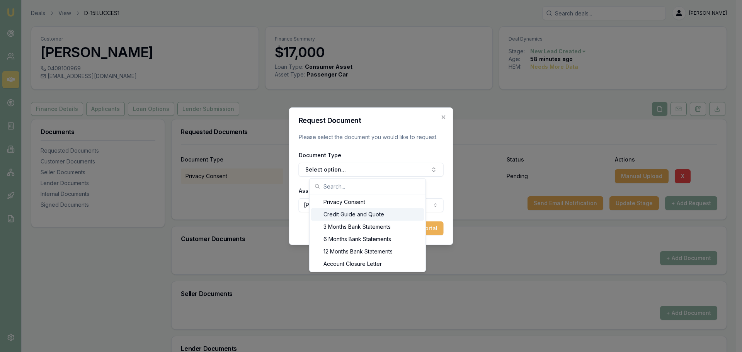
click at [353, 213] on div "Credit Guide and Quote" at bounding box center [367, 214] width 113 height 12
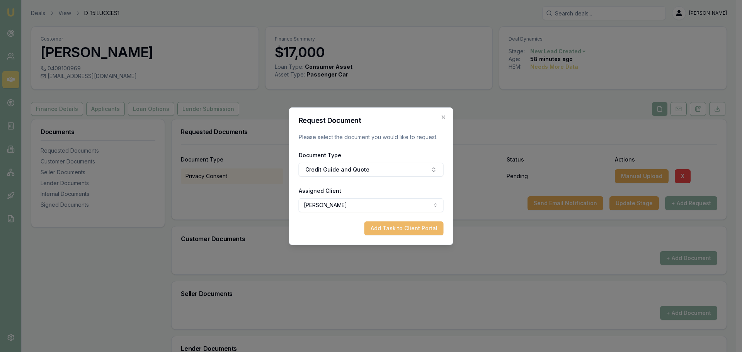
click at [402, 225] on button "Add Task to Client Portal" at bounding box center [404, 229] width 79 height 14
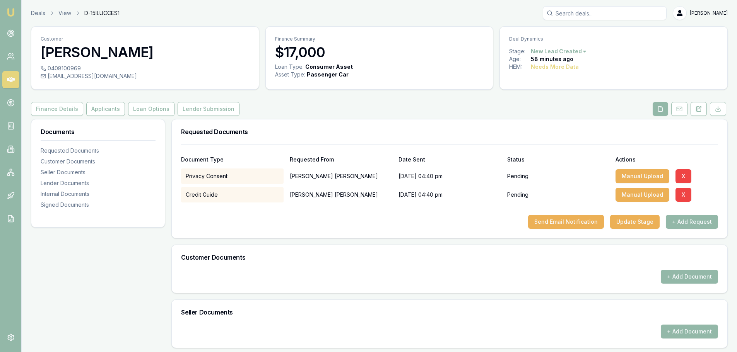
click at [699, 222] on button "+ Add Request" at bounding box center [691, 222] width 52 height 14
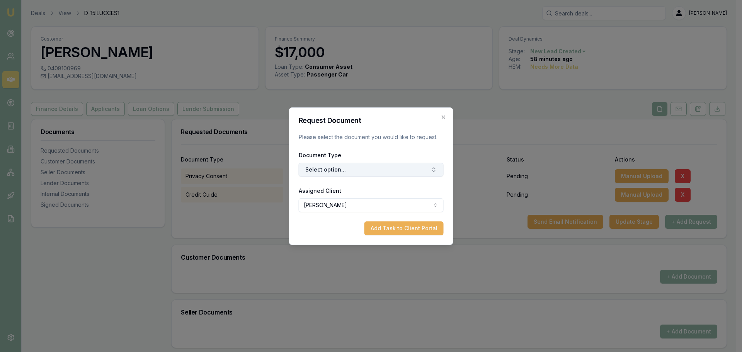
click at [363, 172] on button "Select option..." at bounding box center [371, 170] width 145 height 14
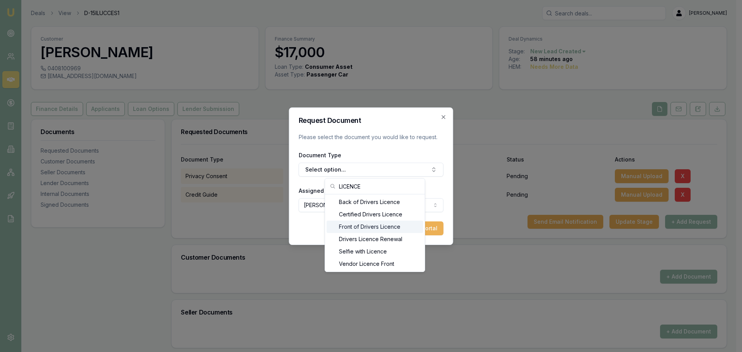
type input "LICENCE"
click at [365, 225] on div "Front of Drivers Licence" at bounding box center [375, 227] width 97 height 12
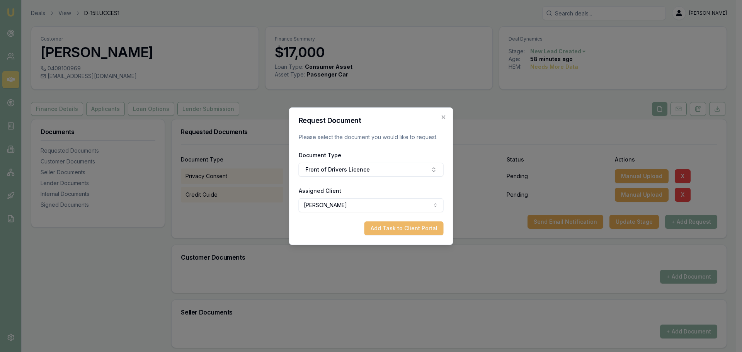
click at [392, 224] on button "Add Task to Client Portal" at bounding box center [404, 229] width 79 height 14
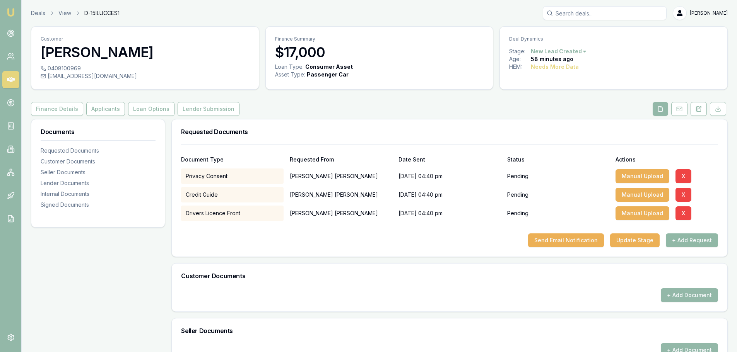
click at [699, 235] on button "+ Add Request" at bounding box center [691, 241] width 52 height 14
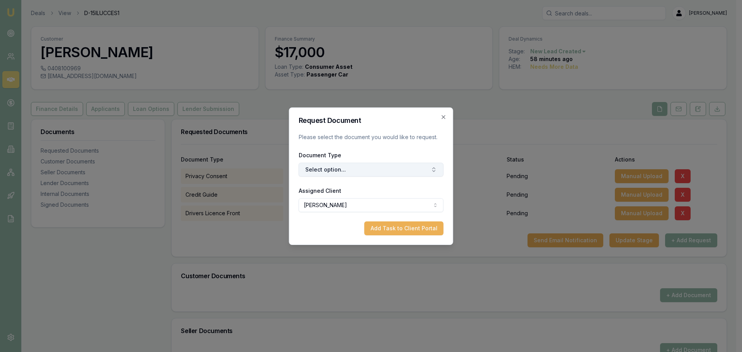
click at [344, 172] on button "Select option..." at bounding box center [371, 170] width 145 height 14
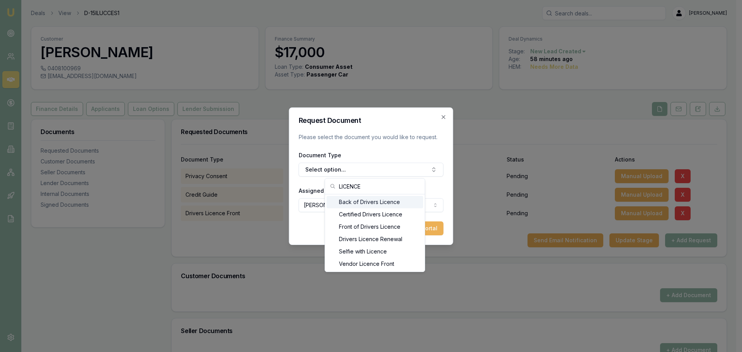
type input "LICENCE"
click at [353, 202] on div "Back of Drivers Licence" at bounding box center [375, 202] width 97 height 12
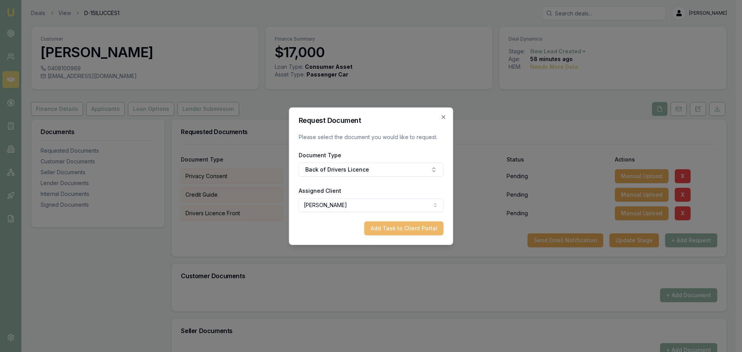
click at [395, 228] on button "Add Task to Client Portal" at bounding box center [404, 229] width 79 height 14
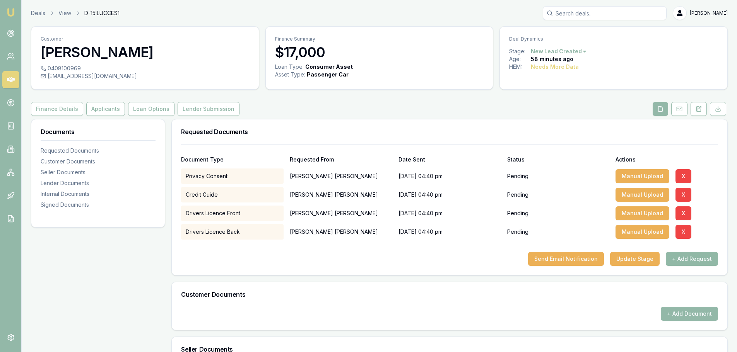
click at [701, 258] on button "+ Add Request" at bounding box center [691, 259] width 52 height 14
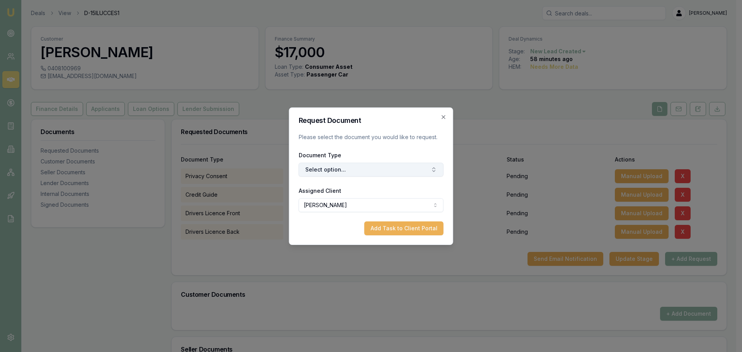
click at [375, 173] on button "Select option..." at bounding box center [371, 170] width 145 height 14
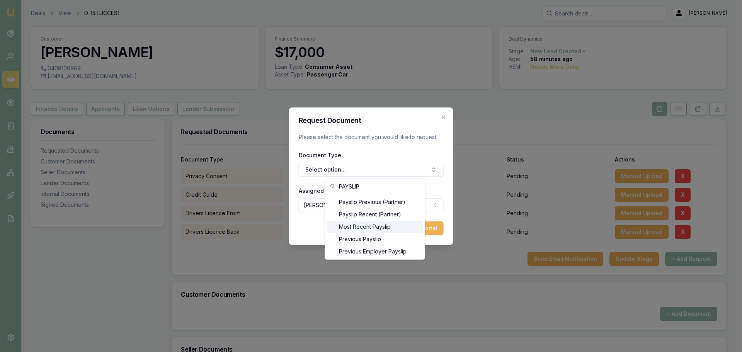
type input "PAYSLIP"
click at [359, 229] on div "Most Recent Payslip" at bounding box center [375, 227] width 97 height 12
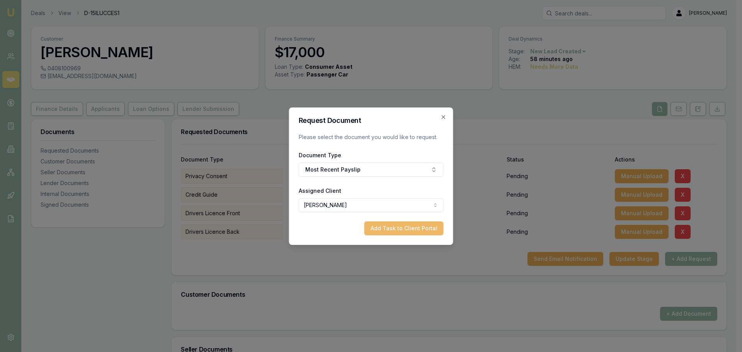
click at [398, 229] on button "Add Task to Client Portal" at bounding box center [404, 229] width 79 height 14
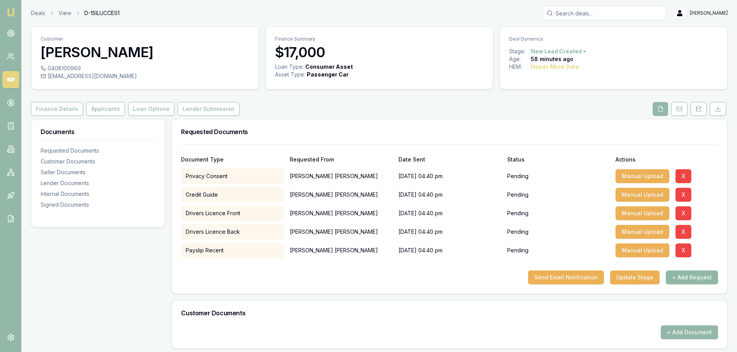
click at [674, 273] on button "+ Add Request" at bounding box center [691, 278] width 52 height 14
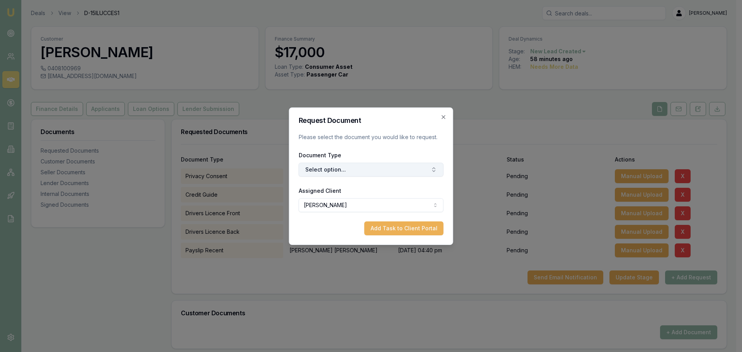
click at [352, 167] on button "Select option..." at bounding box center [371, 170] width 145 height 14
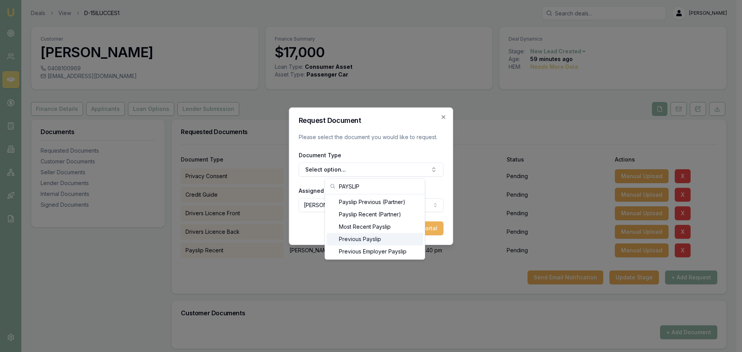
type input "PAYSLIP"
drag, startPoint x: 351, startPoint y: 242, endPoint x: 368, endPoint y: 241, distance: 16.3
click at [352, 243] on div "Previous Payslip" at bounding box center [375, 239] width 97 height 12
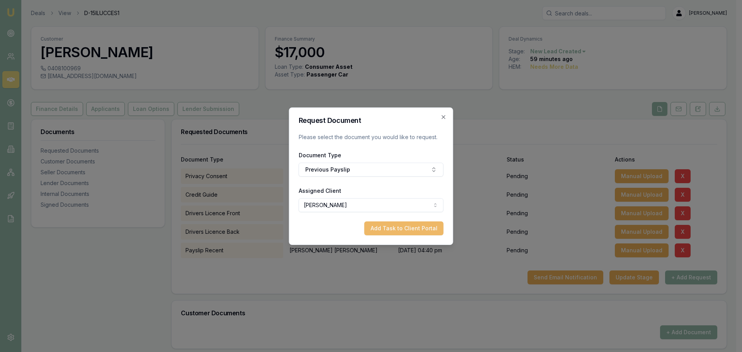
click at [403, 230] on button "Add Task to Client Portal" at bounding box center [404, 229] width 79 height 14
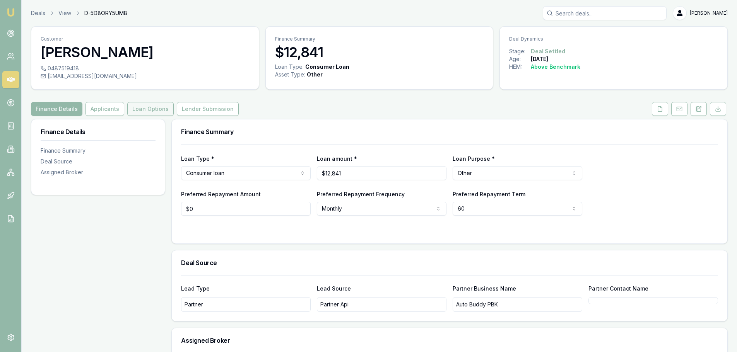
click at [129, 111] on button "Loan Options" at bounding box center [150, 109] width 46 height 14
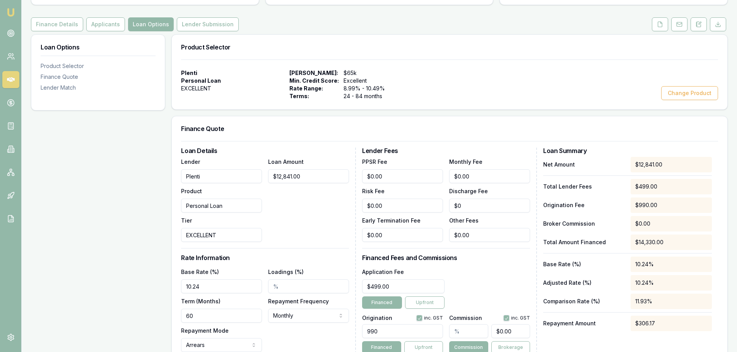
scroll to position [193, 0]
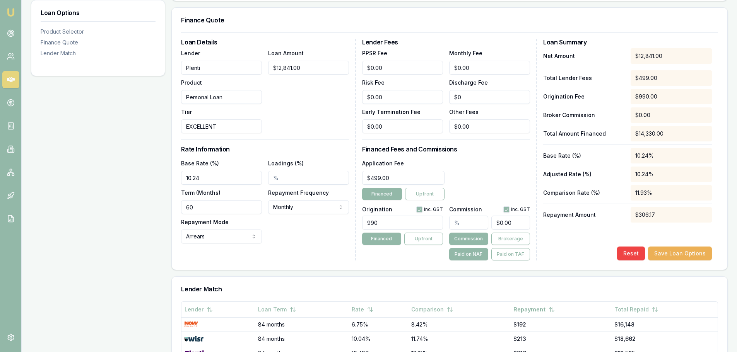
drag, startPoint x: 462, startPoint y: 222, endPoint x: 354, endPoint y: 226, distance: 107.6
click at [358, 227] on div "Loan Details Lender Plenti Product Personal Loan Tier EXCELLENT Loan Amount $12…" at bounding box center [449, 150] width 537 height 222
type input "1"
type input "$128.41"
type input "1.5"
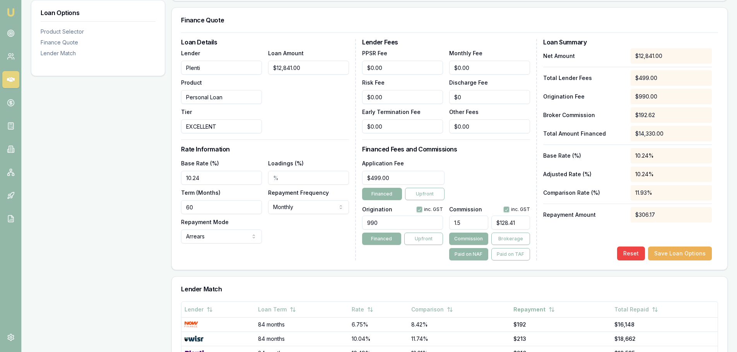
type input "$192.62"
type input "1.50%"
click at [507, 256] on button "Paid on TAF" at bounding box center [510, 254] width 39 height 12
type input "$214.95"
click at [510, 160] on div "Application Fee $499.00 Financed Upfront" at bounding box center [446, 180] width 168 height 42
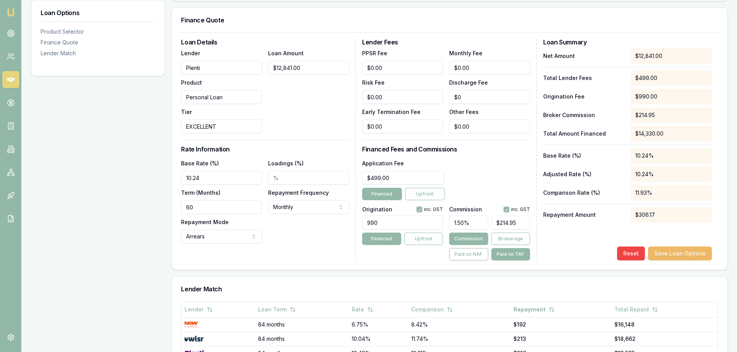
click at [691, 254] on button "Save Loan Options" at bounding box center [680, 254] width 64 height 14
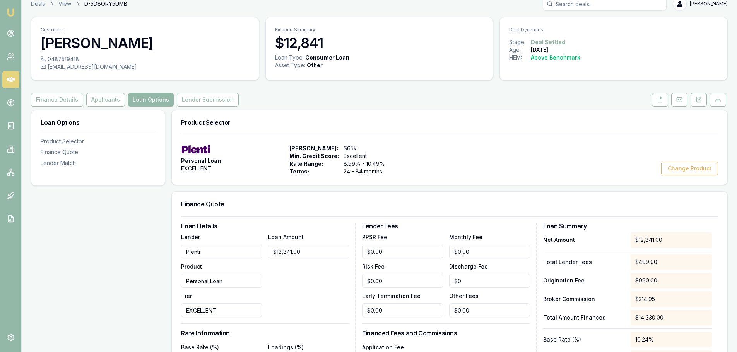
scroll to position [0, 0]
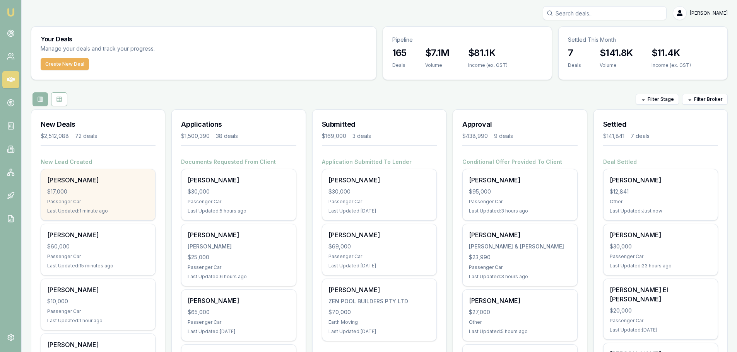
click at [89, 193] on div "$17,000" at bounding box center [98, 192] width 102 height 8
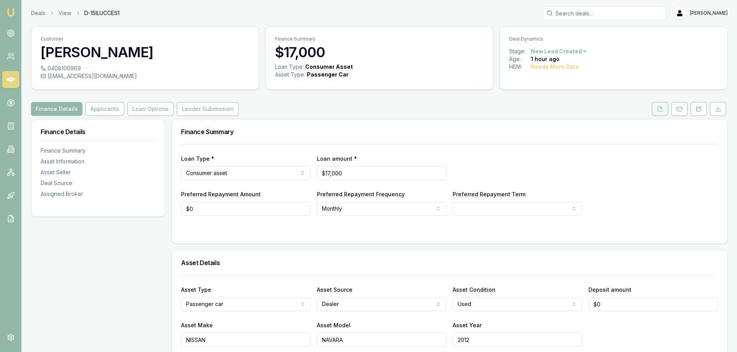
click at [656, 111] on icon at bounding box center [659, 109] width 6 height 6
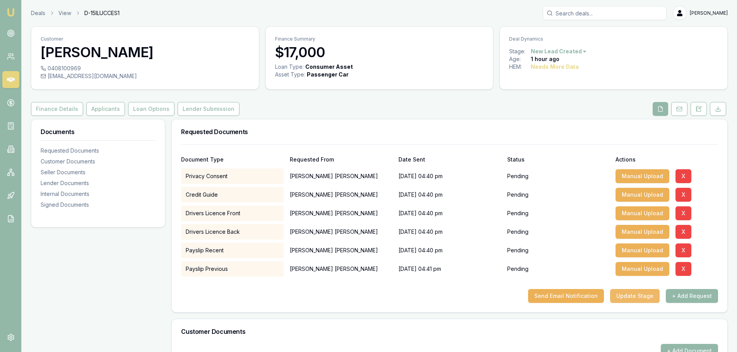
click at [627, 296] on button "Update Stage" at bounding box center [634, 296] width 49 height 14
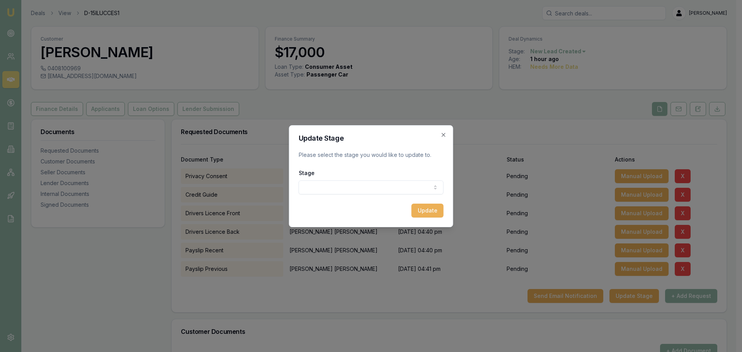
click at [327, 188] on body "Emu Broker Deals View D-15ILUCCES1 [PERSON_NAME] Shield Toggle Menu Customer [P…" at bounding box center [368, 176] width 737 height 352
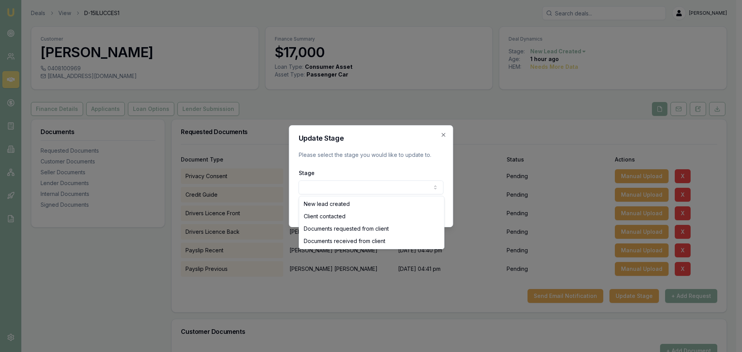
select select "DOCUMENTS_REQUESTED_FROM_CLIENT"
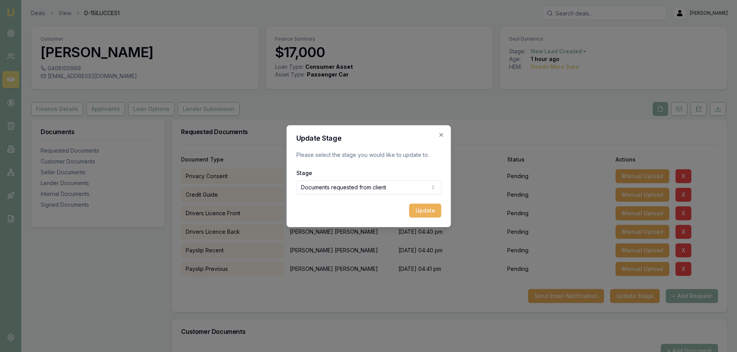
click at [418, 213] on button "Update" at bounding box center [425, 211] width 32 height 14
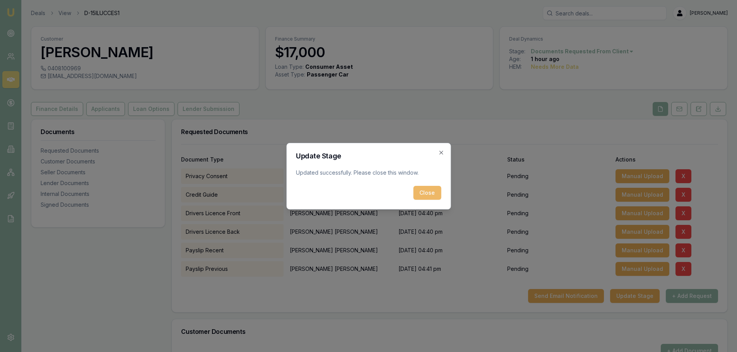
click at [423, 194] on button "Close" at bounding box center [427, 193] width 28 height 14
